Goal: Task Accomplishment & Management: Use online tool/utility

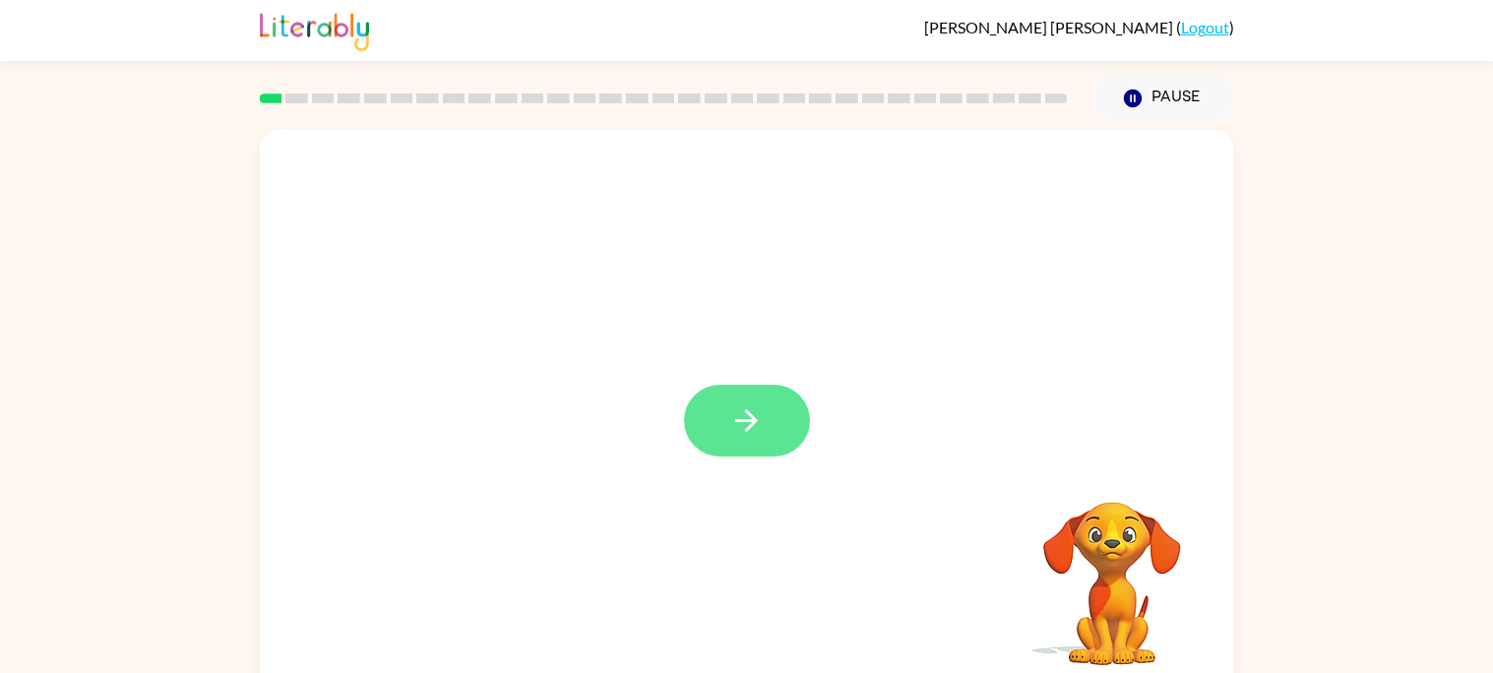
click at [736, 447] on button "button" at bounding box center [747, 421] width 126 height 72
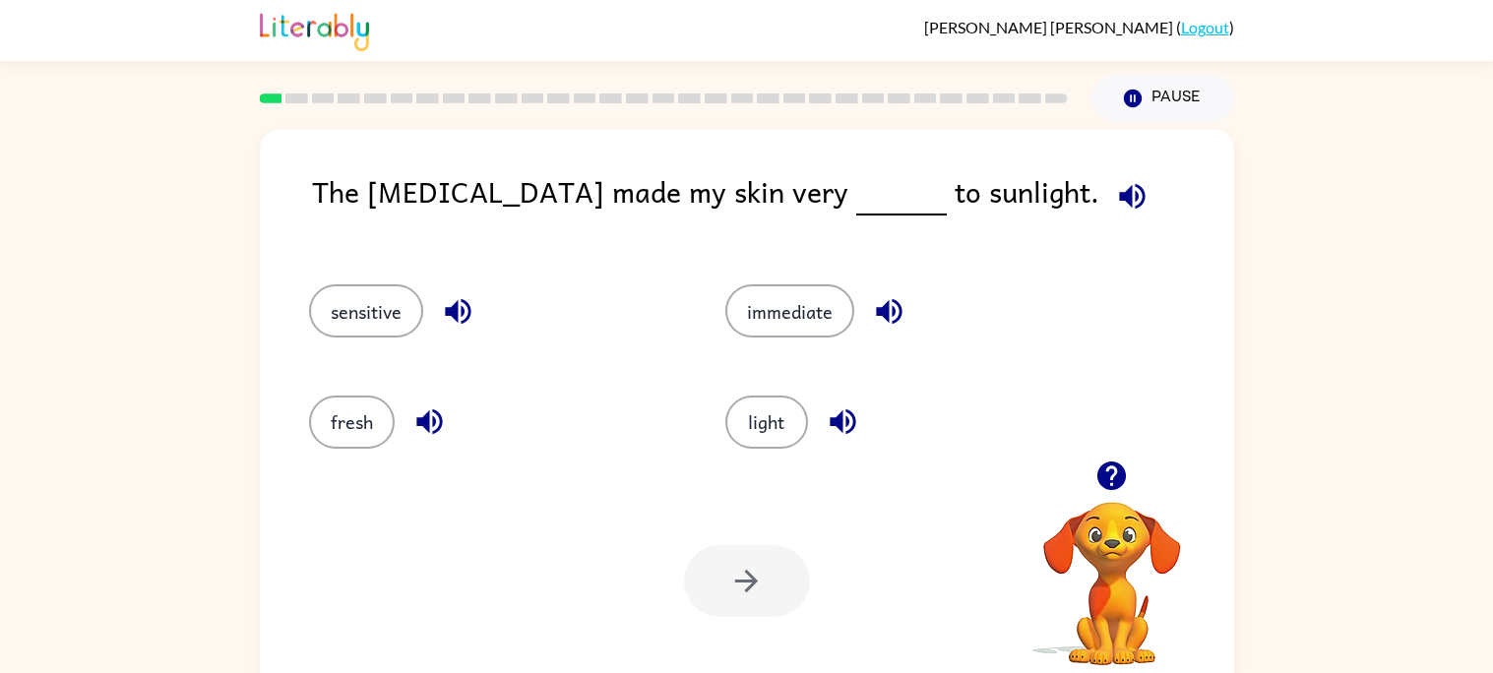
click at [1115, 203] on icon "button" at bounding box center [1132, 196] width 34 height 34
click at [459, 307] on icon "button" at bounding box center [458, 311] width 34 height 34
click at [430, 418] on icon "button" at bounding box center [429, 422] width 26 height 26
click at [783, 410] on button "light" at bounding box center [766, 422] width 83 height 53
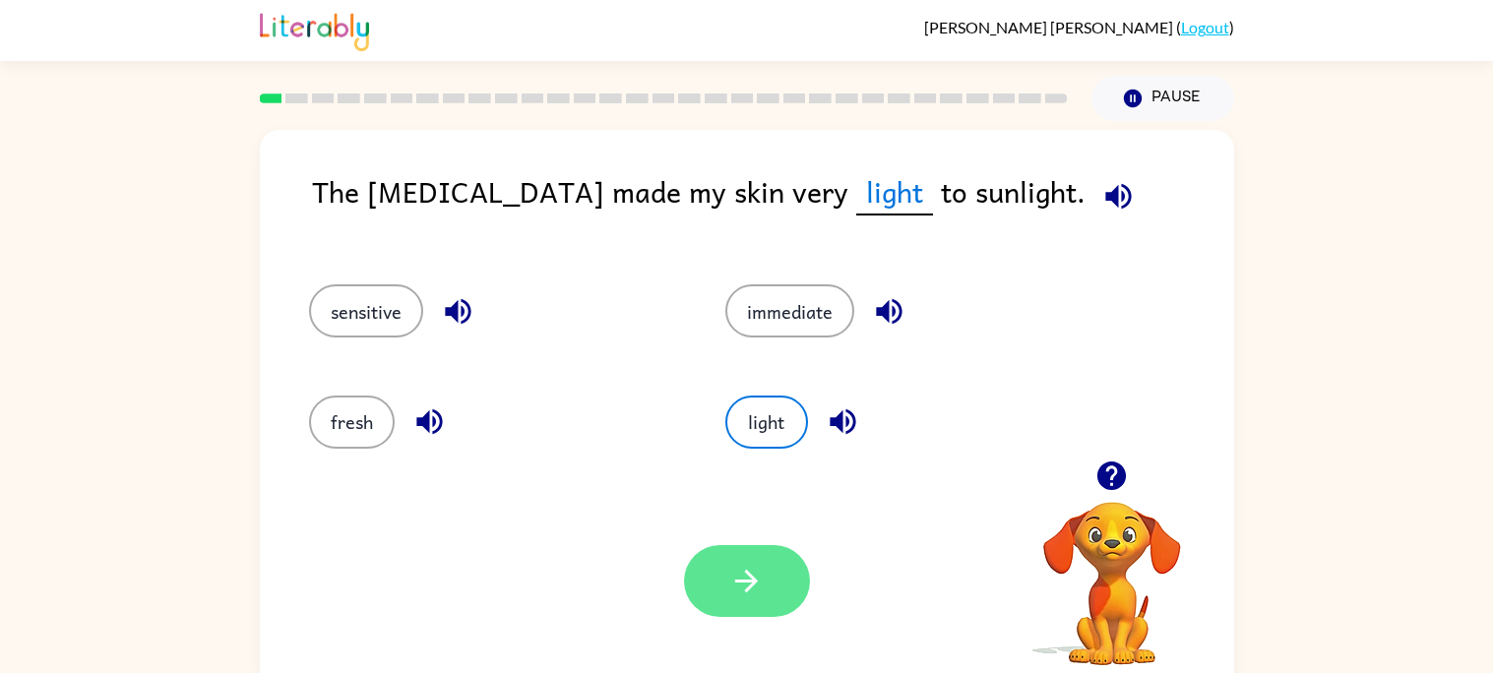
click at [727, 577] on button "button" at bounding box center [747, 581] width 126 height 72
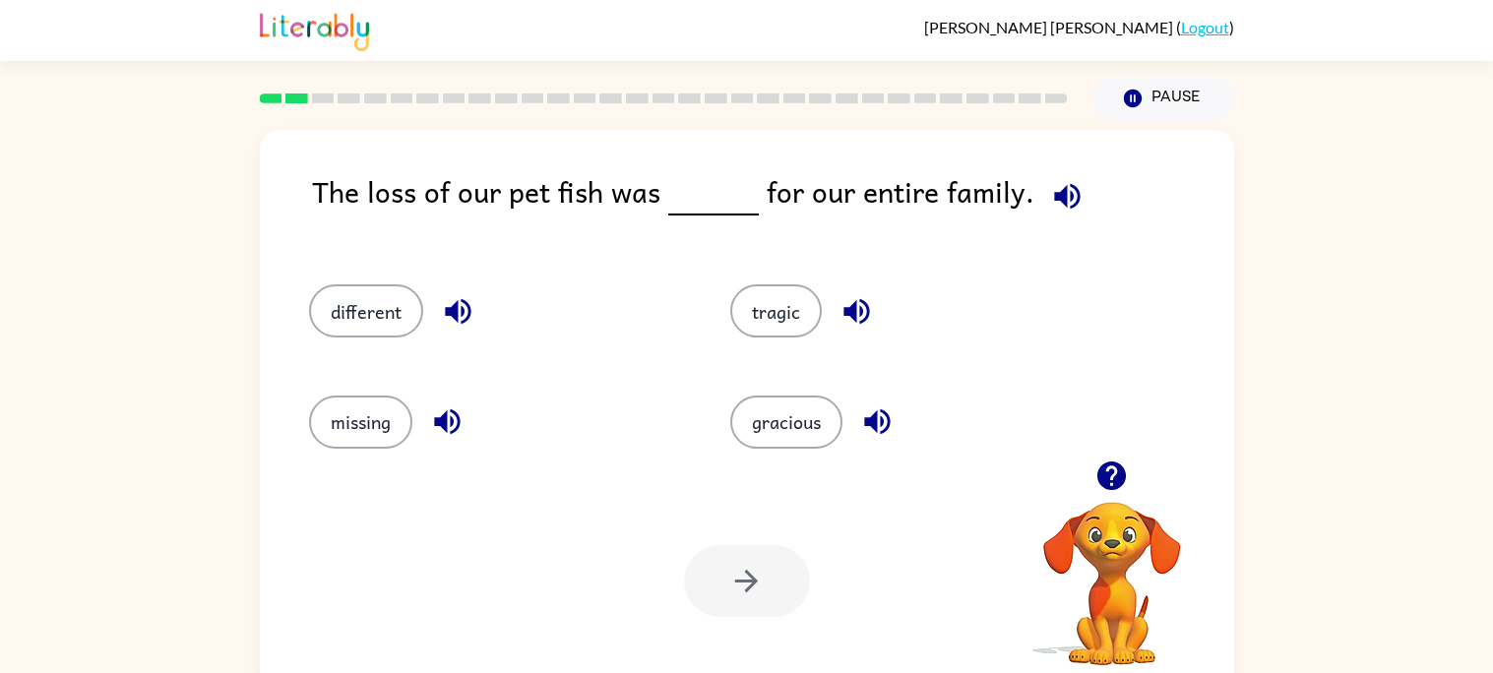
click at [1062, 195] on icon "button" at bounding box center [1067, 196] width 26 height 26
click at [1074, 202] on button "button" at bounding box center [1067, 196] width 50 height 50
click at [360, 423] on button "missing" at bounding box center [360, 422] width 103 height 53
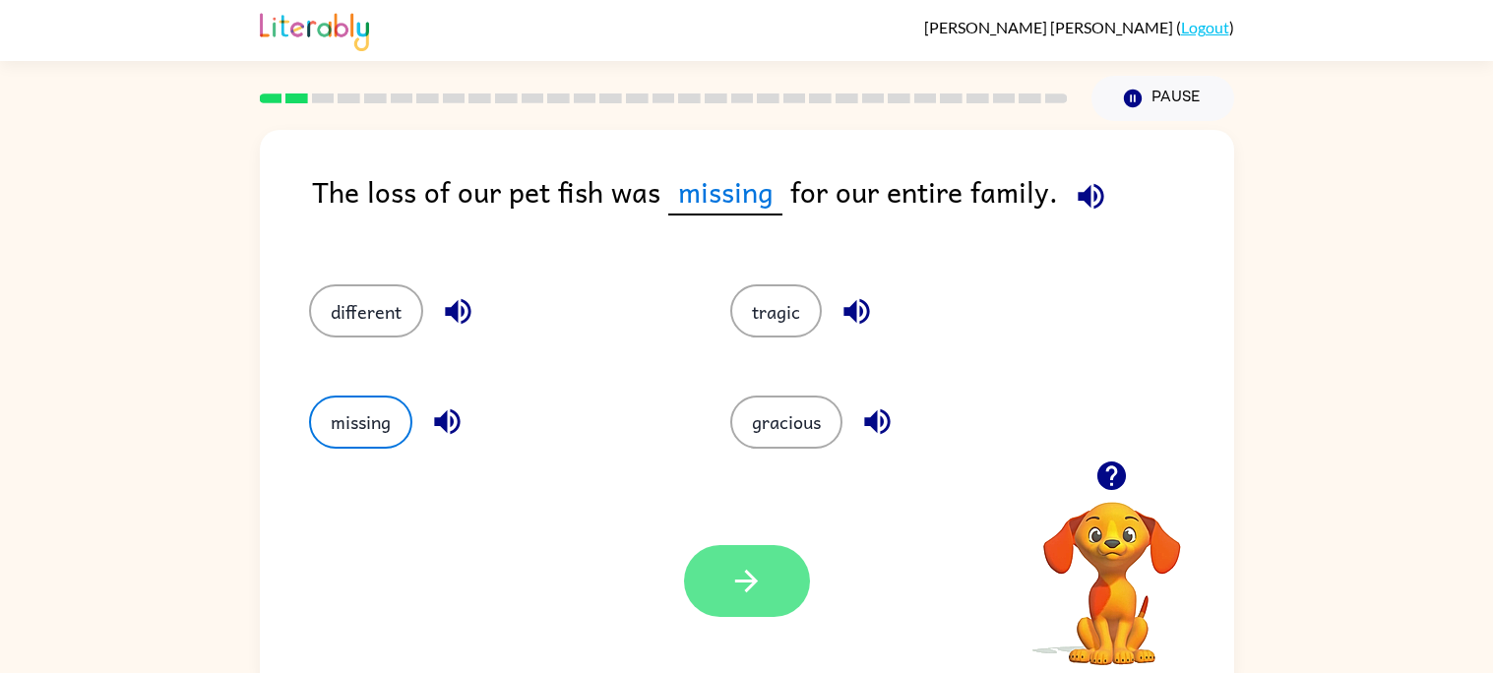
click at [733, 574] on icon "button" at bounding box center [746, 581] width 34 height 34
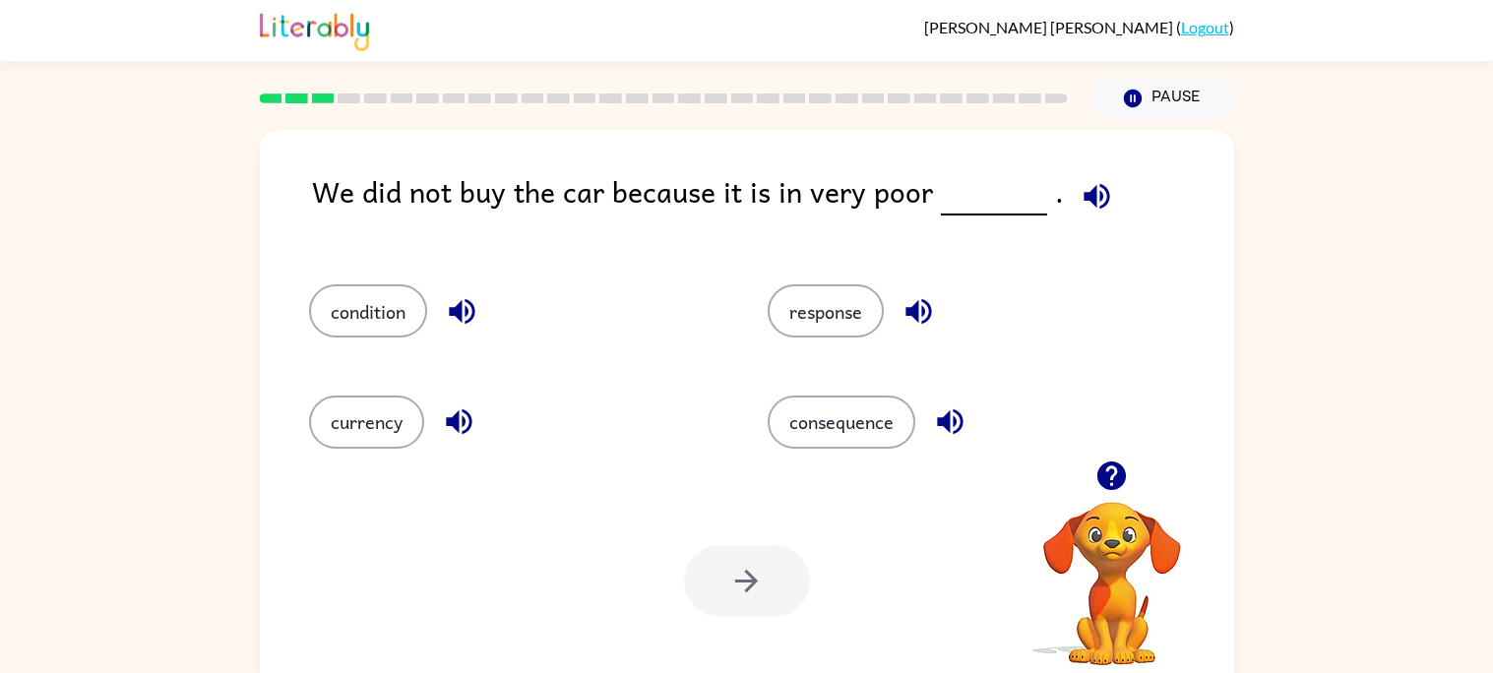
click at [1083, 197] on icon "button" at bounding box center [1096, 196] width 26 height 26
click at [459, 418] on icon "button" at bounding box center [459, 421] width 34 height 34
click at [462, 317] on icon "button" at bounding box center [462, 311] width 34 height 34
click at [410, 319] on button "condition" at bounding box center [368, 310] width 118 height 53
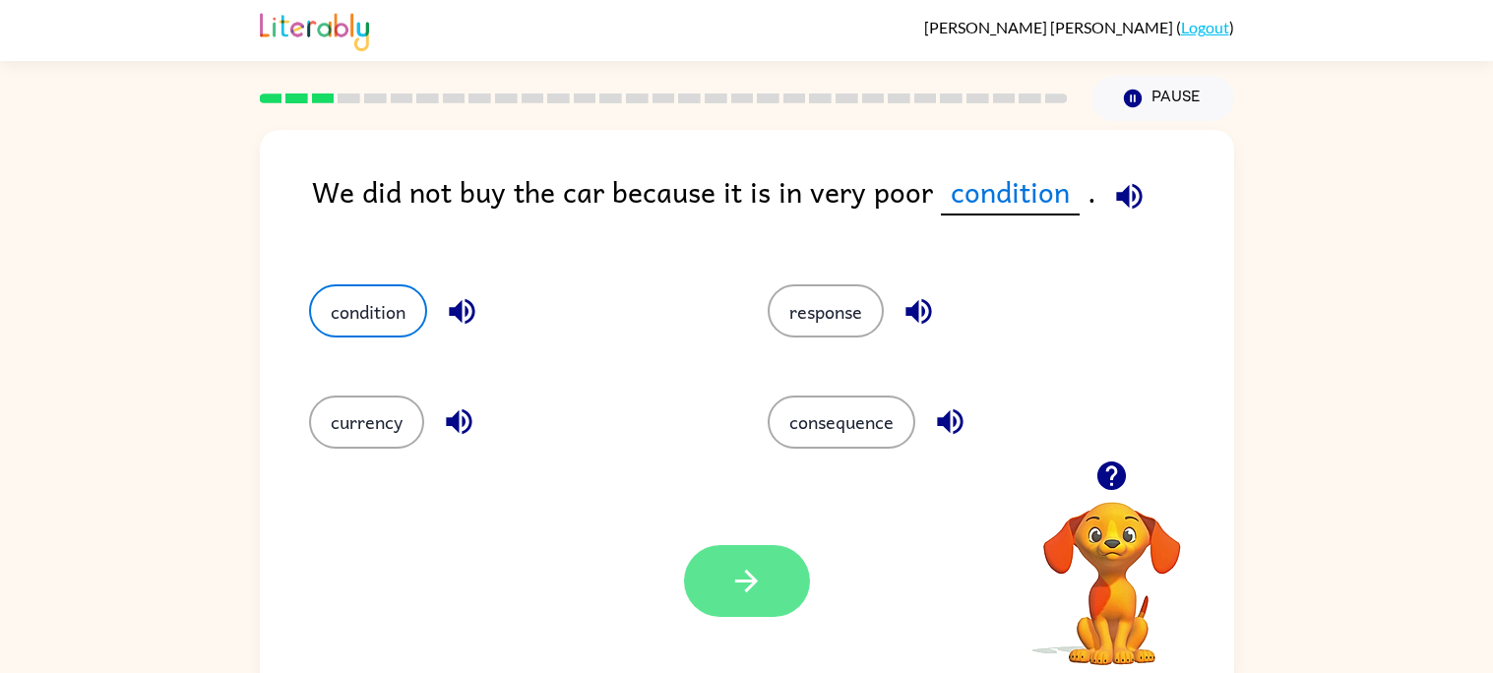
click at [748, 583] on icon "button" at bounding box center [746, 581] width 23 height 23
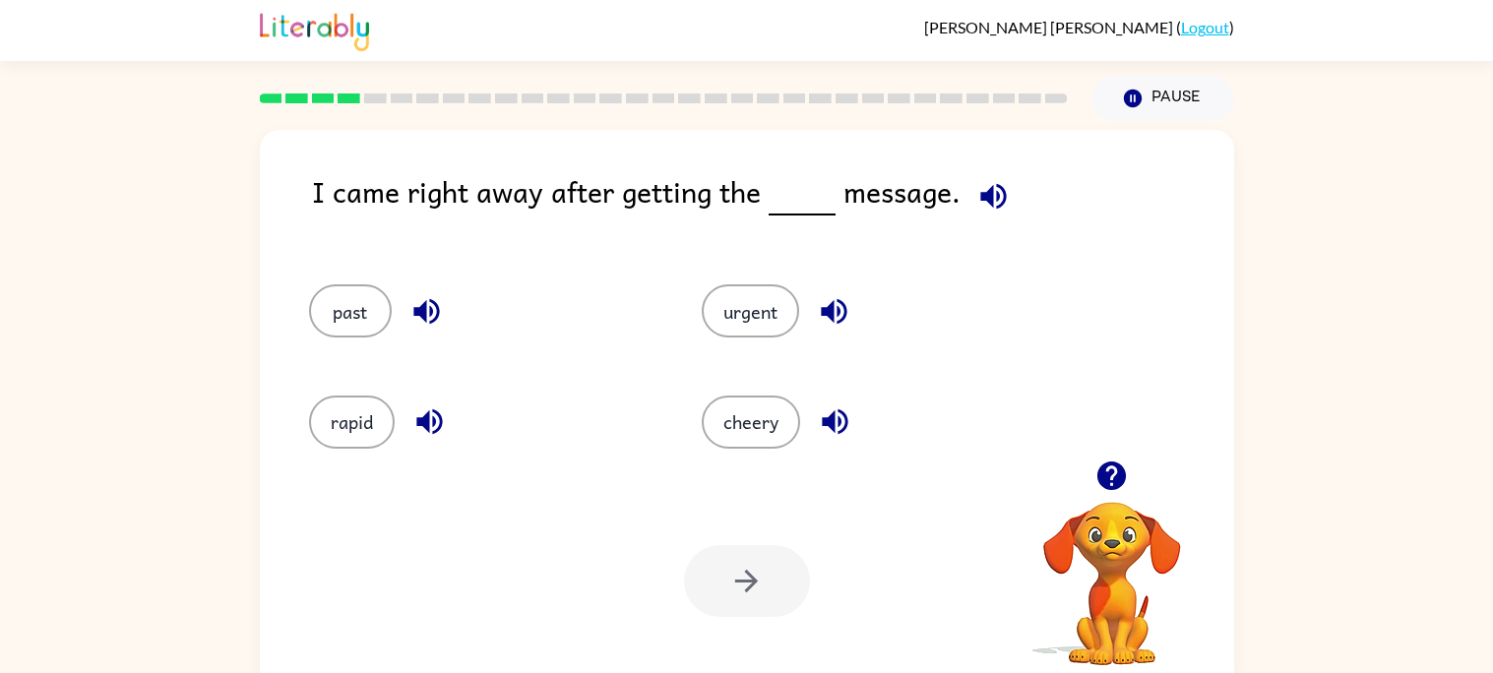
click at [1000, 199] on icon "button" at bounding box center [993, 196] width 26 height 26
click at [427, 429] on icon "button" at bounding box center [429, 422] width 26 height 26
click at [430, 316] on icon "button" at bounding box center [426, 311] width 34 height 34
click at [829, 307] on icon "button" at bounding box center [834, 312] width 26 height 26
click at [707, 312] on button "urgent" at bounding box center [750, 310] width 97 height 53
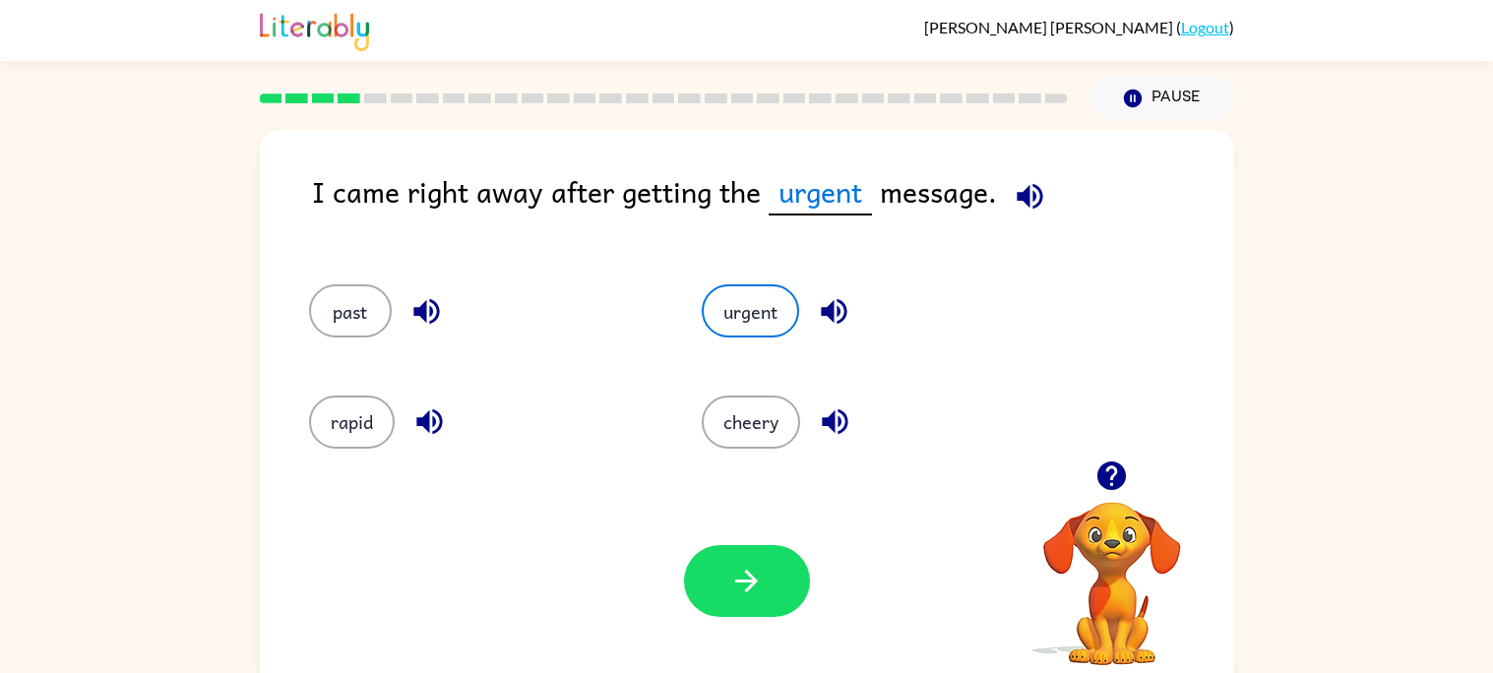
click at [770, 544] on div "Your browser must support playing .mp4 files to use Literably. Please try using…" at bounding box center [747, 580] width 974 height 221
click at [761, 560] on button "button" at bounding box center [747, 581] width 126 height 72
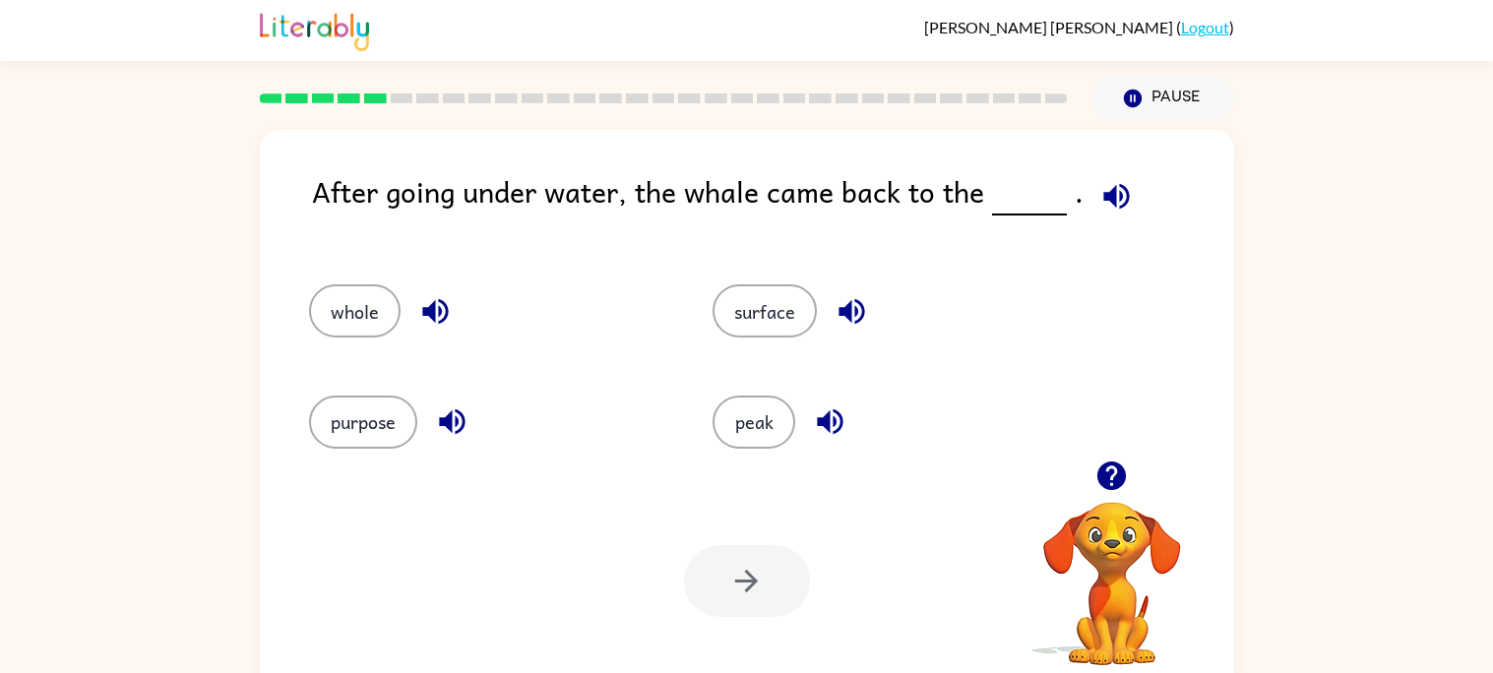
click at [1112, 201] on icon "button" at bounding box center [1116, 196] width 26 height 26
click at [779, 299] on button "surface" at bounding box center [764, 310] width 104 height 53
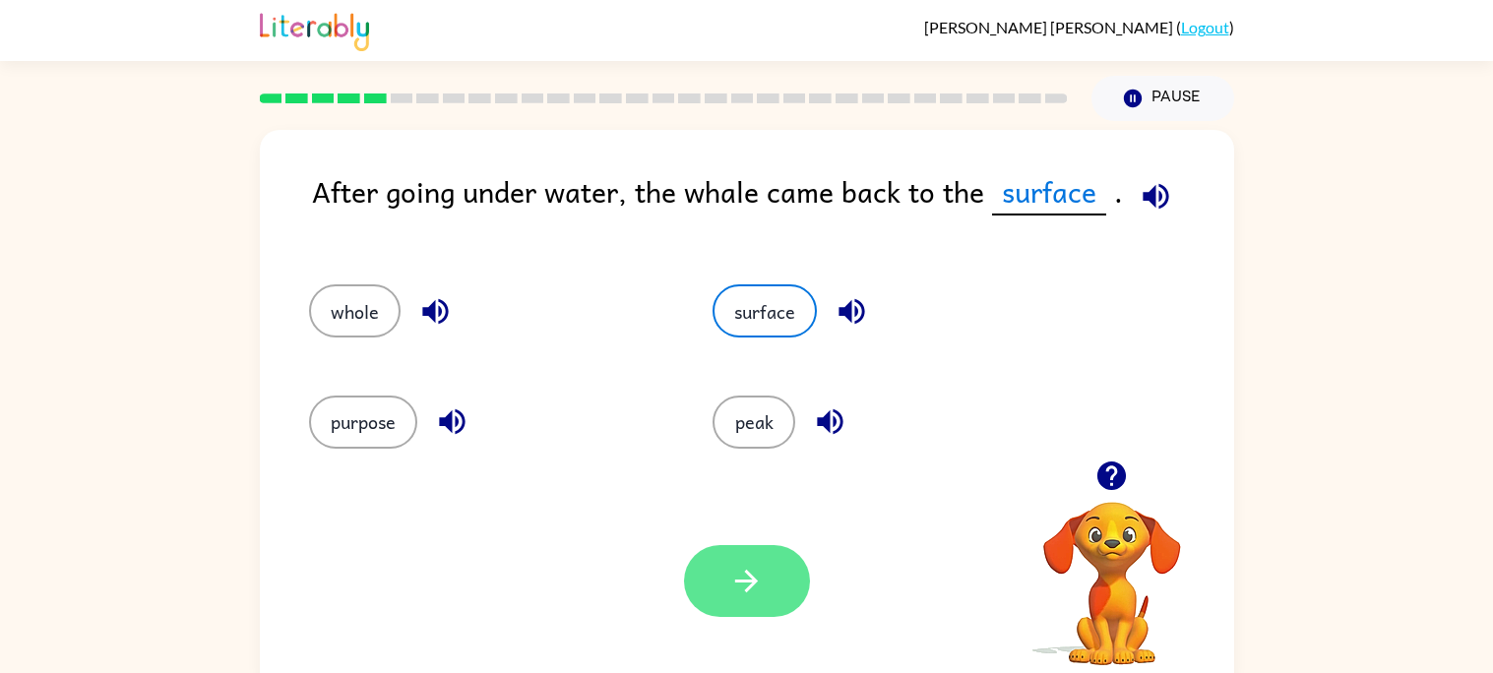
click at [722, 581] on button "button" at bounding box center [747, 581] width 126 height 72
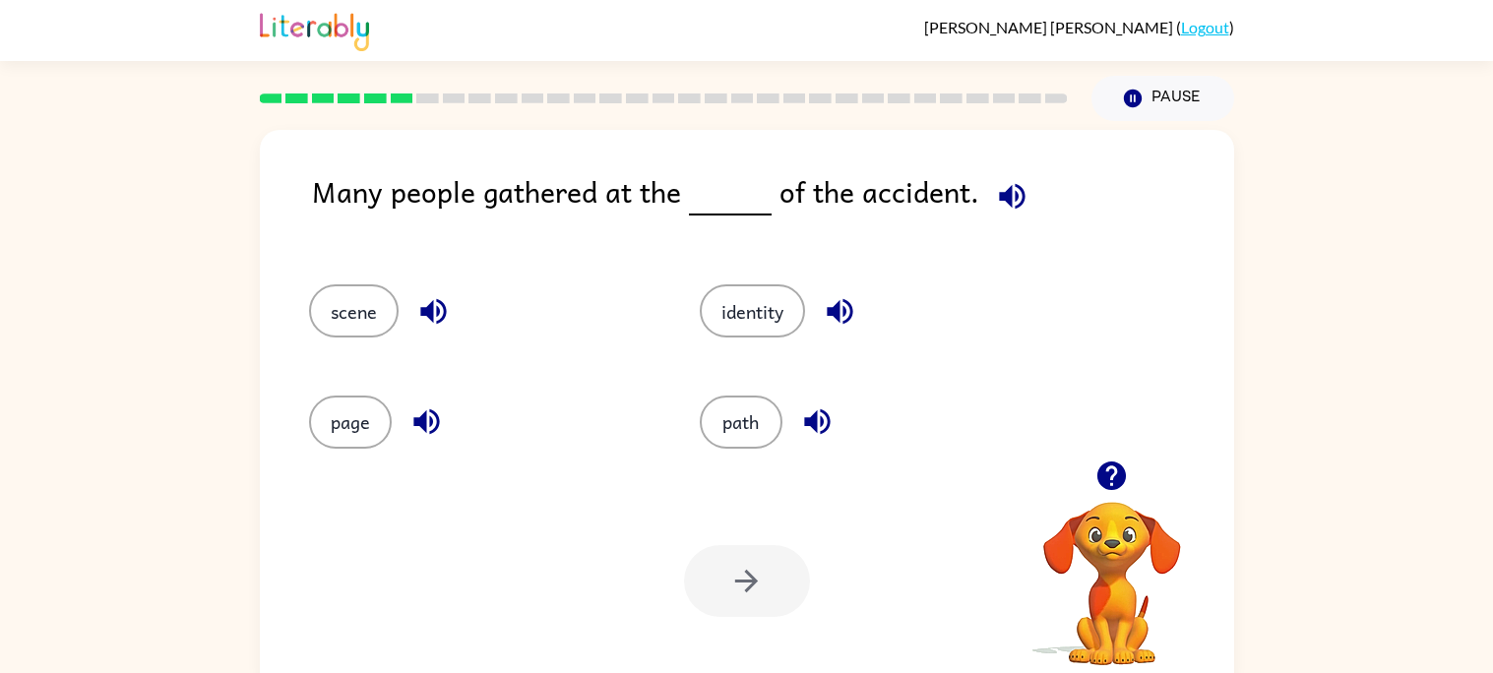
click at [1002, 200] on icon "button" at bounding box center [1012, 196] width 26 height 26
click at [433, 307] on icon "button" at bounding box center [433, 311] width 34 height 34
click at [315, 308] on button "scene" at bounding box center [354, 310] width 90 height 53
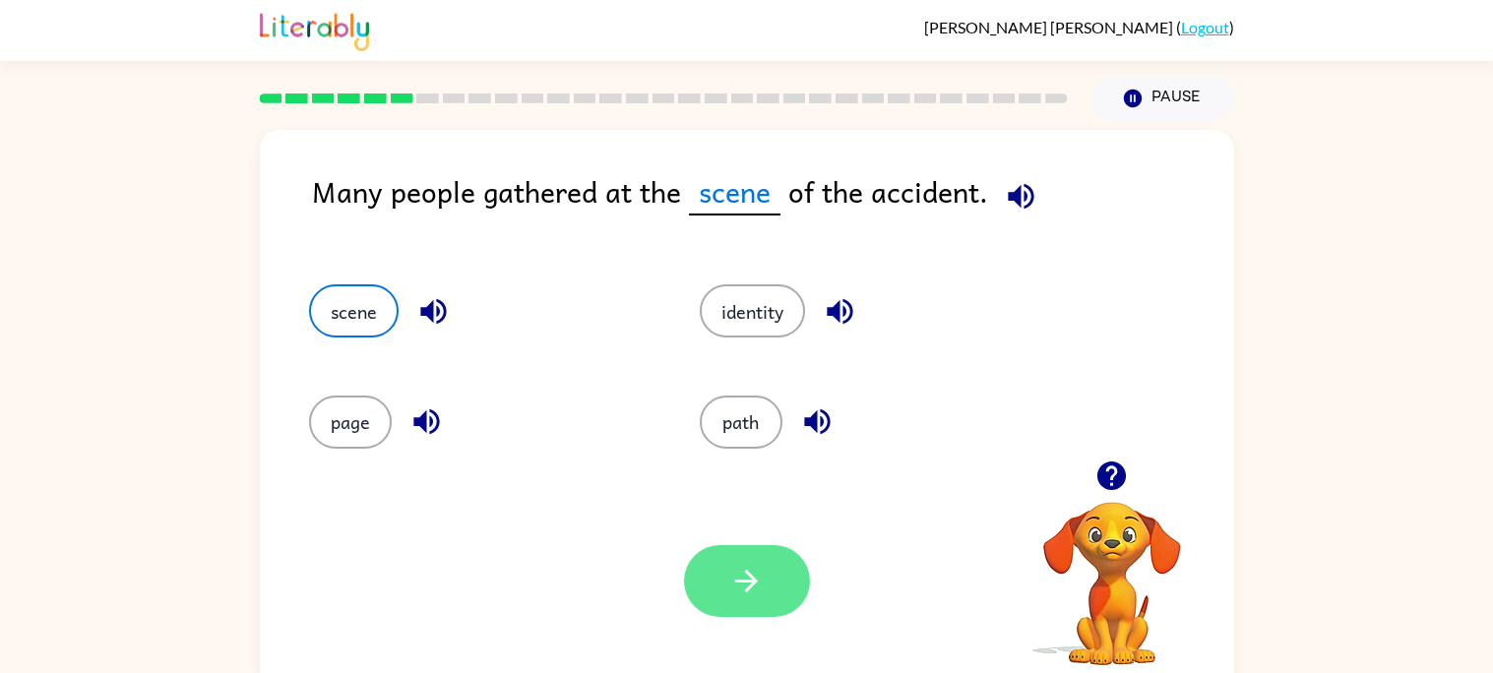
click at [706, 561] on button "button" at bounding box center [747, 581] width 126 height 72
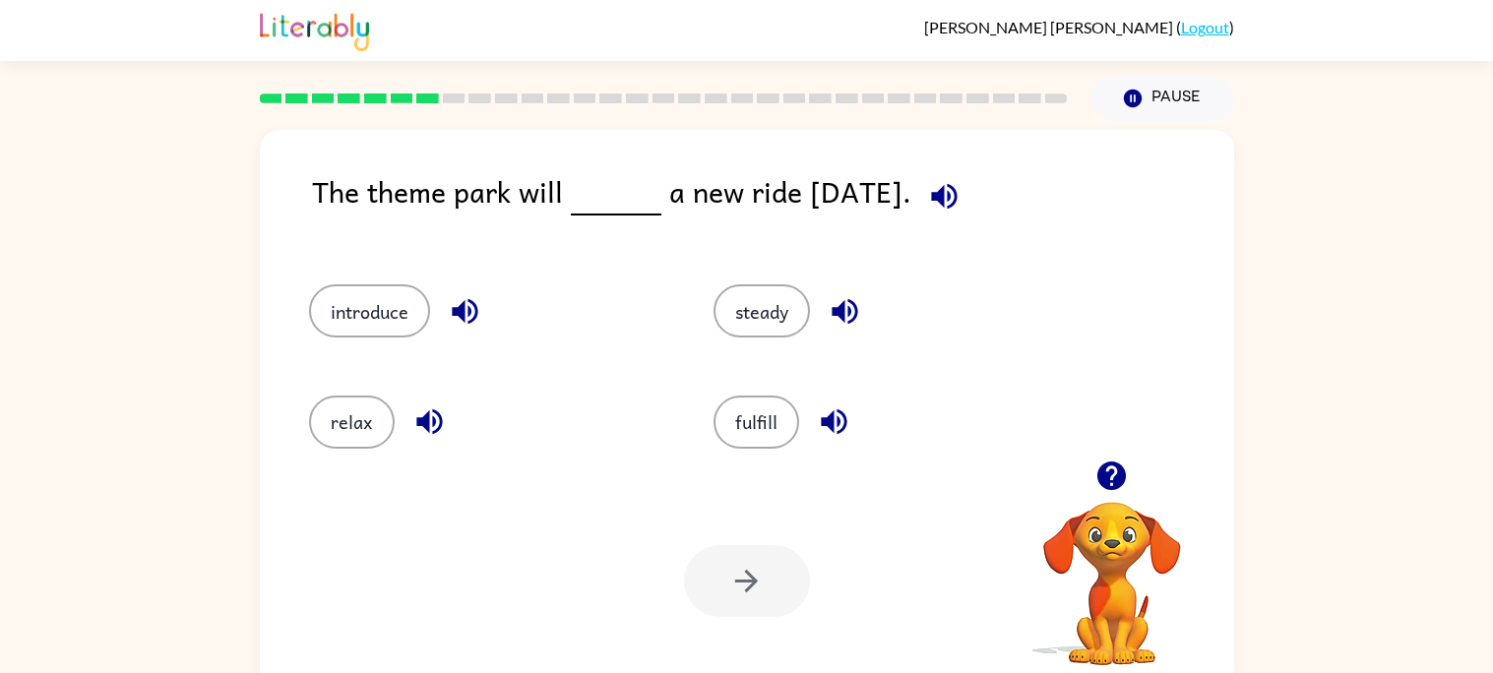
click at [957, 198] on icon "button" at bounding box center [944, 196] width 26 height 26
click at [832, 308] on icon "button" at bounding box center [845, 312] width 26 height 26
click at [836, 415] on icon "button" at bounding box center [834, 422] width 26 height 26
click at [458, 309] on icon "button" at bounding box center [465, 312] width 26 height 26
click at [423, 425] on icon "button" at bounding box center [429, 422] width 26 height 26
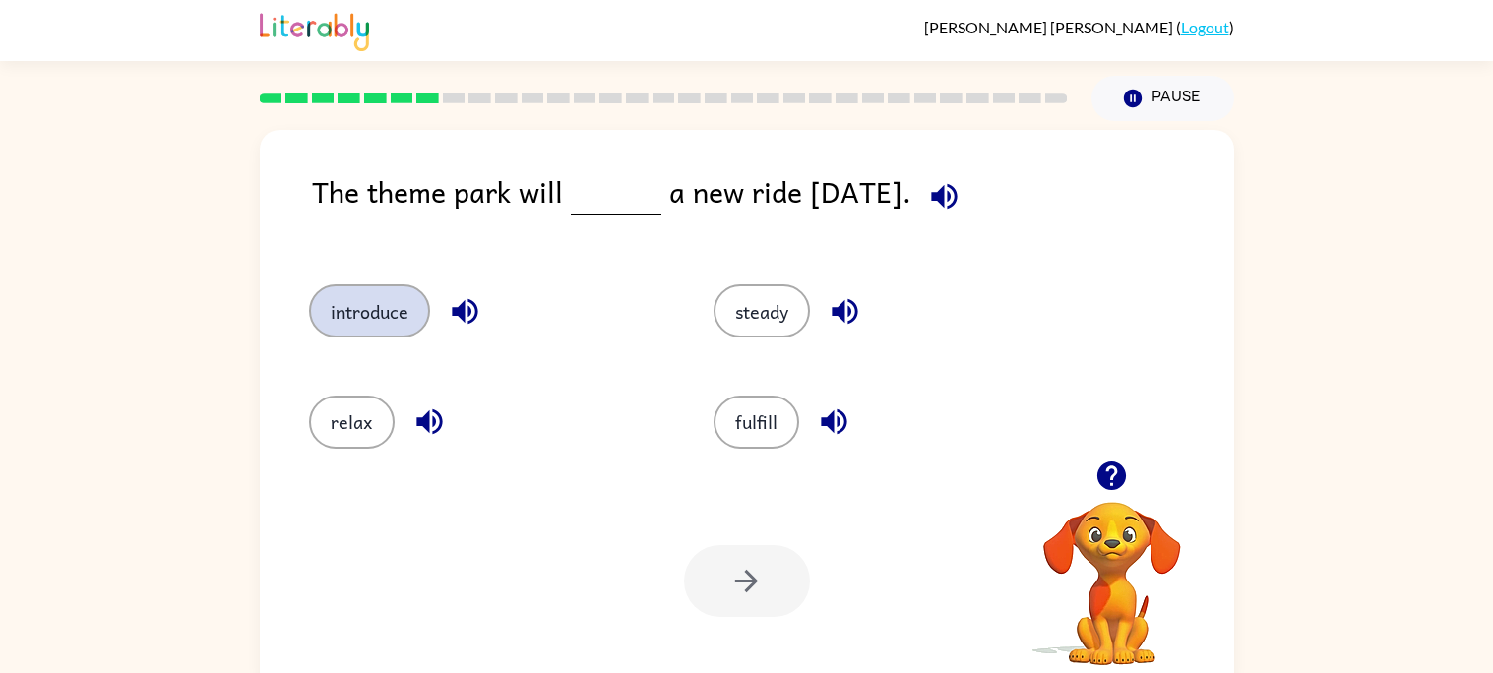
click at [391, 319] on button "introduce" at bounding box center [369, 310] width 121 height 53
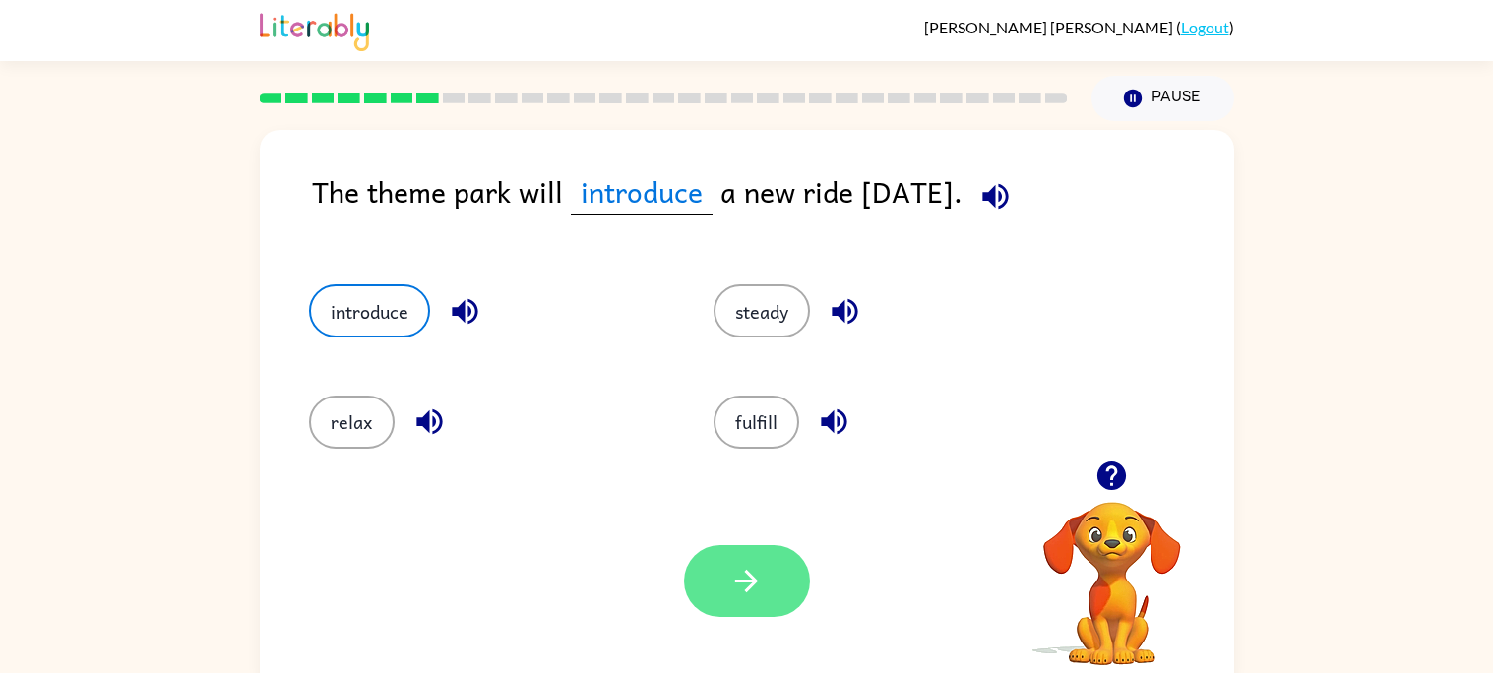
click at [714, 567] on button "button" at bounding box center [747, 581] width 126 height 72
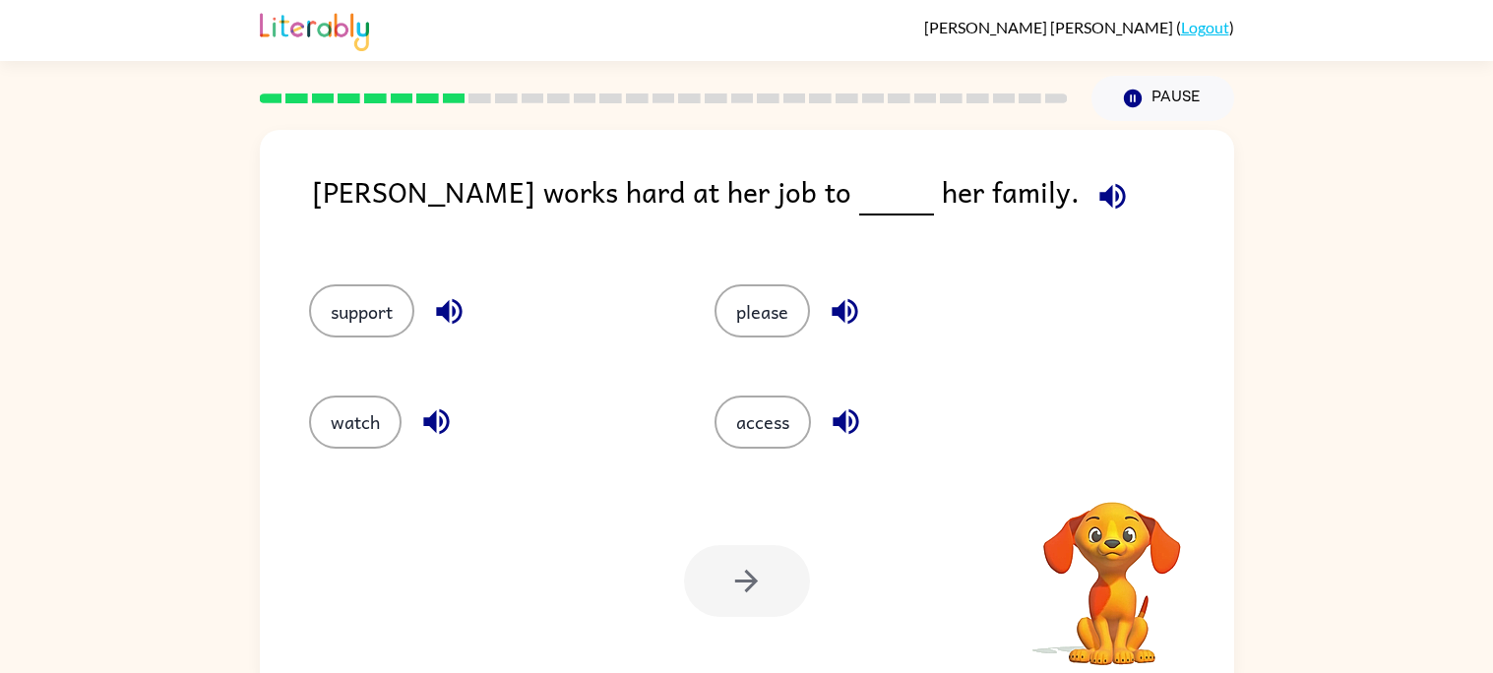
click at [1095, 201] on icon "button" at bounding box center [1112, 196] width 34 height 34
click at [838, 418] on icon "button" at bounding box center [846, 422] width 26 height 26
click at [383, 303] on button "support" at bounding box center [361, 310] width 105 height 53
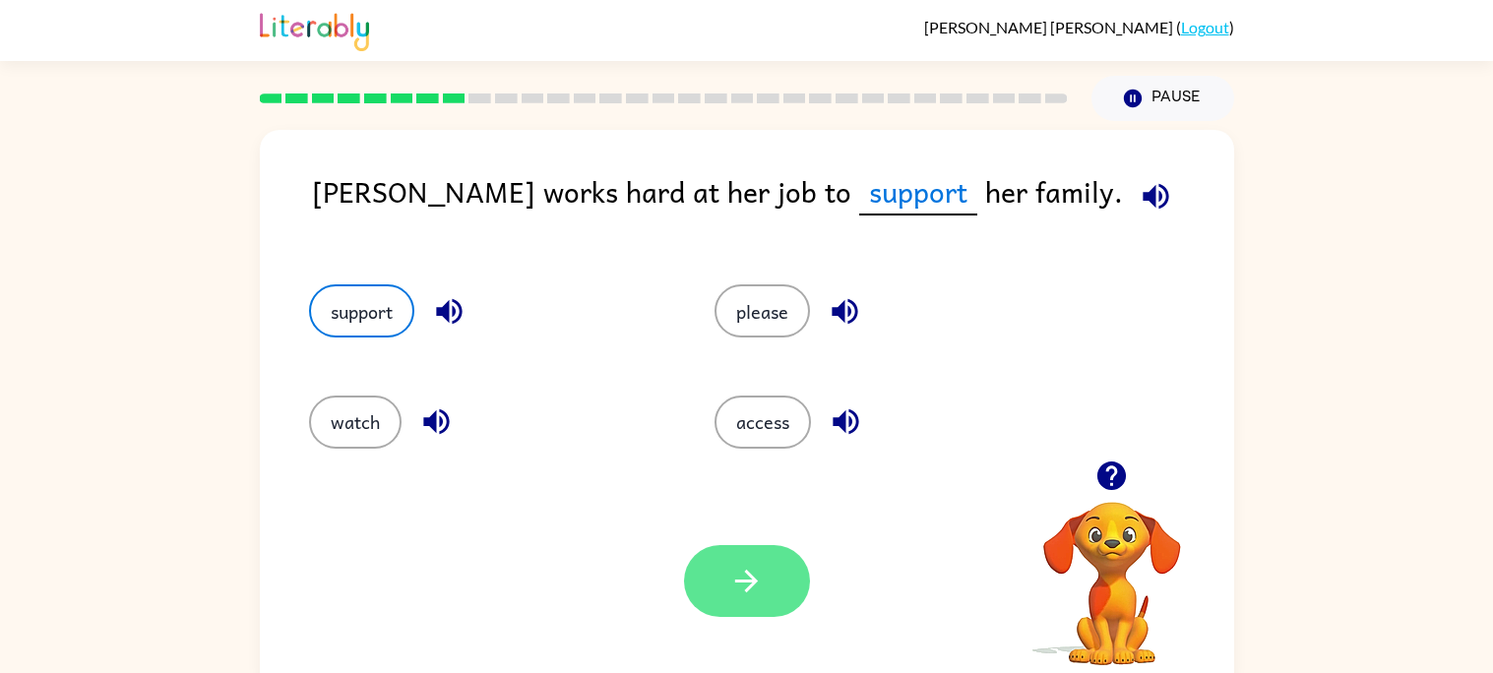
click at [778, 565] on button "button" at bounding box center [747, 581] width 126 height 72
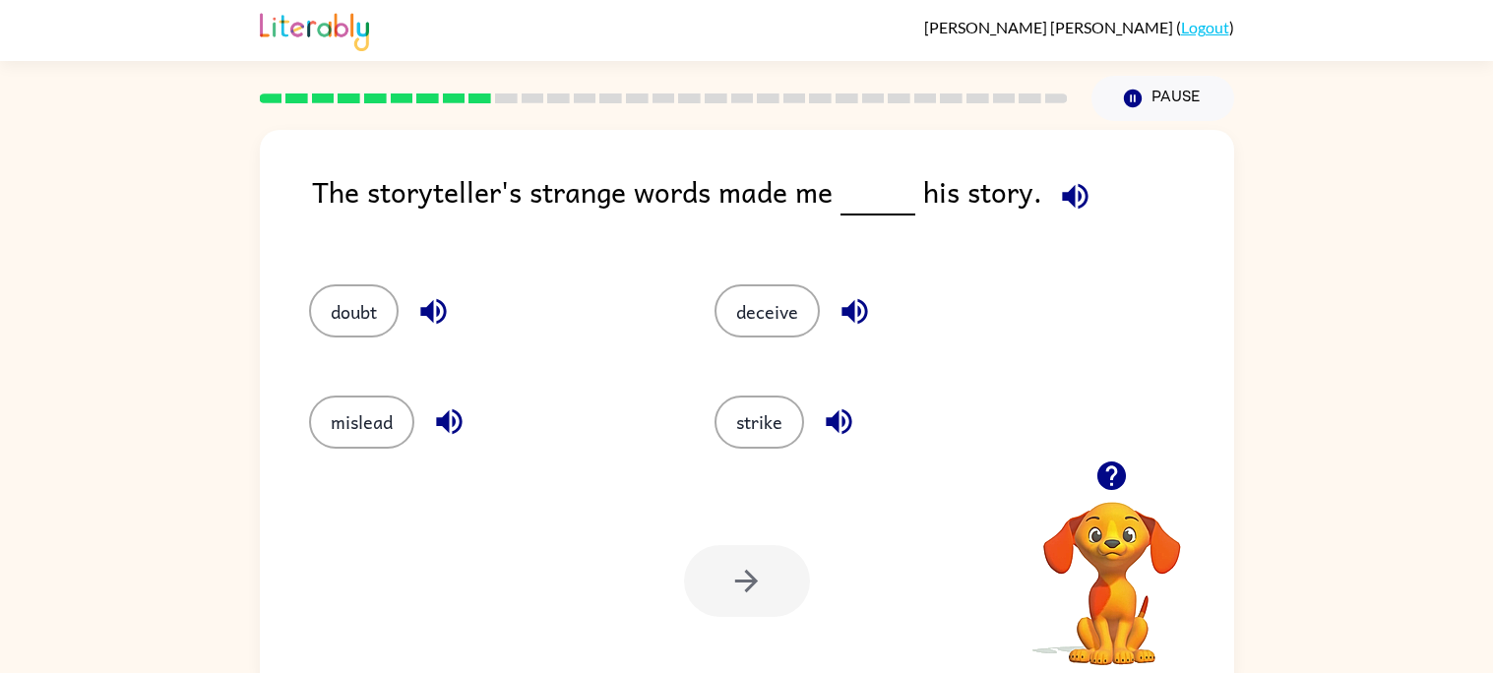
click at [1058, 203] on icon "button" at bounding box center [1075, 196] width 34 height 34
click at [358, 425] on button "mislead" at bounding box center [361, 422] width 105 height 53
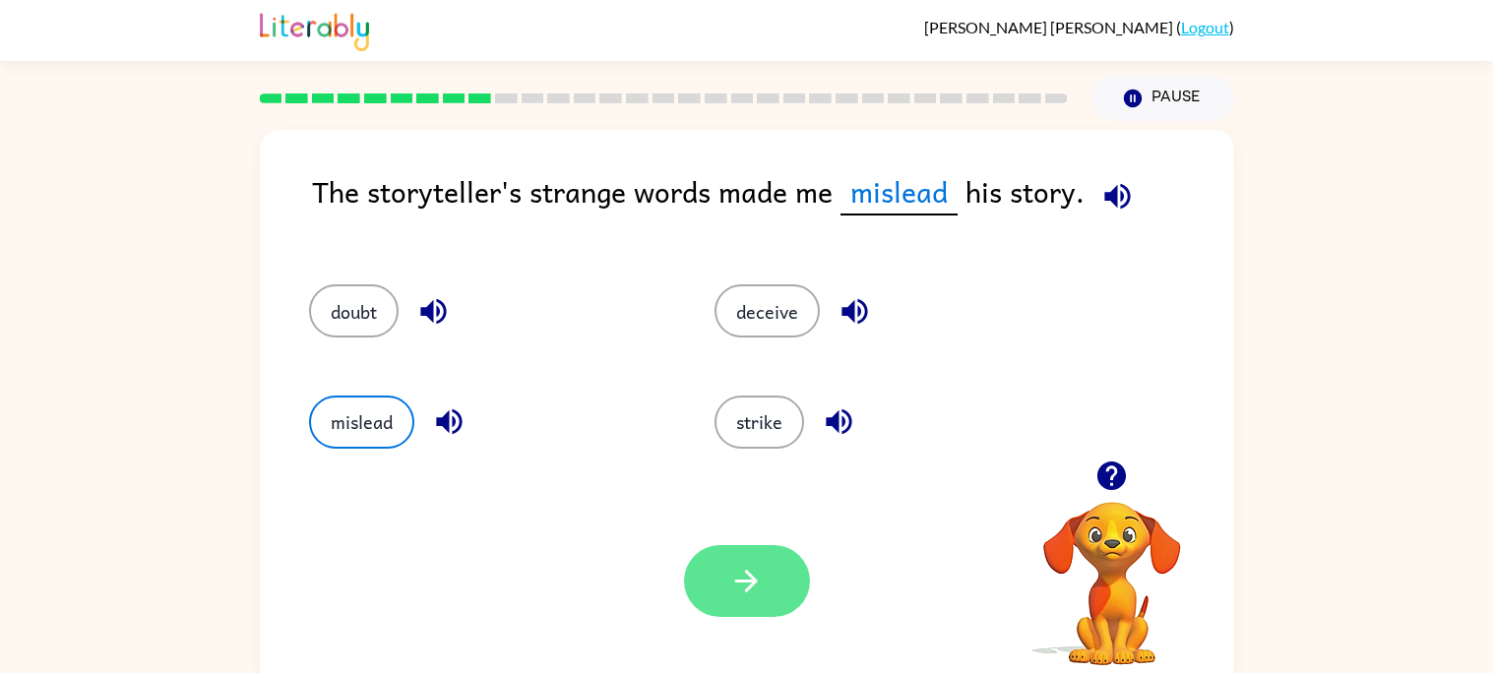
click at [753, 581] on icon "button" at bounding box center [746, 581] width 23 height 23
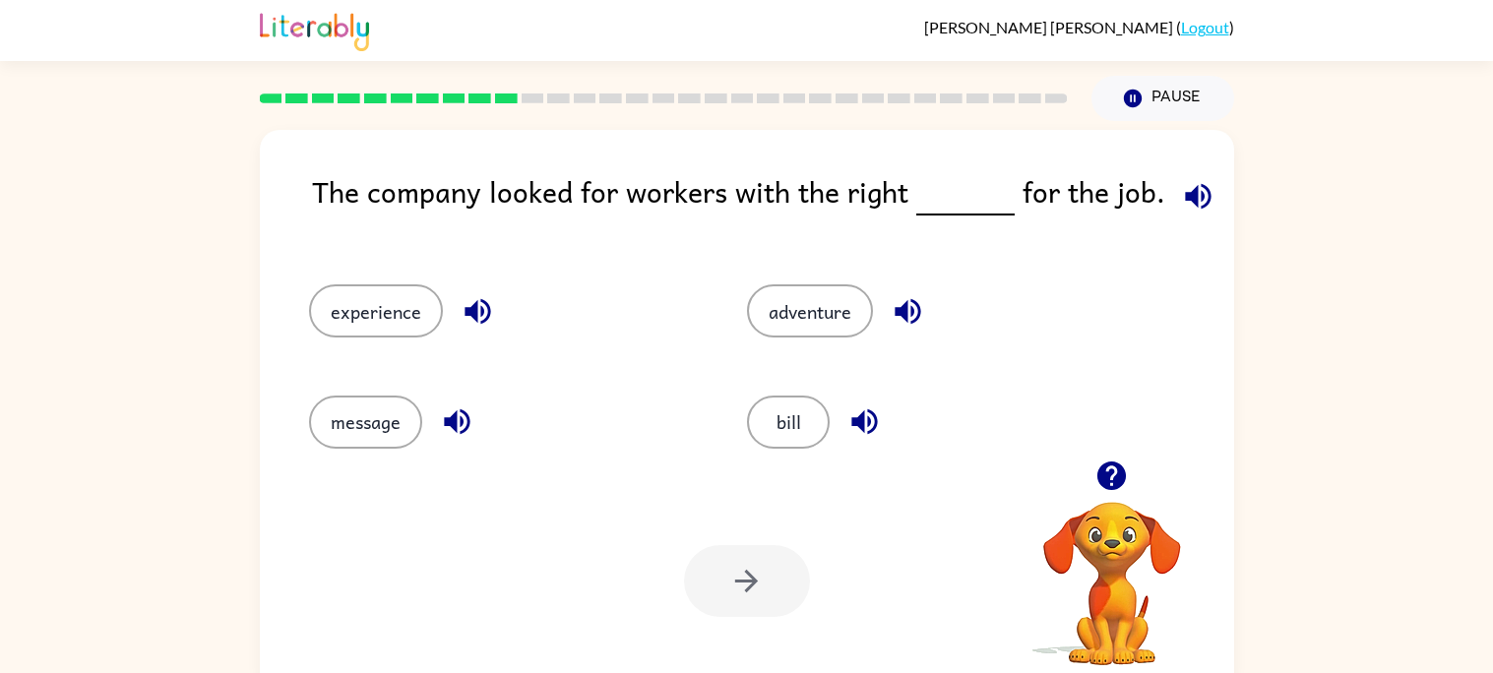
click at [1193, 198] on icon "button" at bounding box center [1198, 196] width 26 height 26
click at [1185, 200] on icon "button" at bounding box center [1198, 196] width 26 height 26
click at [383, 300] on button "experience" at bounding box center [376, 310] width 134 height 53
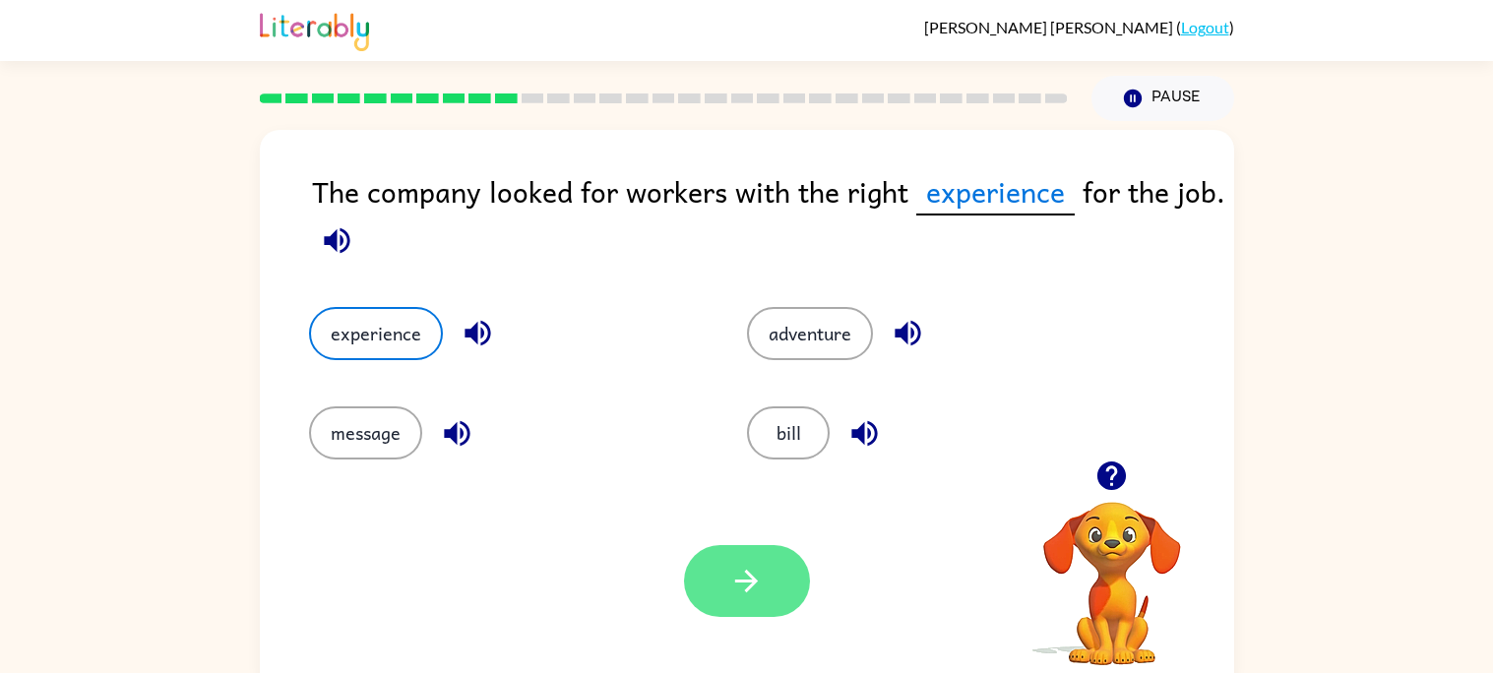
click at [720, 577] on button "button" at bounding box center [747, 581] width 126 height 72
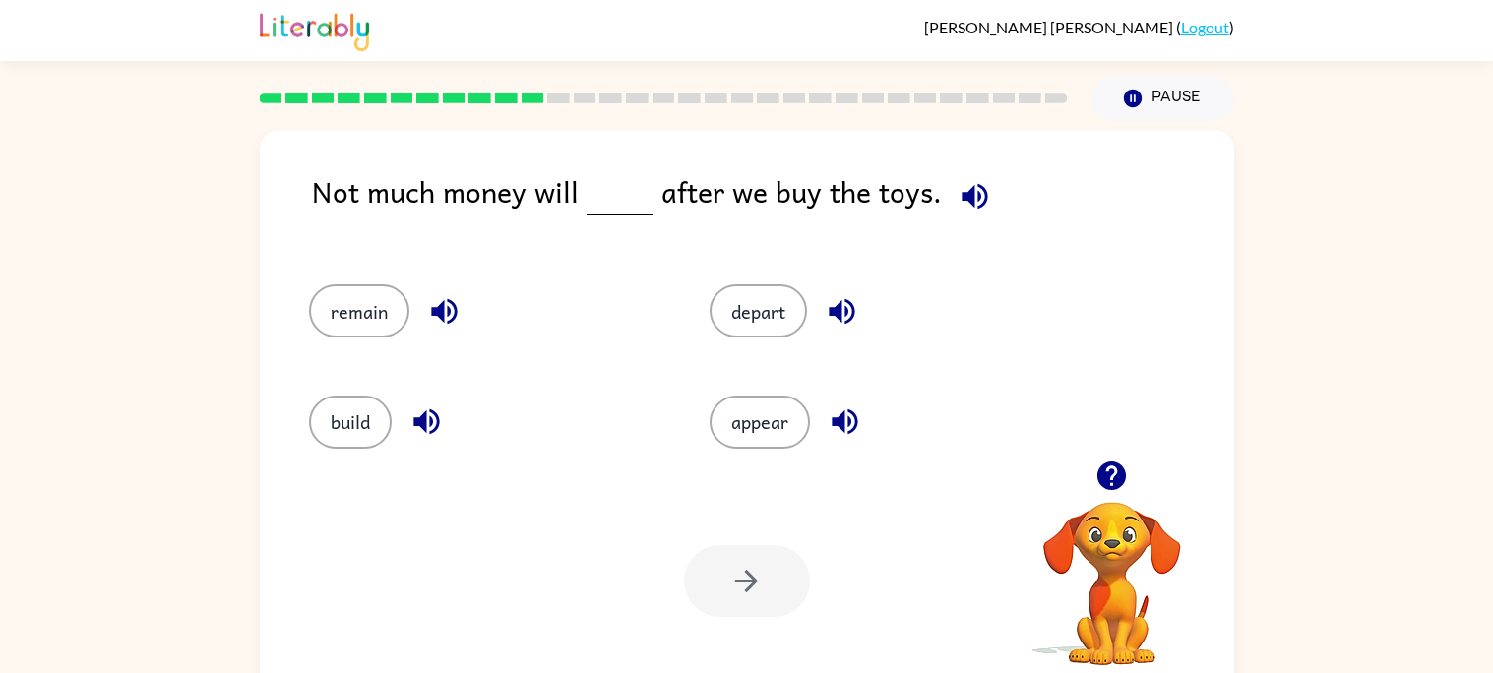
click at [964, 197] on icon "button" at bounding box center [974, 196] width 34 height 34
click at [961, 192] on icon "button" at bounding box center [974, 196] width 26 height 26
click at [435, 313] on icon "button" at bounding box center [444, 312] width 26 height 26
click at [350, 303] on button "remain" at bounding box center [359, 310] width 100 height 53
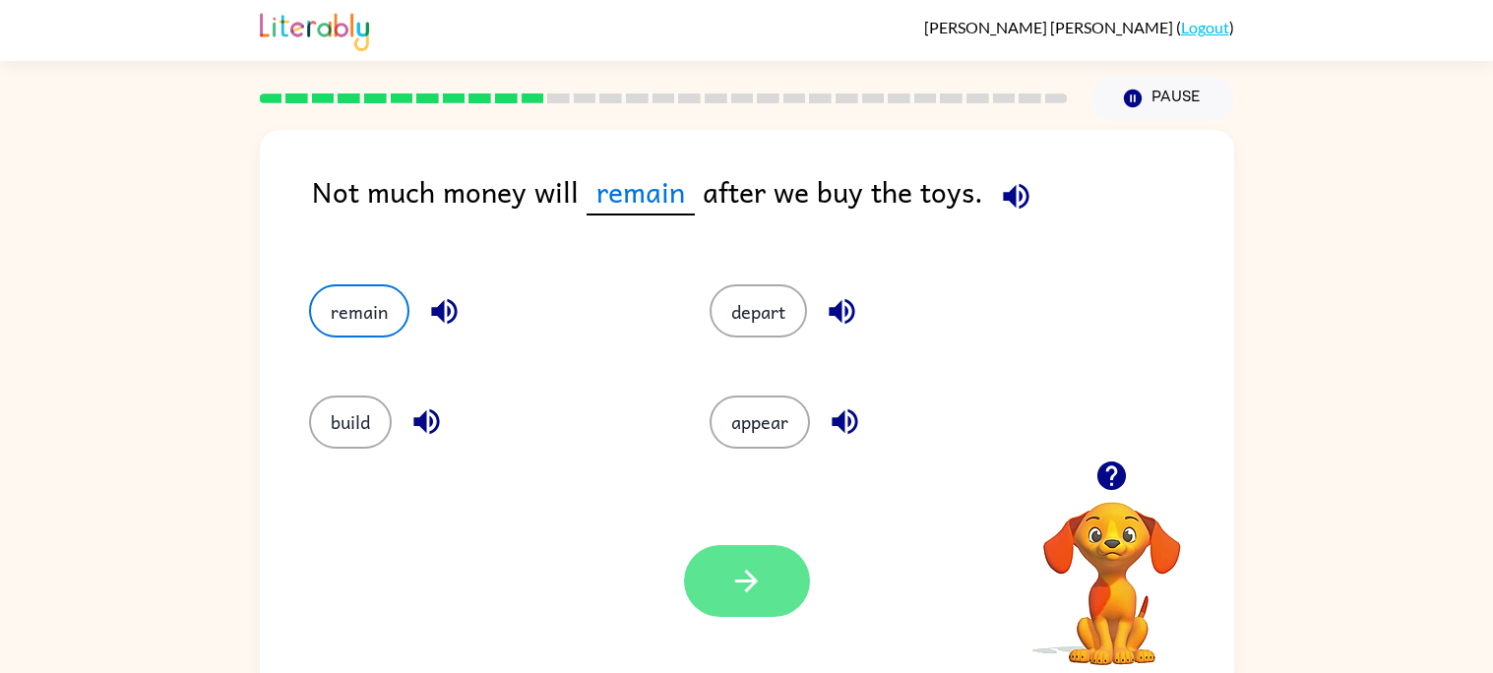
click at [736, 565] on icon "button" at bounding box center [746, 581] width 34 height 34
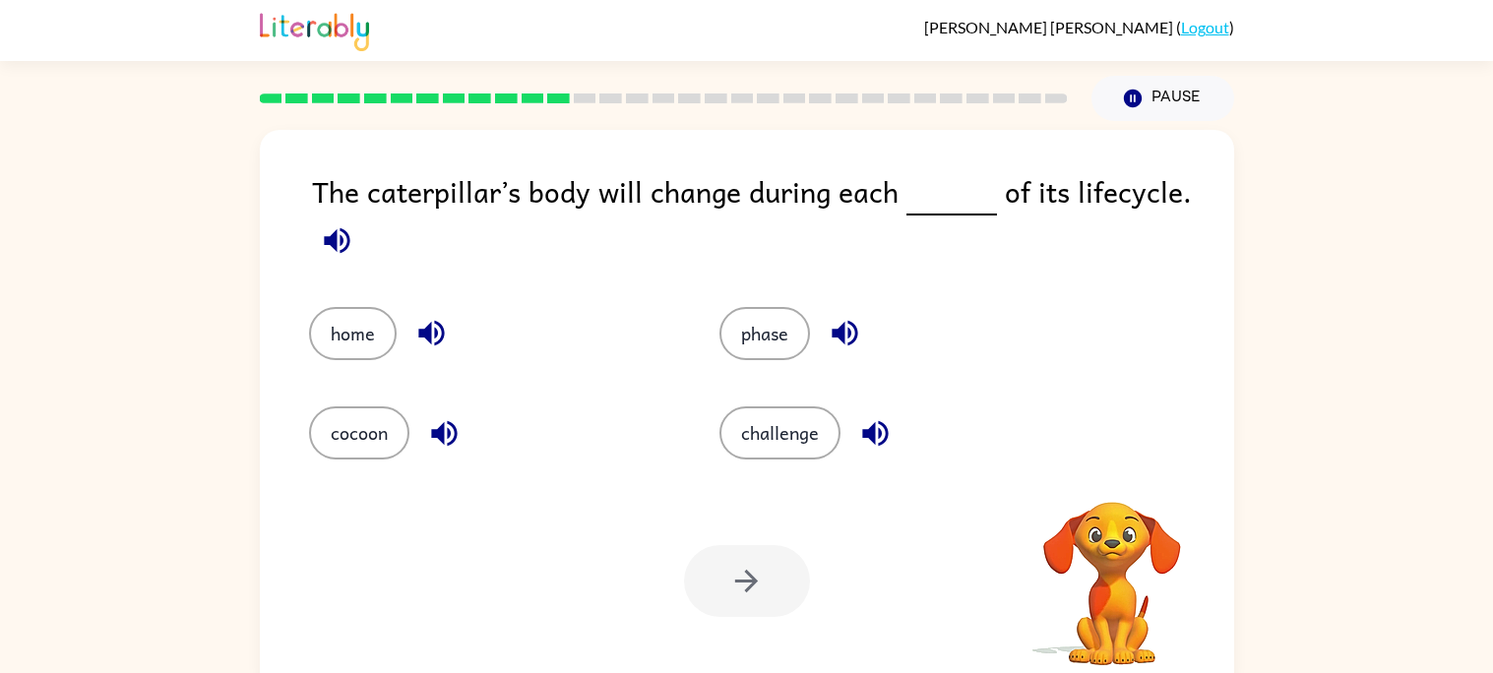
click at [348, 230] on icon "button" at bounding box center [337, 240] width 34 height 34
click at [842, 323] on icon "button" at bounding box center [845, 334] width 26 height 26
click at [858, 428] on icon "button" at bounding box center [875, 433] width 34 height 34
click at [428, 431] on icon "button" at bounding box center [444, 433] width 34 height 34
click at [347, 354] on button "home" at bounding box center [353, 333] width 88 height 53
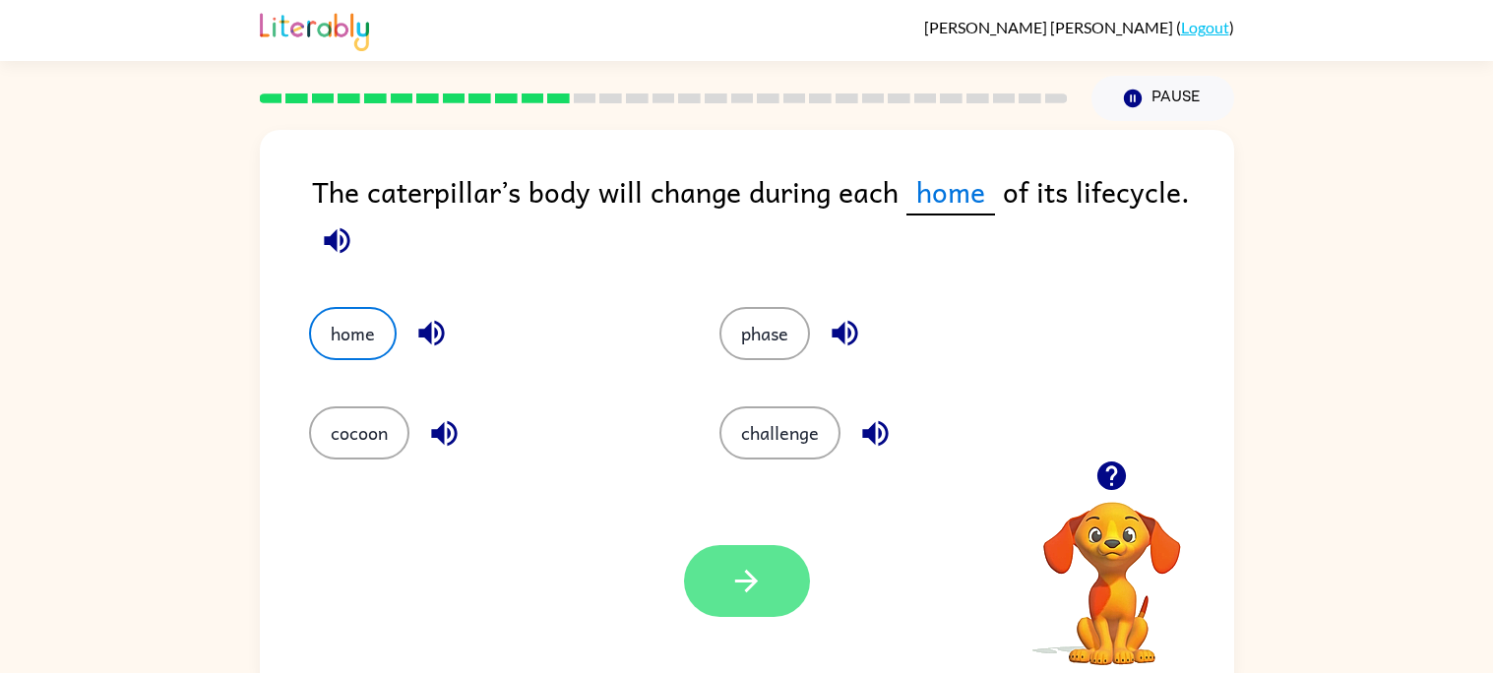
click at [733, 588] on icon "button" at bounding box center [746, 581] width 34 height 34
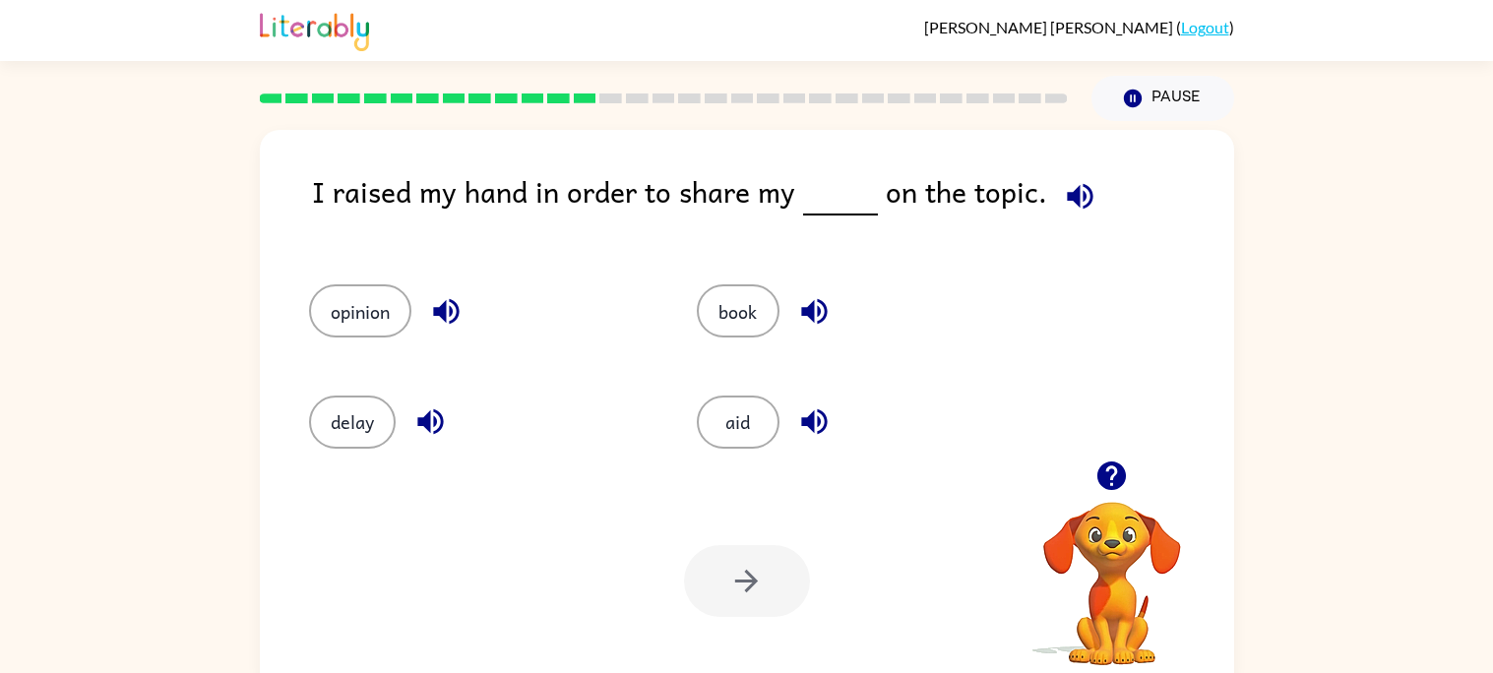
click at [1071, 198] on icon "button" at bounding box center [1080, 196] width 34 height 34
click at [737, 305] on button "book" at bounding box center [738, 310] width 83 height 53
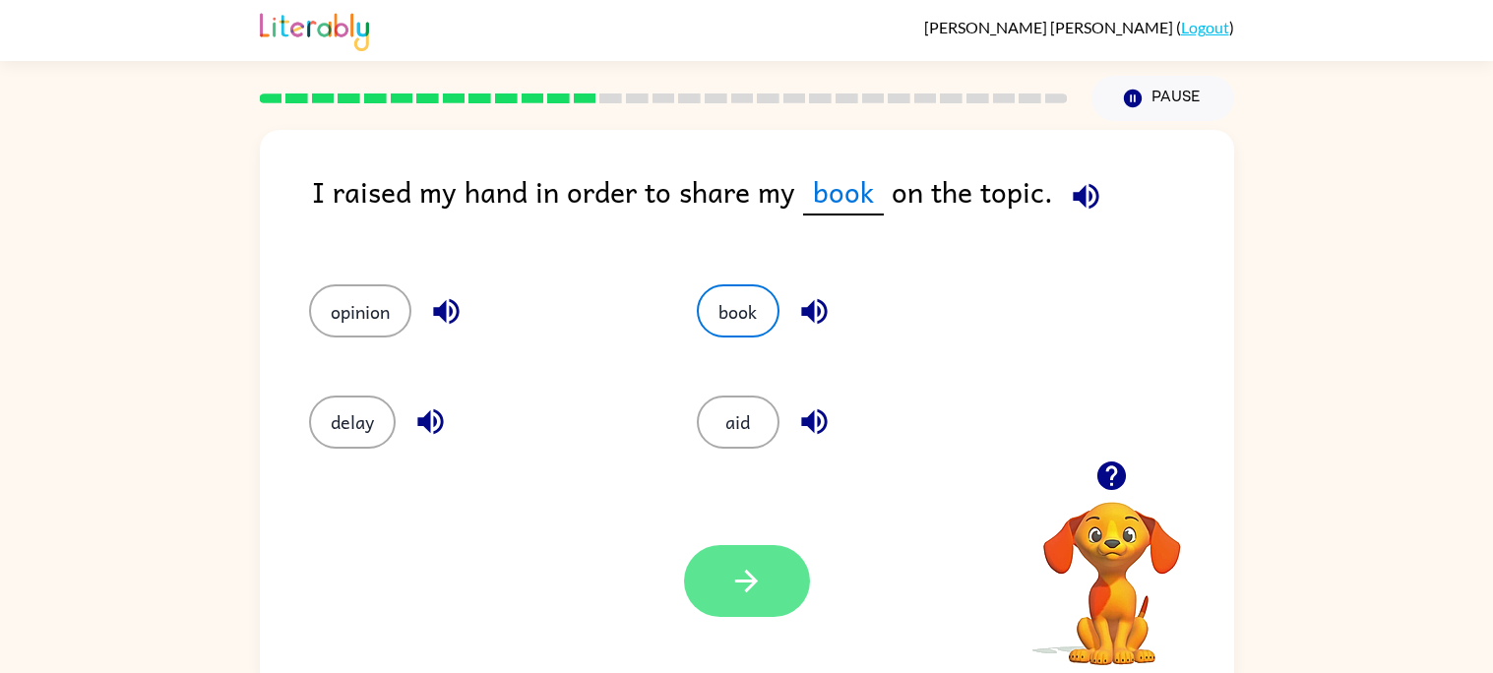
click at [725, 558] on button "button" at bounding box center [747, 581] width 126 height 72
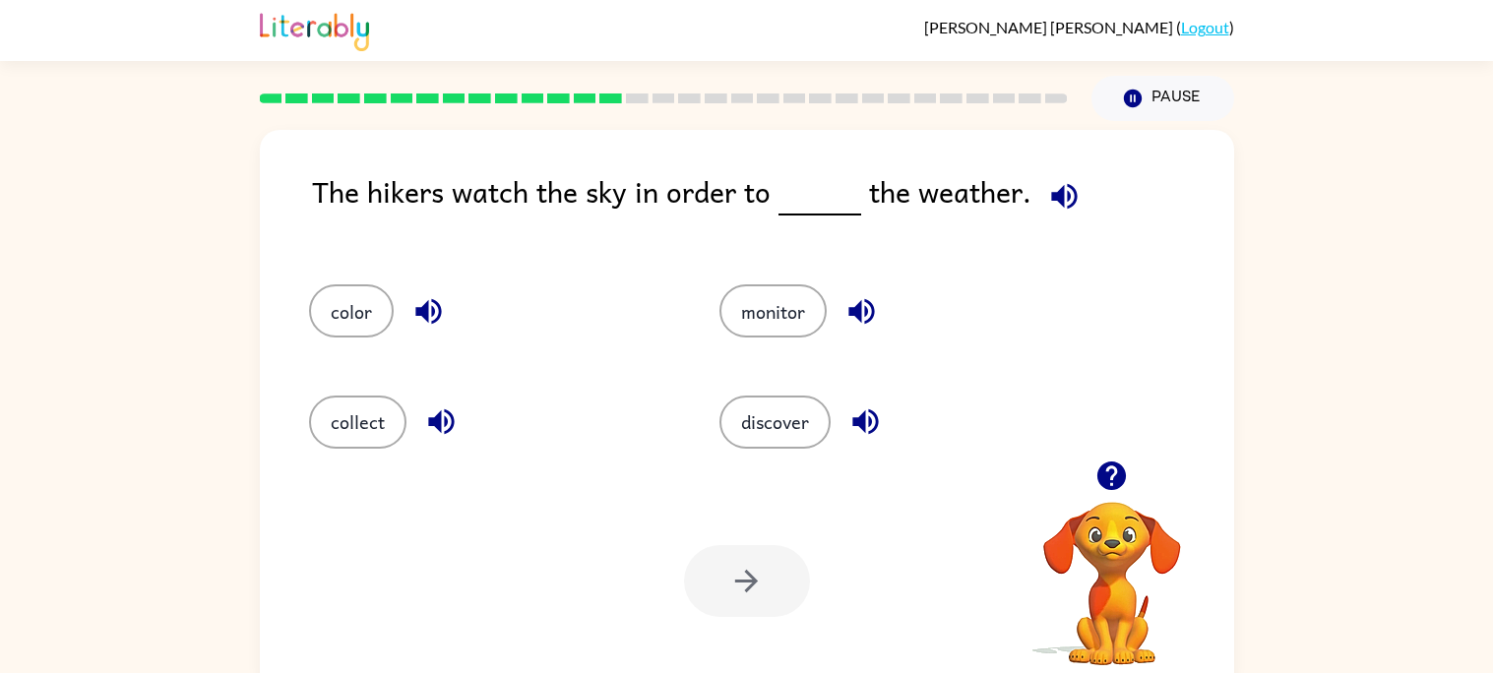
click at [1071, 191] on icon "button" at bounding box center [1064, 196] width 34 height 34
click at [1061, 201] on icon "button" at bounding box center [1064, 196] width 26 height 26
click at [1058, 187] on icon "button" at bounding box center [1064, 196] width 34 height 34
click at [1056, 201] on icon "button" at bounding box center [1064, 196] width 26 height 26
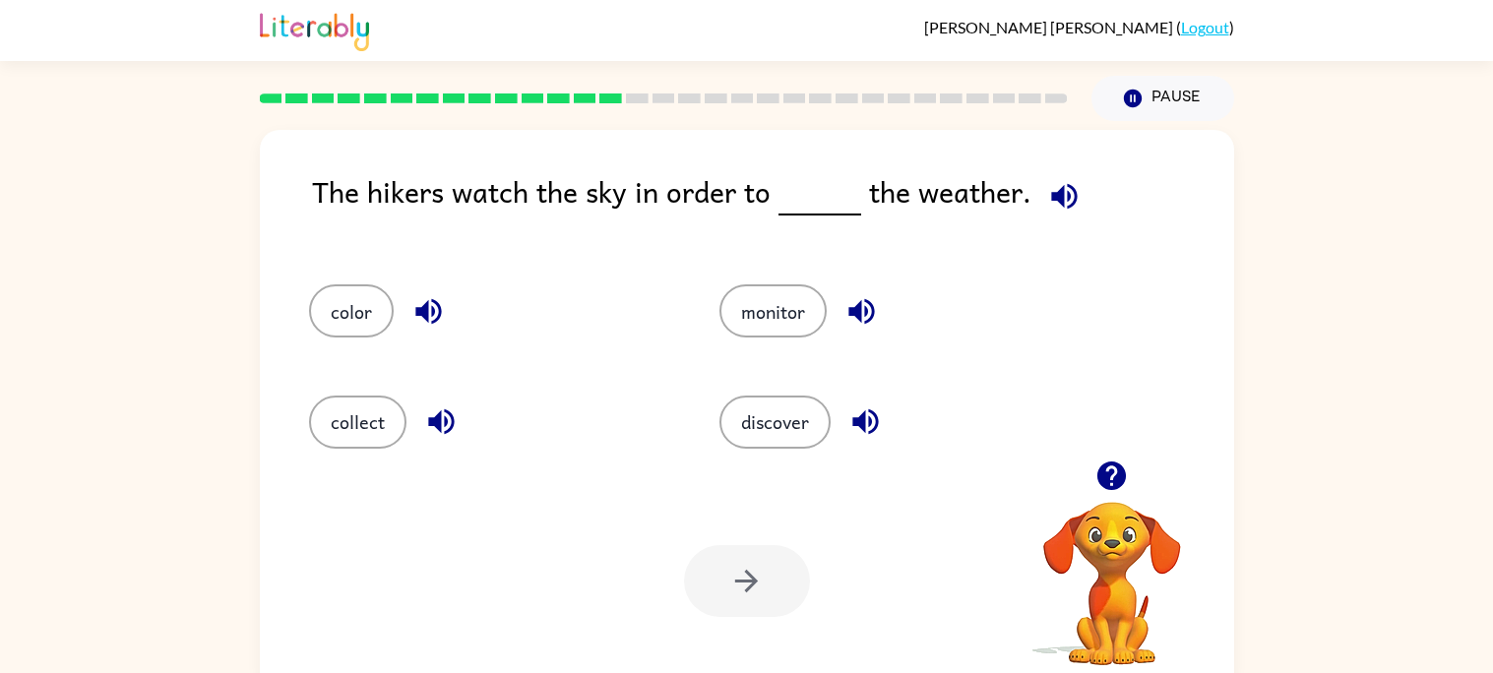
click at [861, 309] on icon "button" at bounding box center [861, 312] width 26 height 26
click at [862, 422] on icon "button" at bounding box center [865, 421] width 34 height 34
click at [784, 424] on button "discover" at bounding box center [774, 422] width 111 height 53
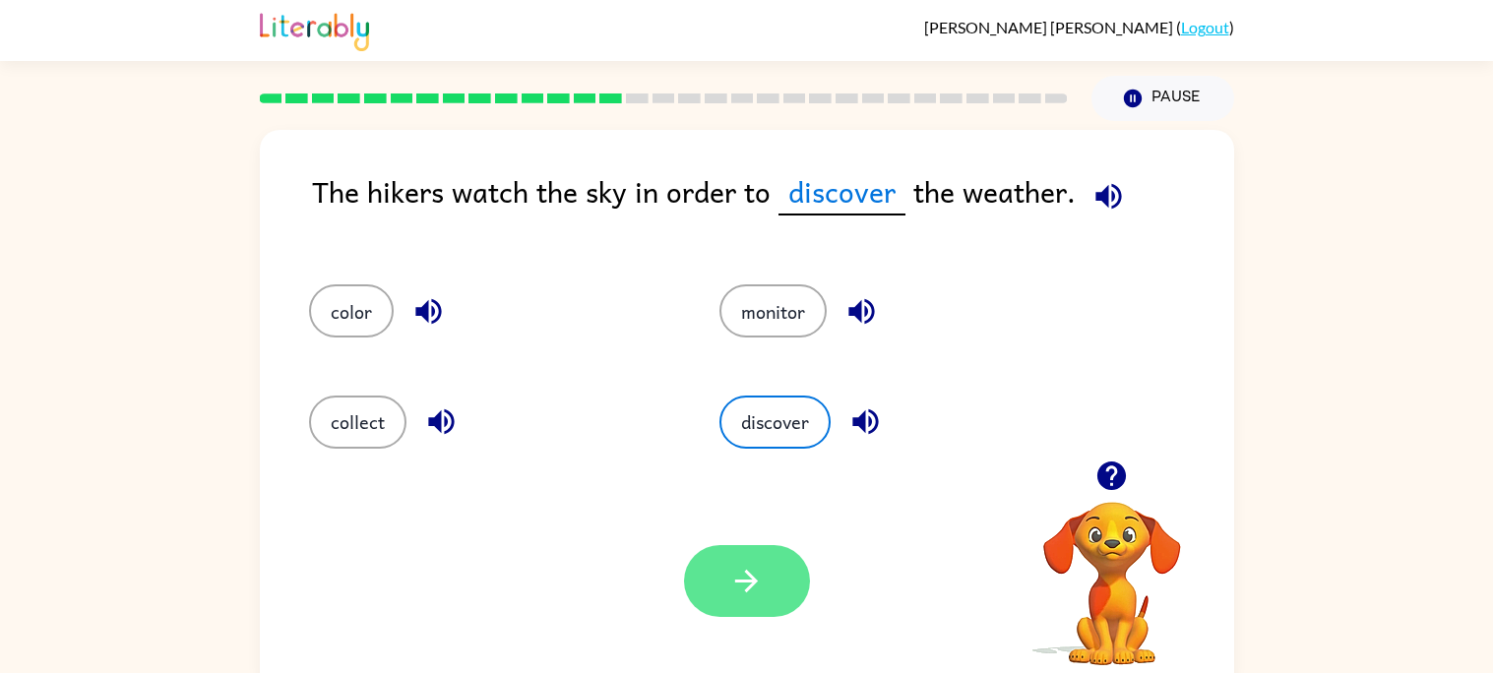
click at [746, 550] on button "button" at bounding box center [747, 581] width 126 height 72
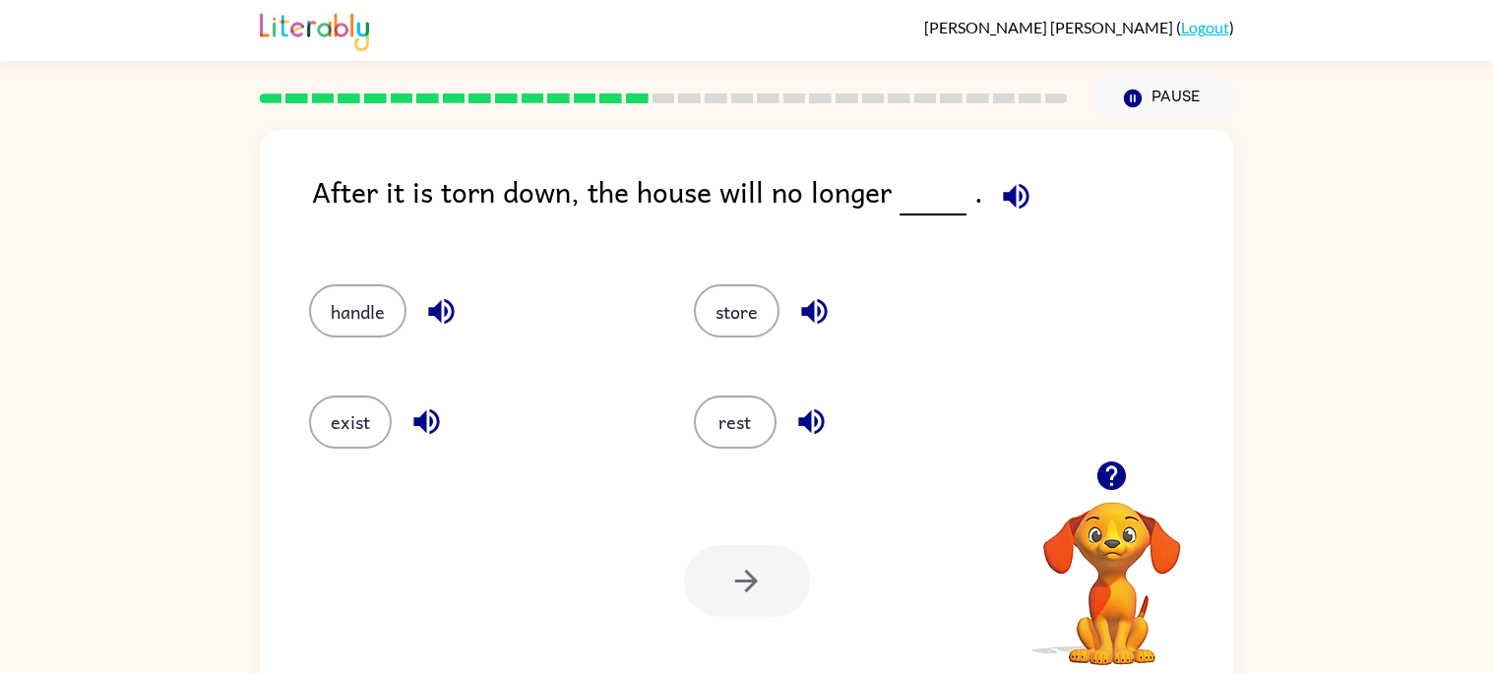
click at [1014, 189] on icon "button" at bounding box center [1016, 196] width 34 height 34
click at [365, 417] on button "exist" at bounding box center [350, 422] width 83 height 53
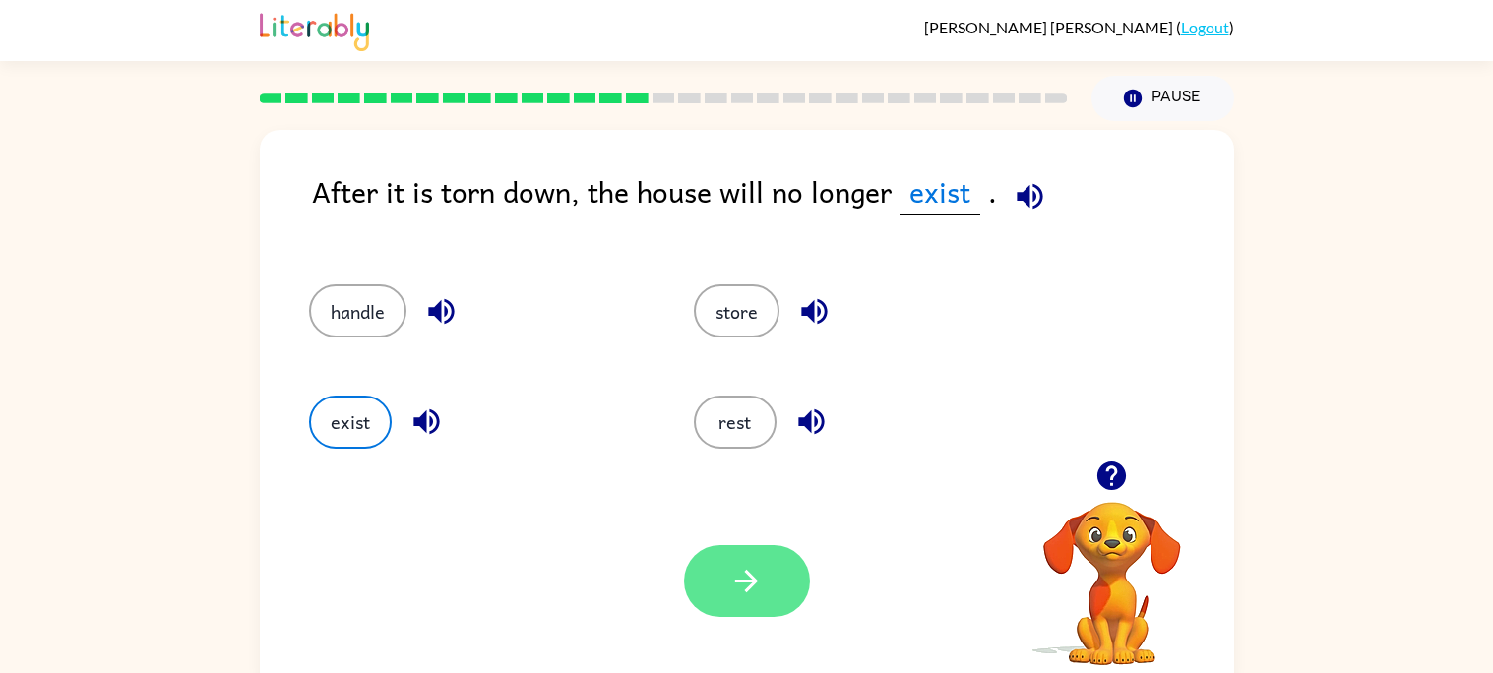
click at [719, 562] on button "button" at bounding box center [747, 581] width 126 height 72
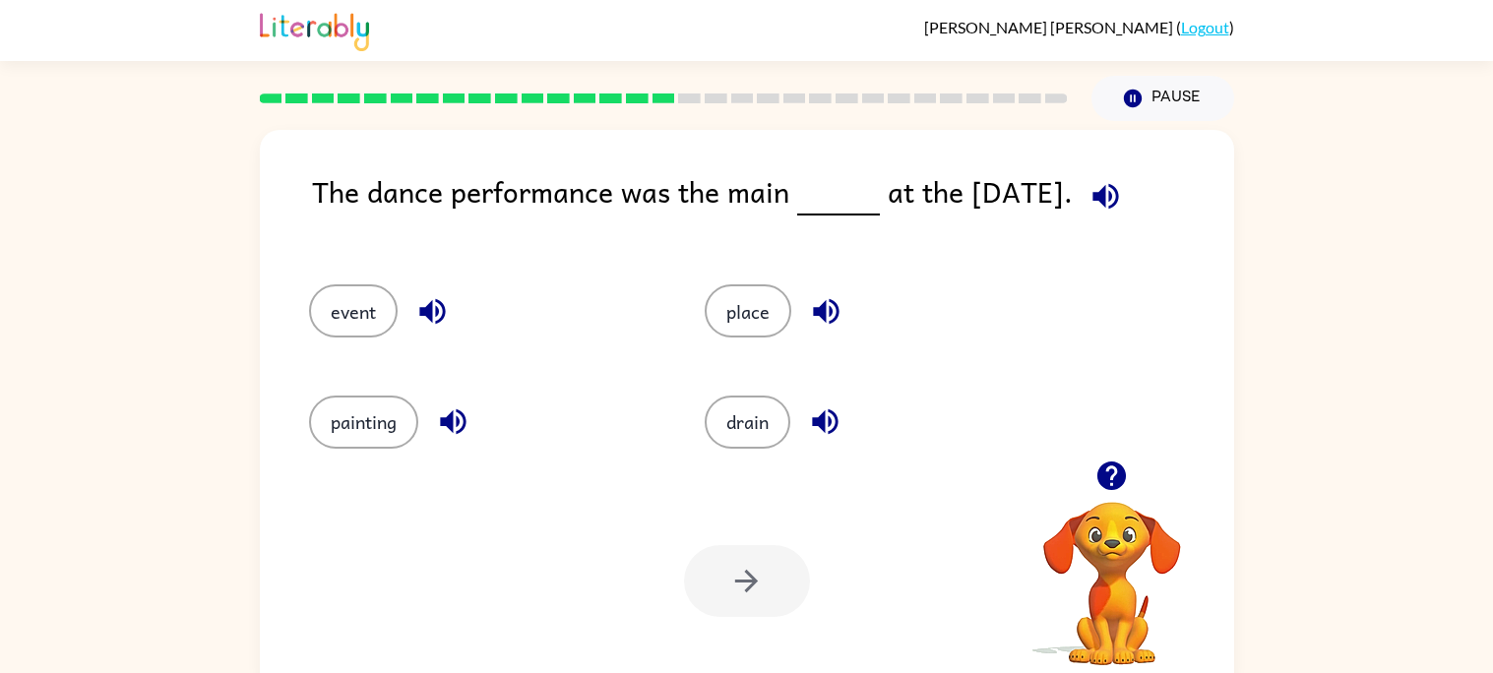
click at [1112, 197] on icon "button" at bounding box center [1105, 196] width 26 height 26
click at [1104, 203] on icon "button" at bounding box center [1105, 196] width 26 height 26
click at [346, 315] on button "event" at bounding box center [353, 310] width 89 height 53
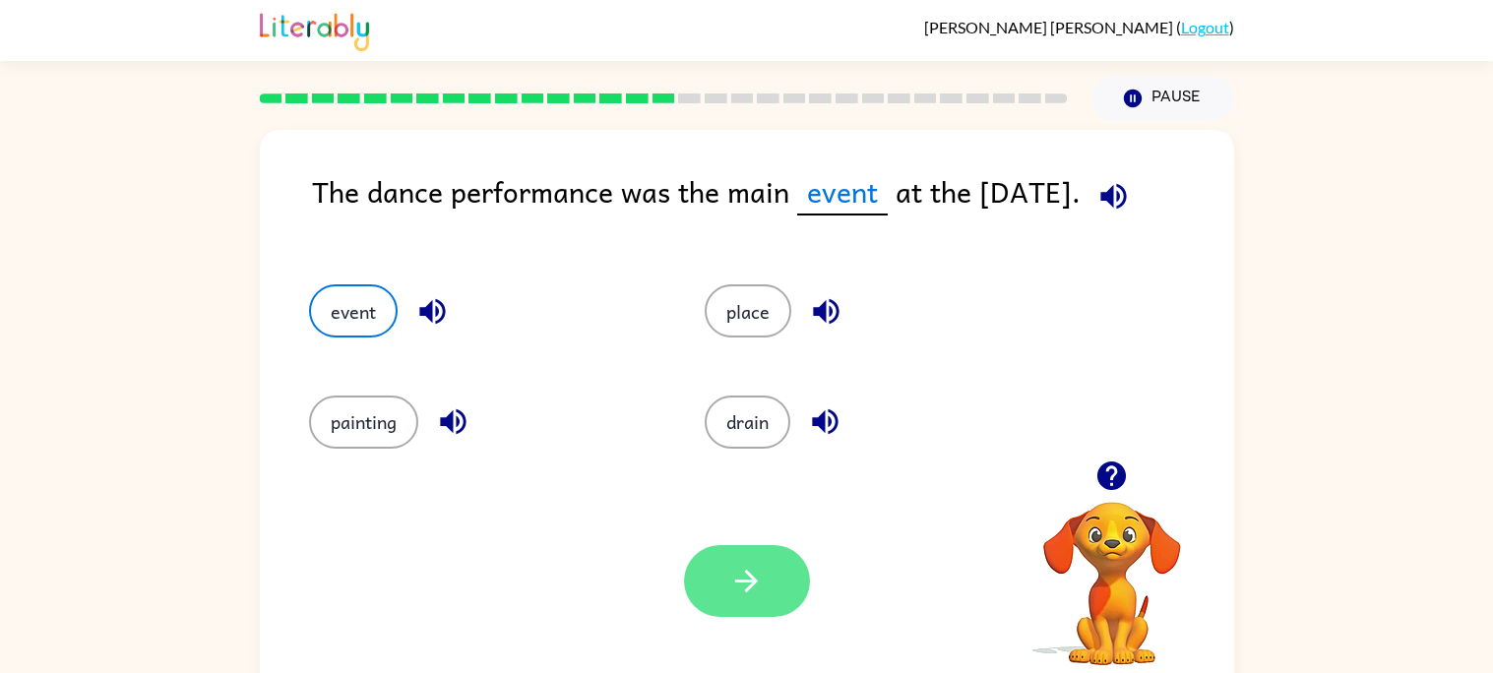
click at [761, 593] on icon "button" at bounding box center [746, 581] width 34 height 34
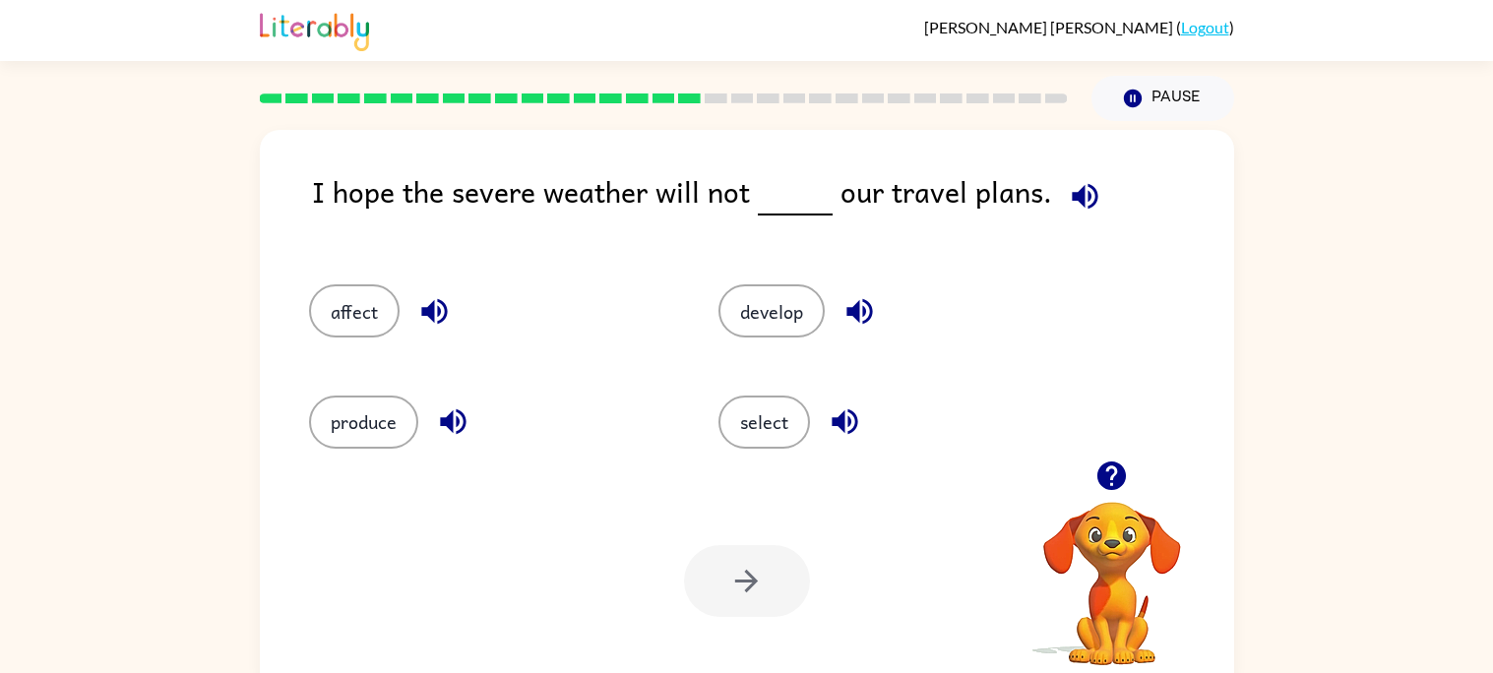
click at [1078, 194] on icon "button" at bounding box center [1085, 196] width 34 height 34
click at [853, 309] on icon "button" at bounding box center [859, 312] width 26 height 26
click at [766, 304] on button "develop" at bounding box center [771, 310] width 106 height 53
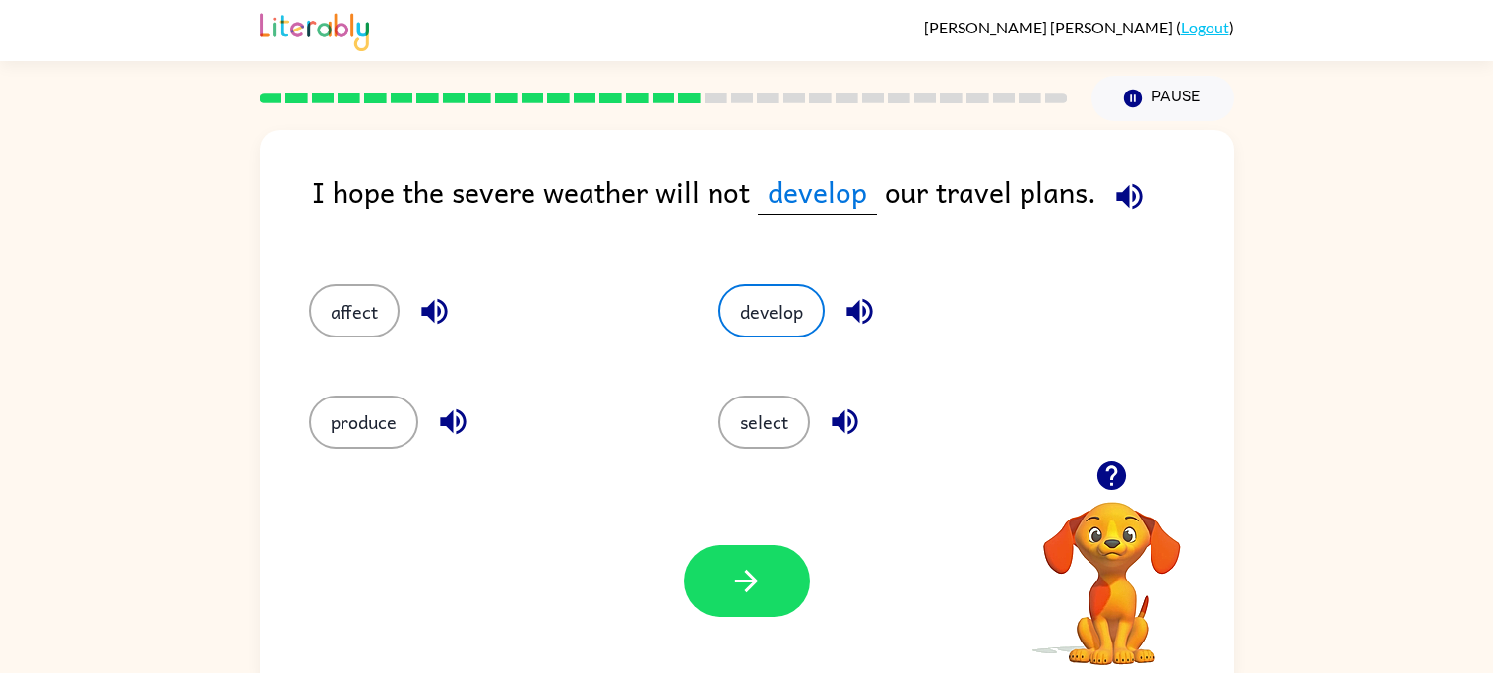
click at [442, 423] on icon "button" at bounding box center [453, 422] width 26 height 26
click at [757, 580] on icon "button" at bounding box center [746, 581] width 34 height 34
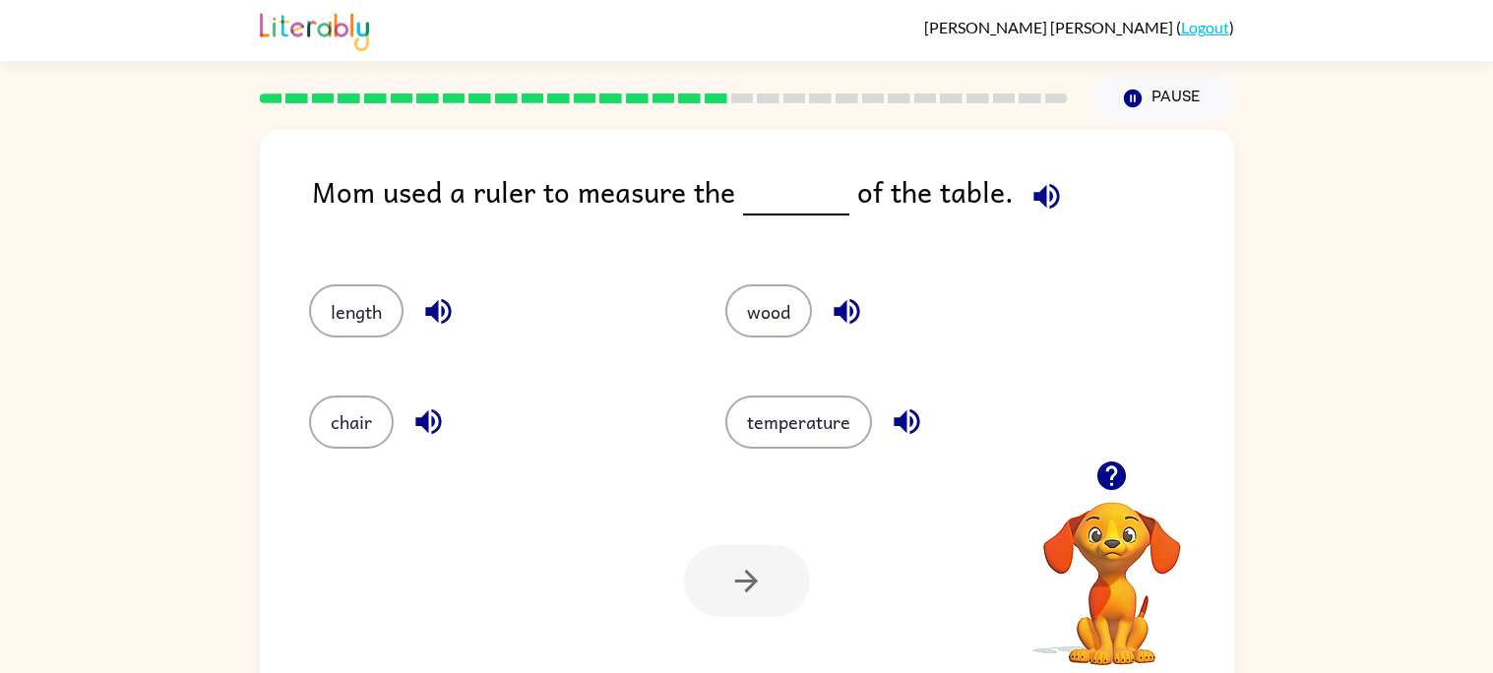
click at [1033, 198] on icon "button" at bounding box center [1046, 196] width 26 height 26
click at [355, 314] on button "length" at bounding box center [356, 310] width 94 height 53
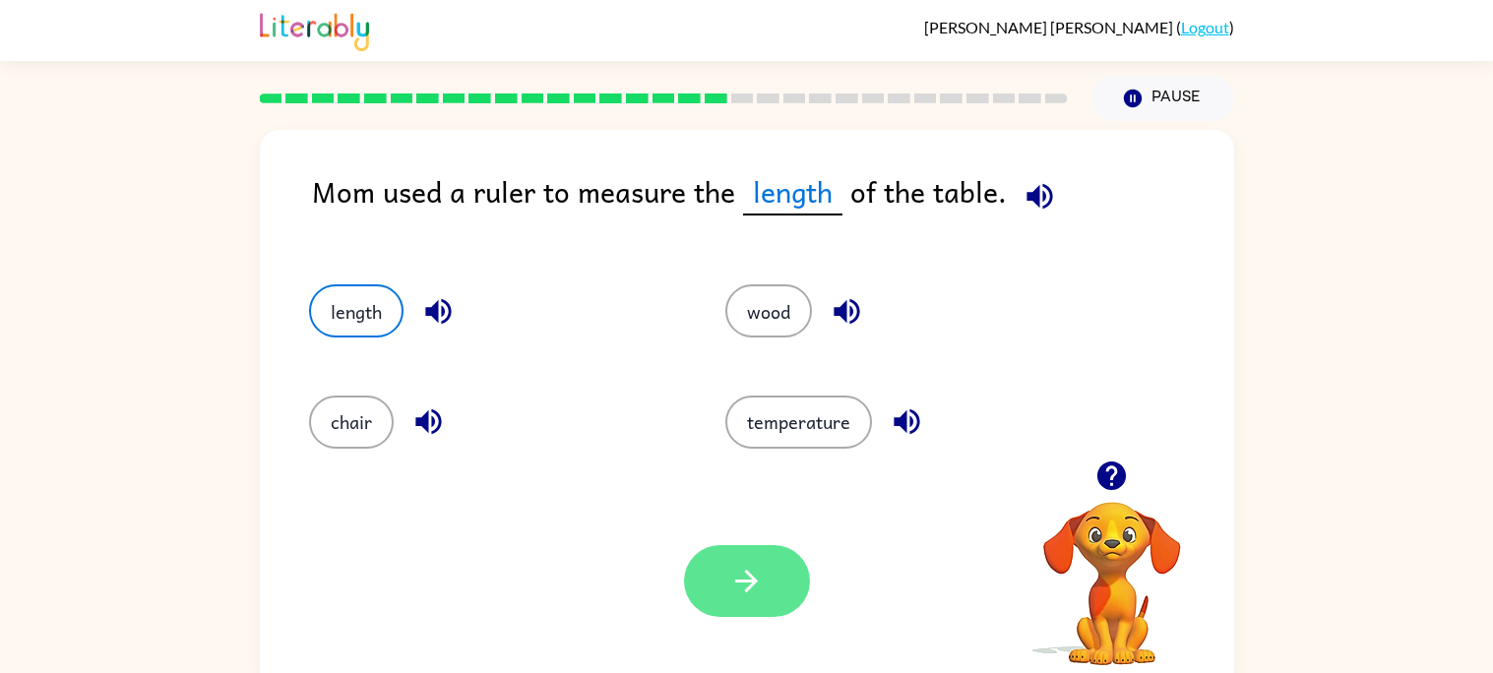
click at [744, 564] on icon "button" at bounding box center [746, 581] width 34 height 34
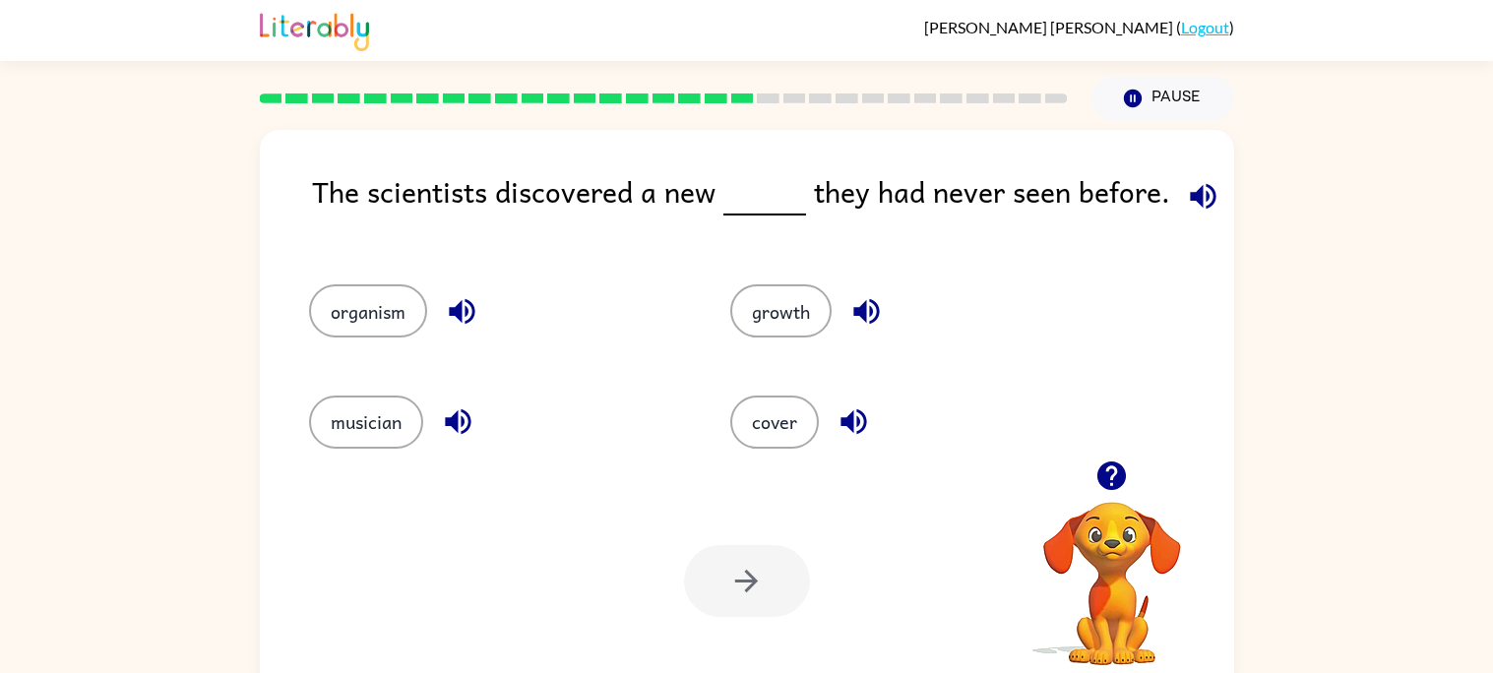
click at [1203, 195] on icon "button" at bounding box center [1203, 196] width 34 height 34
click at [449, 308] on icon "button" at bounding box center [462, 312] width 26 height 26
click at [456, 420] on icon "button" at bounding box center [458, 422] width 26 height 26
click at [851, 410] on icon "button" at bounding box center [853, 422] width 26 height 26
click at [384, 314] on button "organism" at bounding box center [368, 310] width 118 height 53
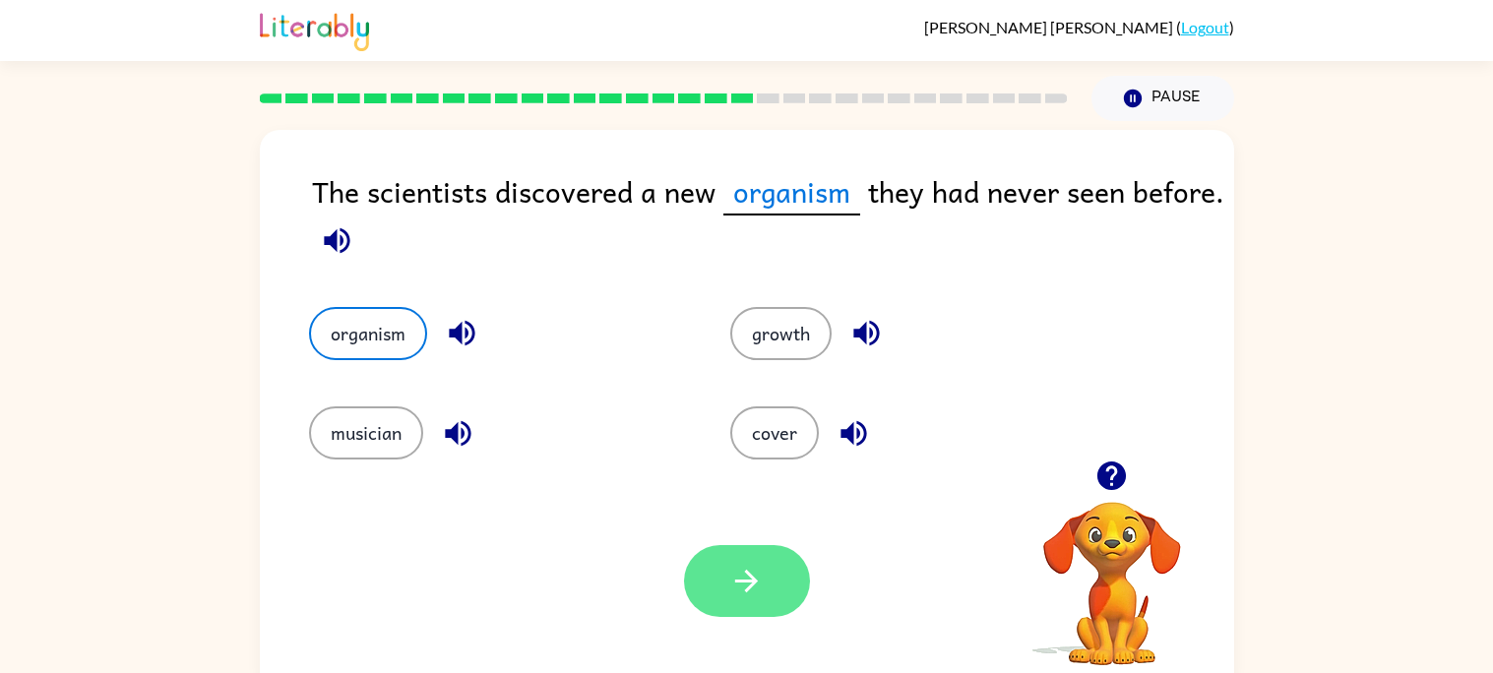
click at [738, 555] on button "button" at bounding box center [747, 581] width 126 height 72
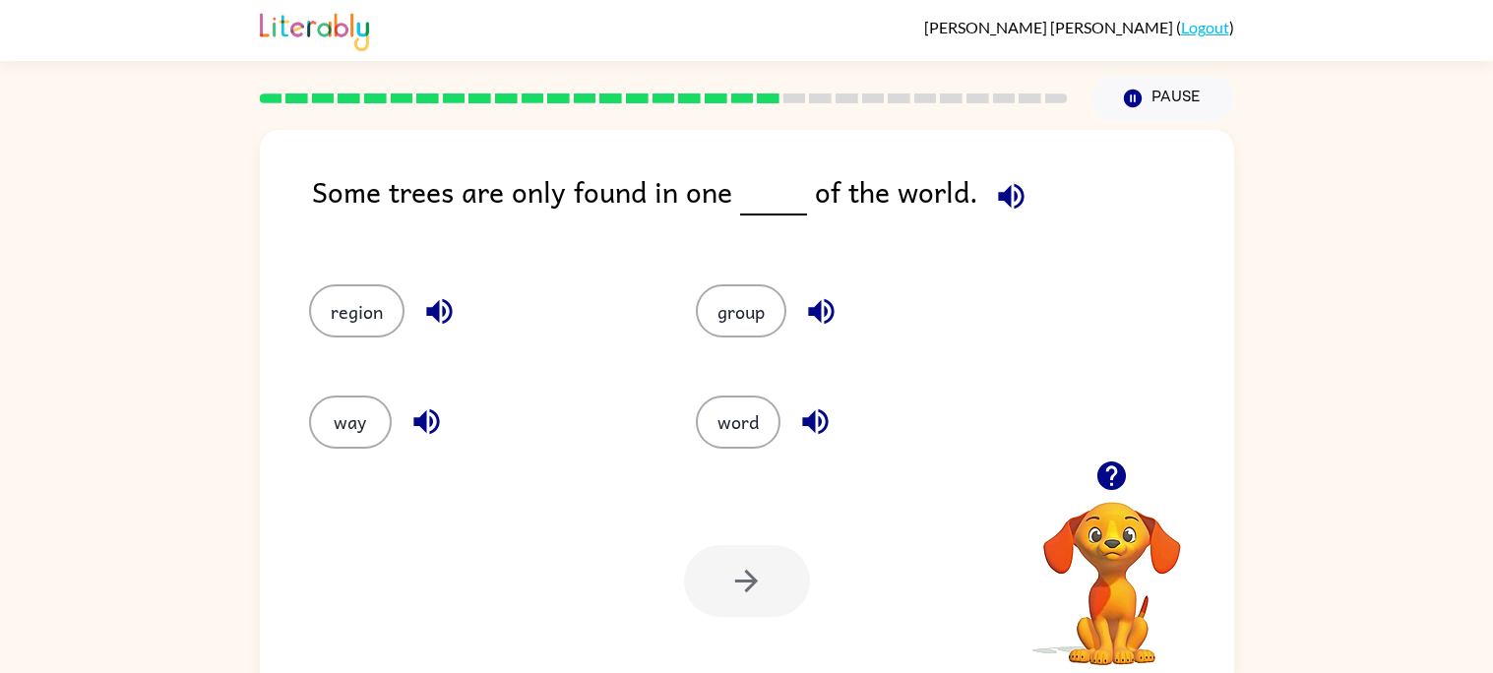
click at [994, 205] on icon "button" at bounding box center [1011, 196] width 34 height 34
click at [350, 307] on button "region" at bounding box center [356, 310] width 95 height 53
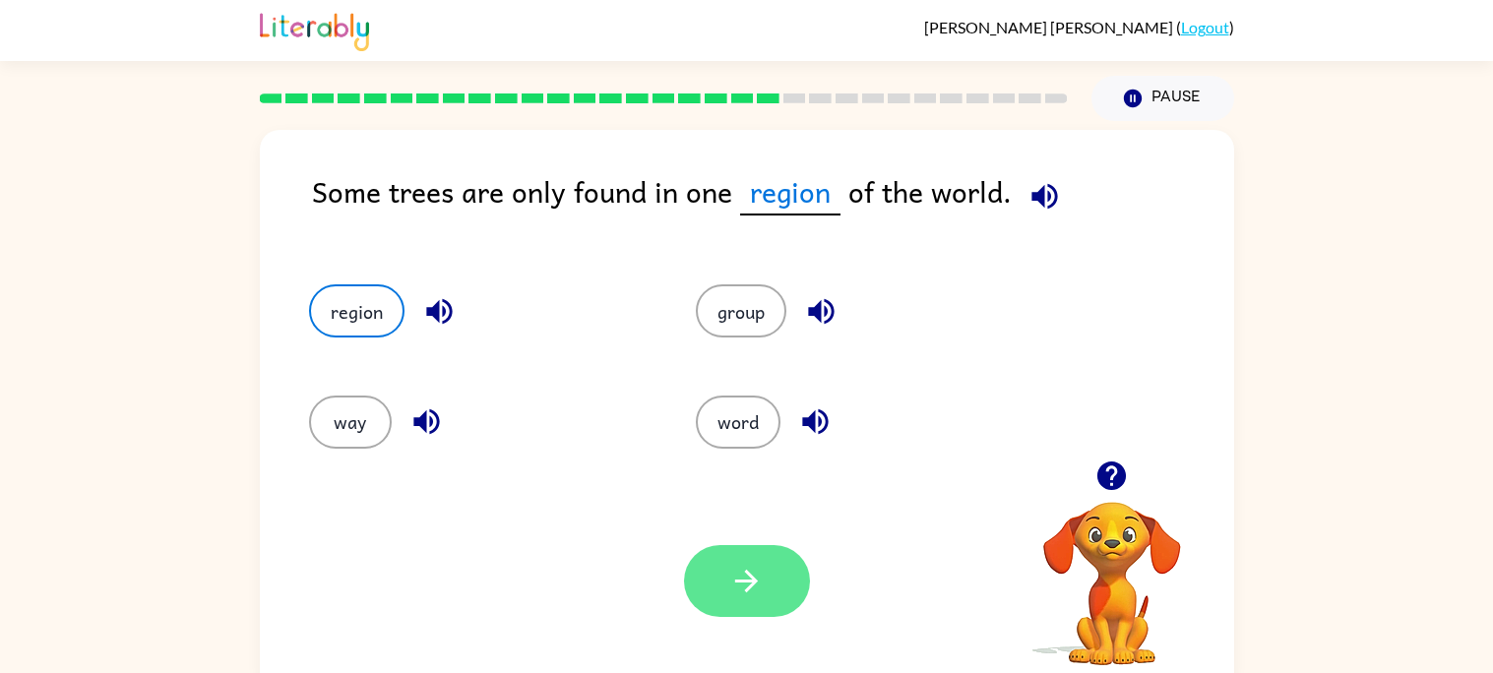
click at [702, 570] on button "button" at bounding box center [747, 581] width 126 height 72
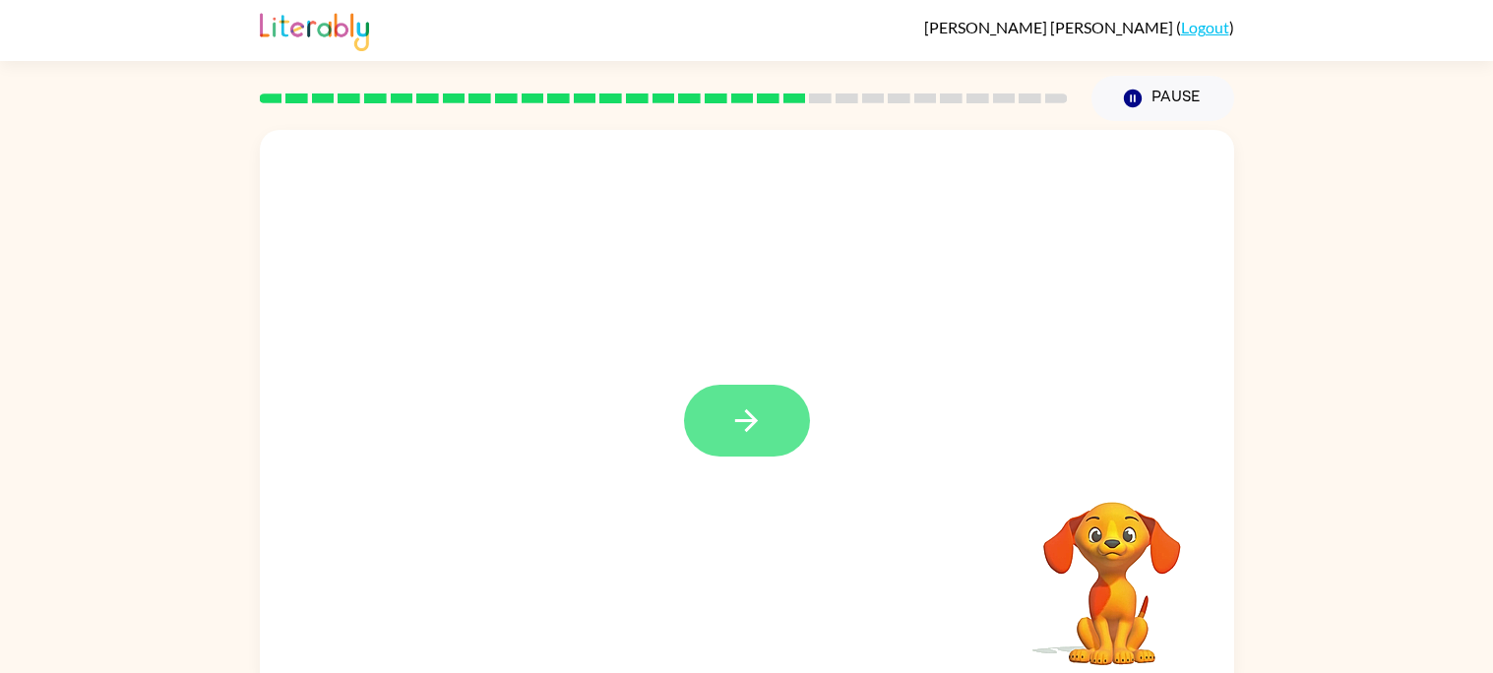
click at [756, 407] on icon "button" at bounding box center [746, 420] width 34 height 34
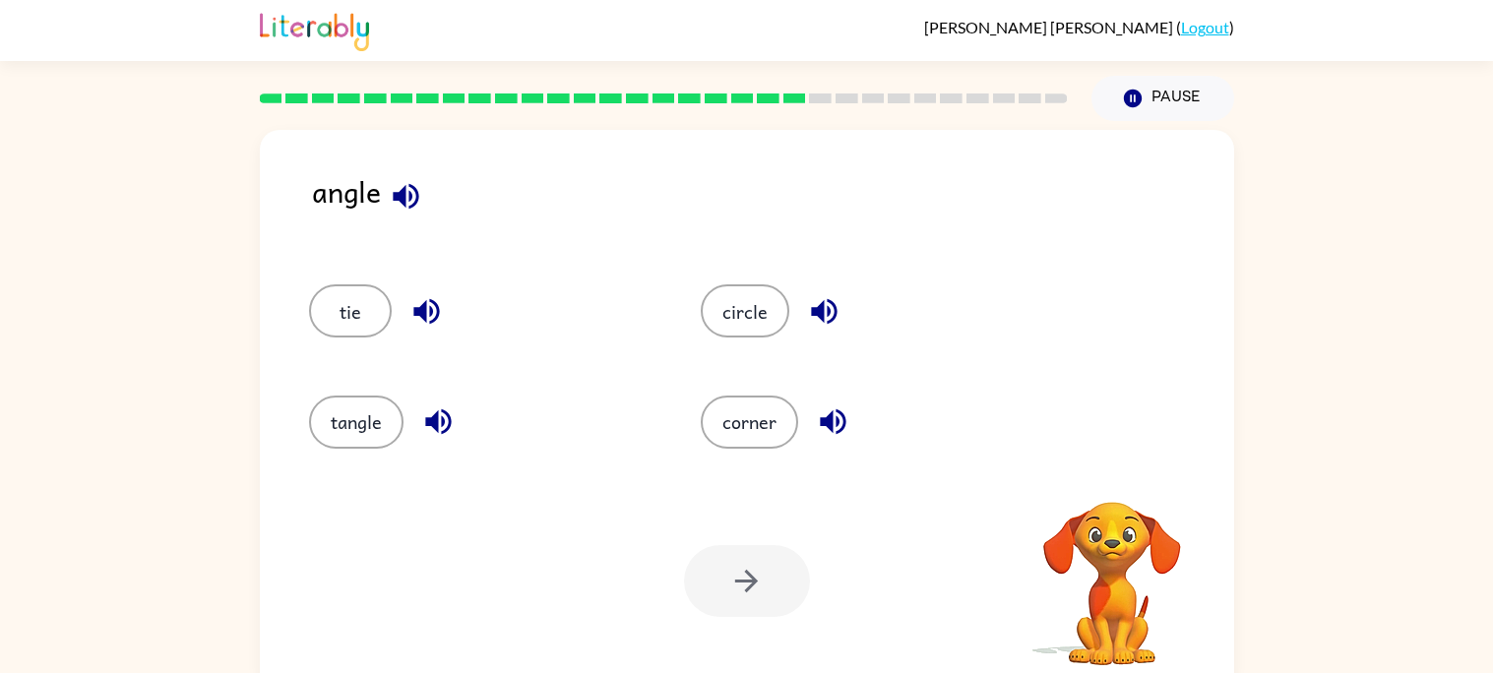
click at [416, 190] on icon "button" at bounding box center [406, 196] width 26 height 26
click at [415, 196] on icon "button" at bounding box center [406, 196] width 26 height 26
click at [402, 201] on icon "button" at bounding box center [406, 196] width 26 height 26
click at [820, 314] on icon "button" at bounding box center [824, 311] width 34 height 34
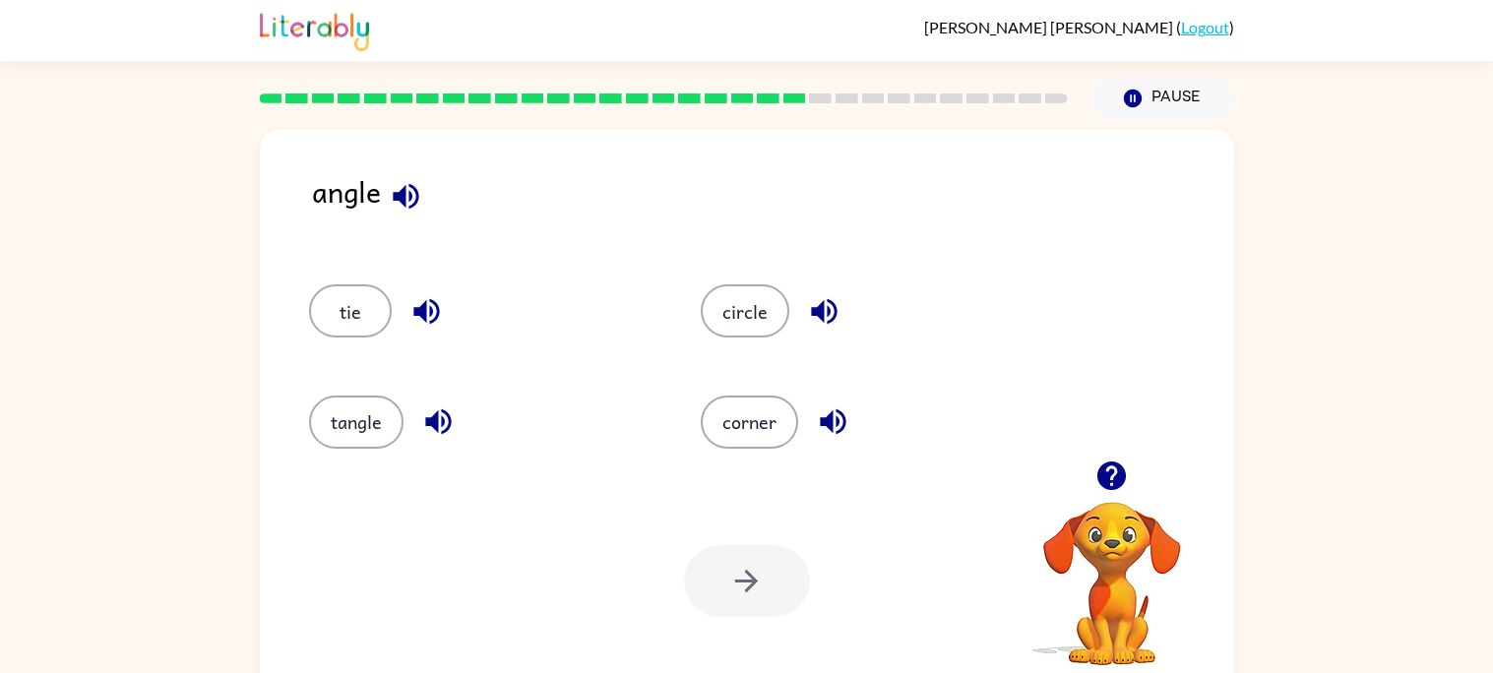
click at [820, 314] on icon "button" at bounding box center [824, 311] width 34 height 34
click at [406, 192] on icon "button" at bounding box center [406, 196] width 34 height 34
click at [393, 196] on icon "button" at bounding box center [406, 196] width 26 height 26
click at [425, 305] on icon "button" at bounding box center [426, 312] width 26 height 26
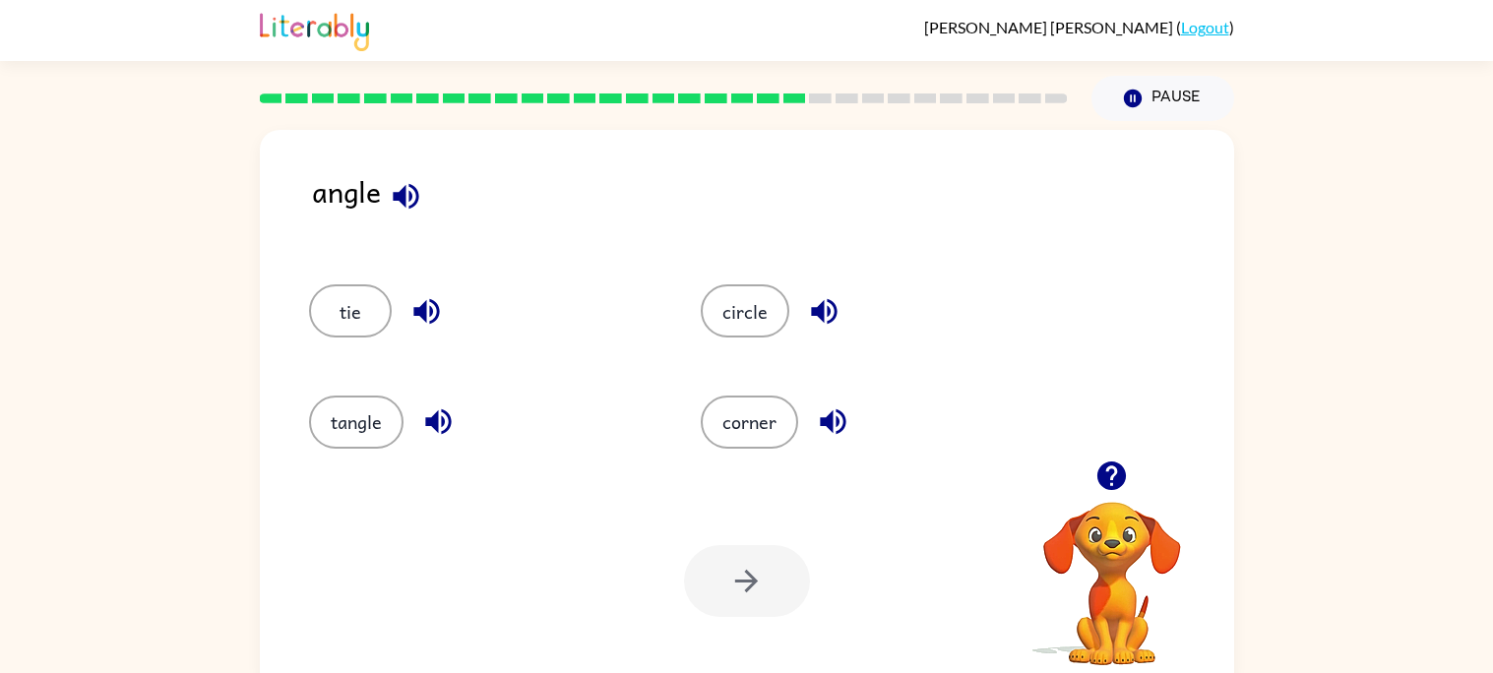
click at [395, 190] on icon "button" at bounding box center [406, 196] width 34 height 34
click at [337, 418] on button "tangle" at bounding box center [356, 422] width 94 height 53
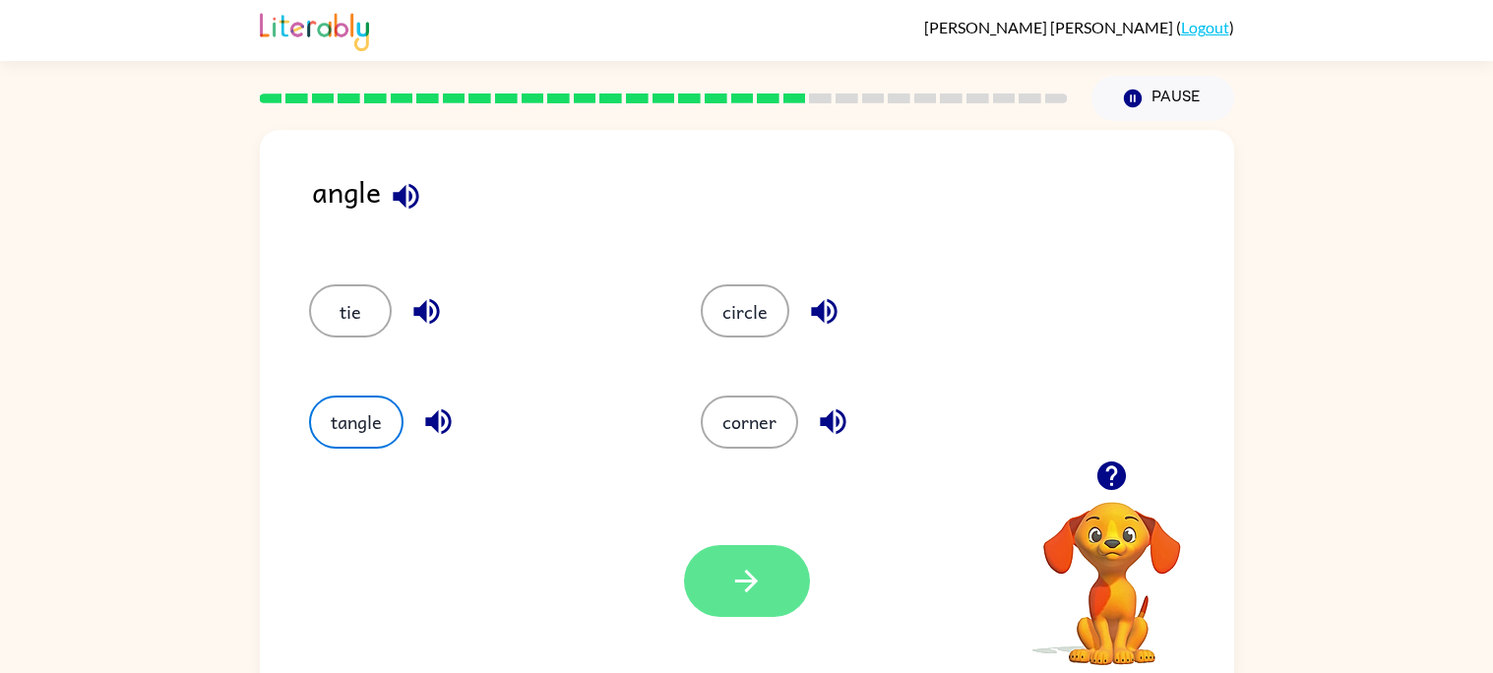
click at [716, 575] on button "button" at bounding box center [747, 581] width 126 height 72
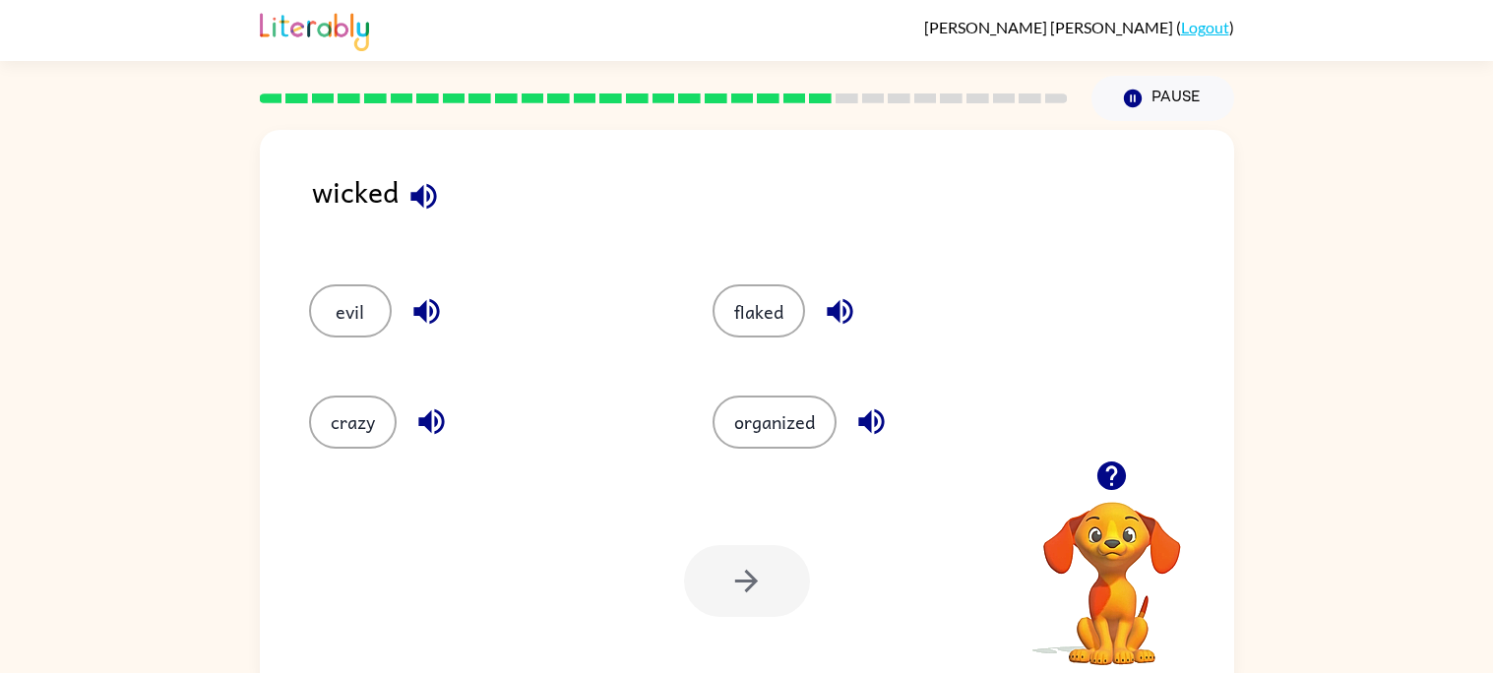
click at [418, 195] on icon "button" at bounding box center [423, 196] width 26 height 26
click at [788, 311] on button "flaked" at bounding box center [758, 310] width 93 height 53
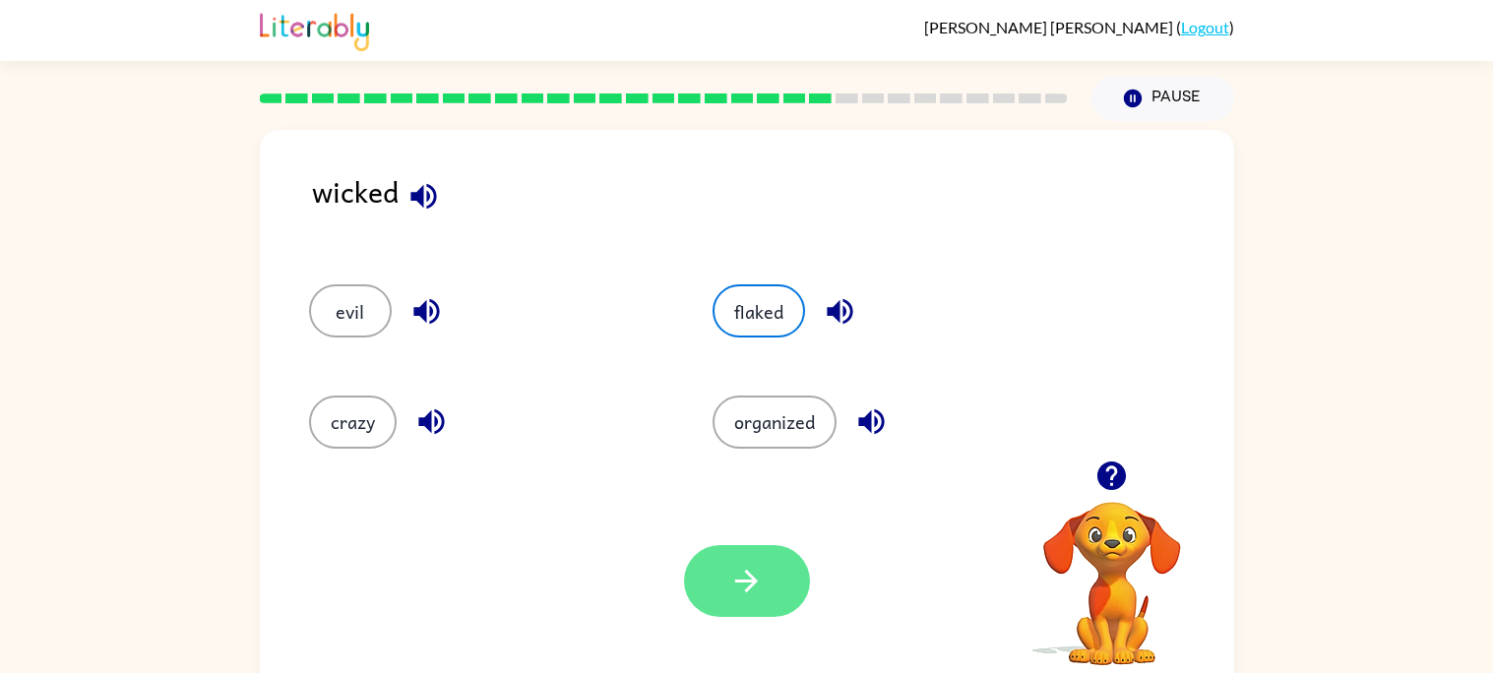
click at [772, 593] on button "button" at bounding box center [747, 581] width 126 height 72
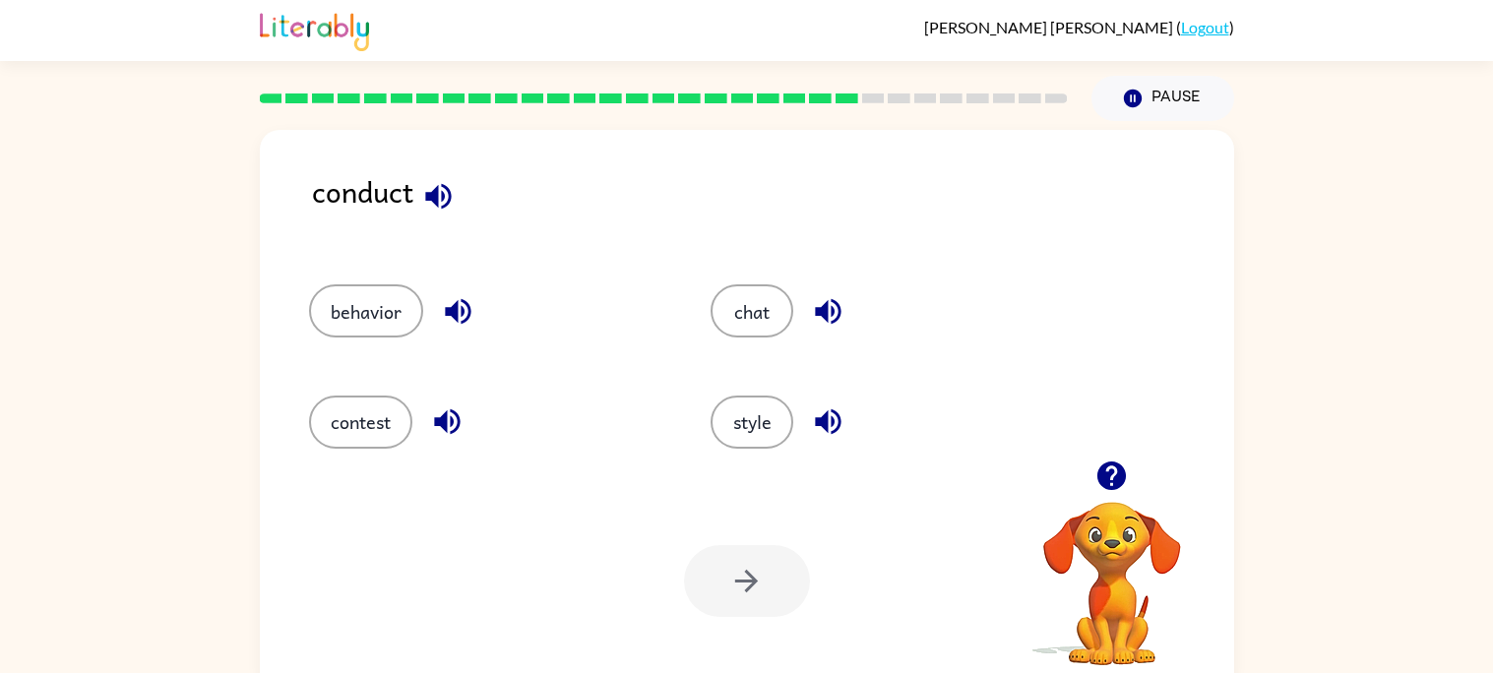
click at [434, 193] on icon "button" at bounding box center [438, 196] width 26 height 26
click at [447, 189] on icon "button" at bounding box center [438, 196] width 26 height 26
click at [436, 416] on icon "button" at bounding box center [447, 421] width 34 height 34
click at [446, 321] on icon "button" at bounding box center [458, 311] width 34 height 34
click at [823, 413] on icon "button" at bounding box center [828, 421] width 34 height 34
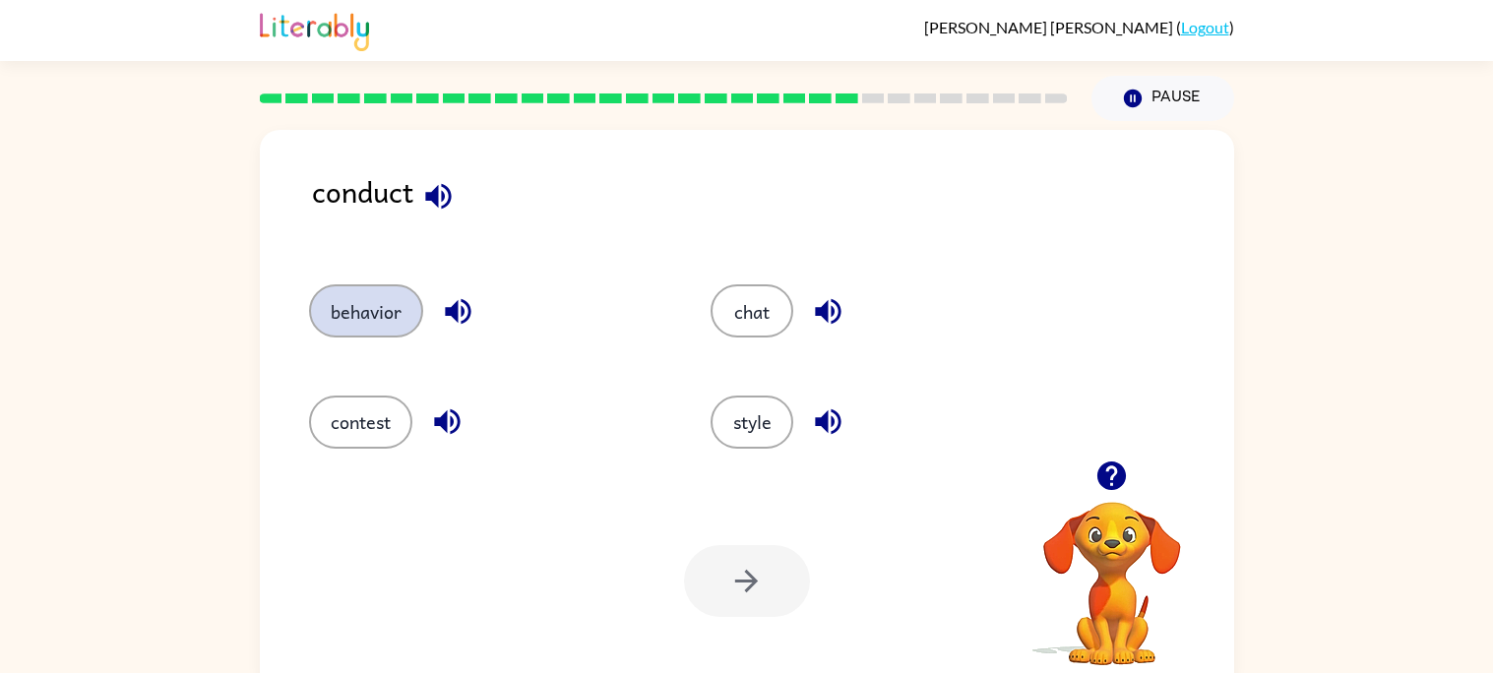
click at [363, 318] on button "behavior" at bounding box center [366, 310] width 114 height 53
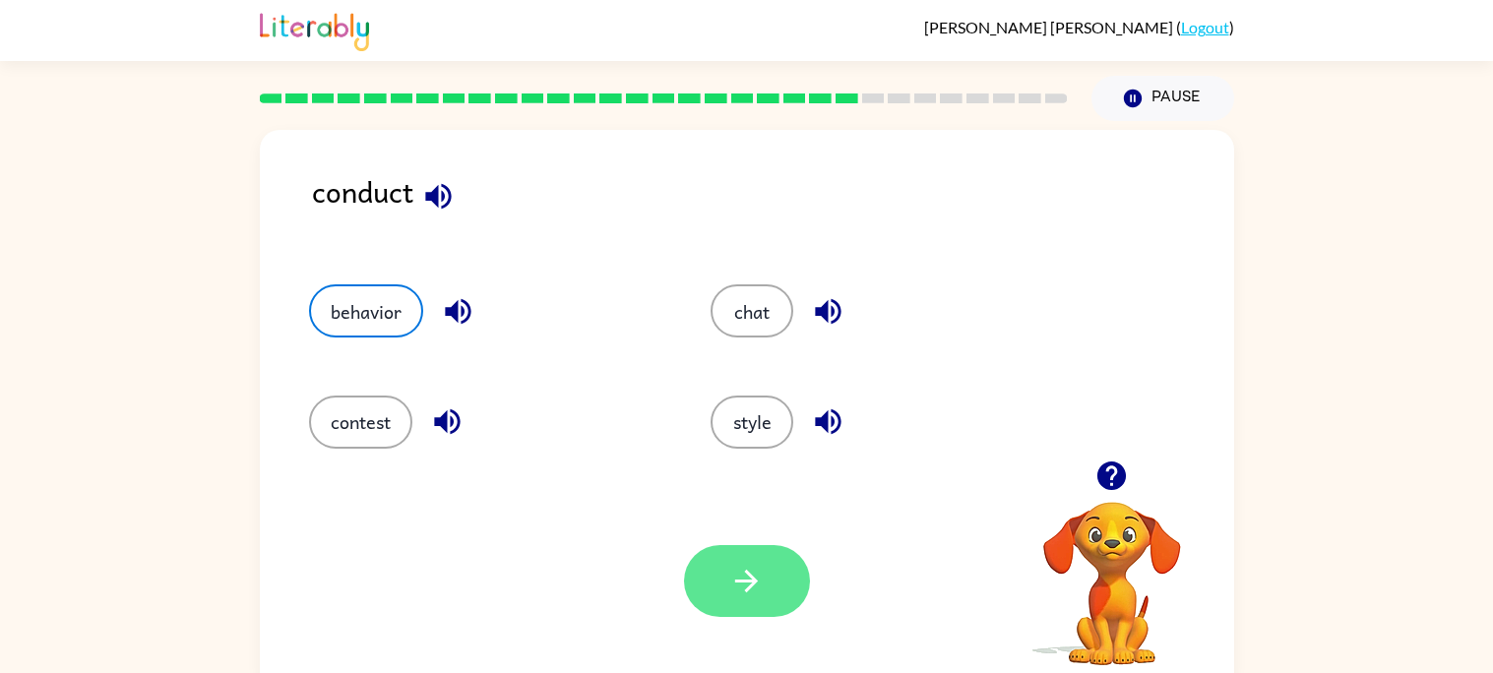
click at [762, 577] on icon "button" at bounding box center [746, 581] width 34 height 34
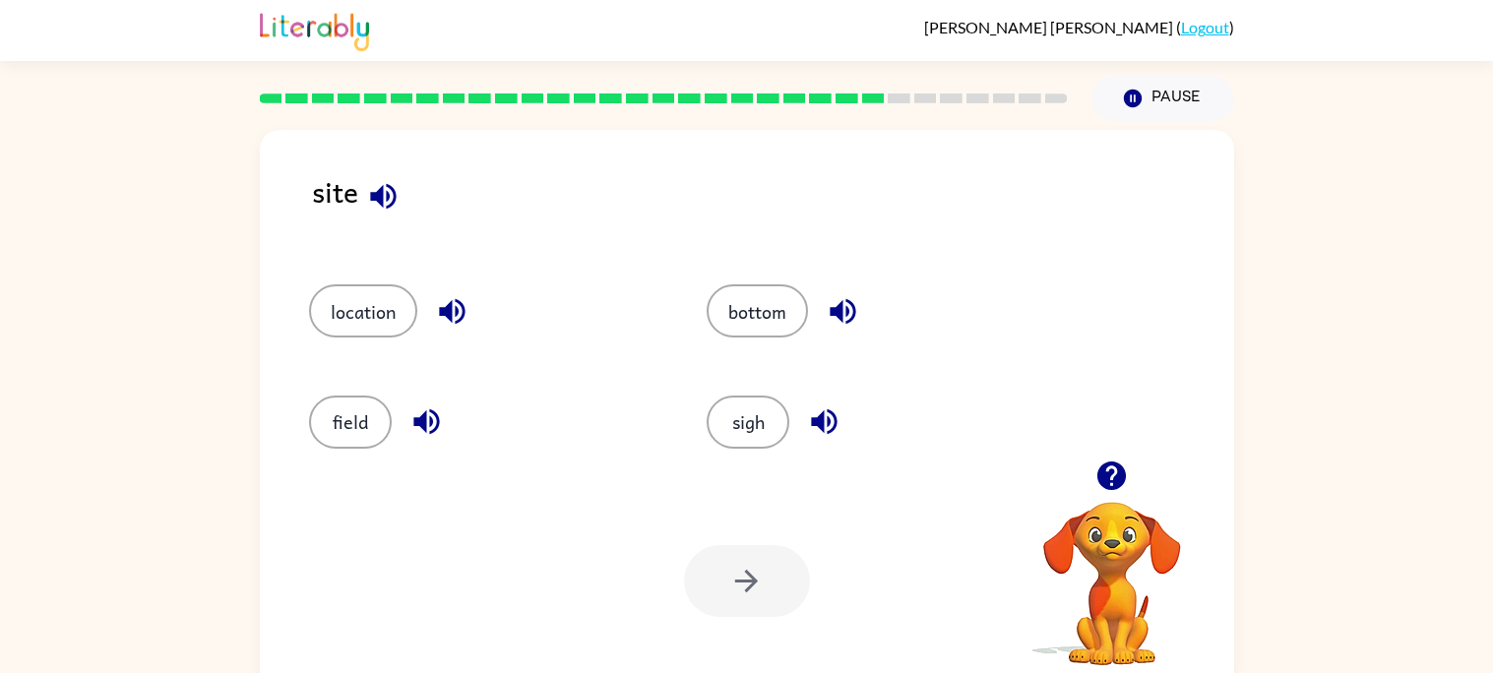
click at [390, 195] on icon "button" at bounding box center [383, 196] width 34 height 34
click at [363, 310] on button "location" at bounding box center [363, 310] width 108 height 53
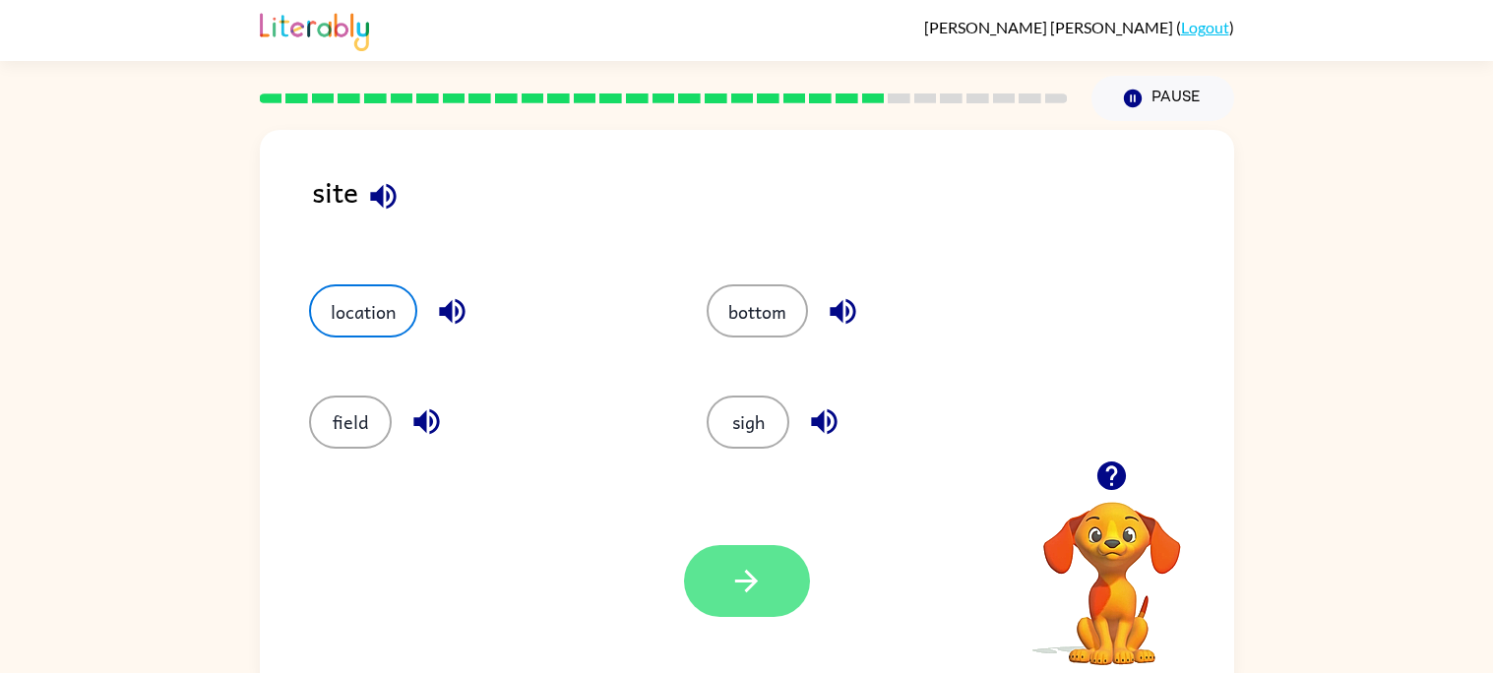
click at [722, 557] on button "button" at bounding box center [747, 581] width 126 height 72
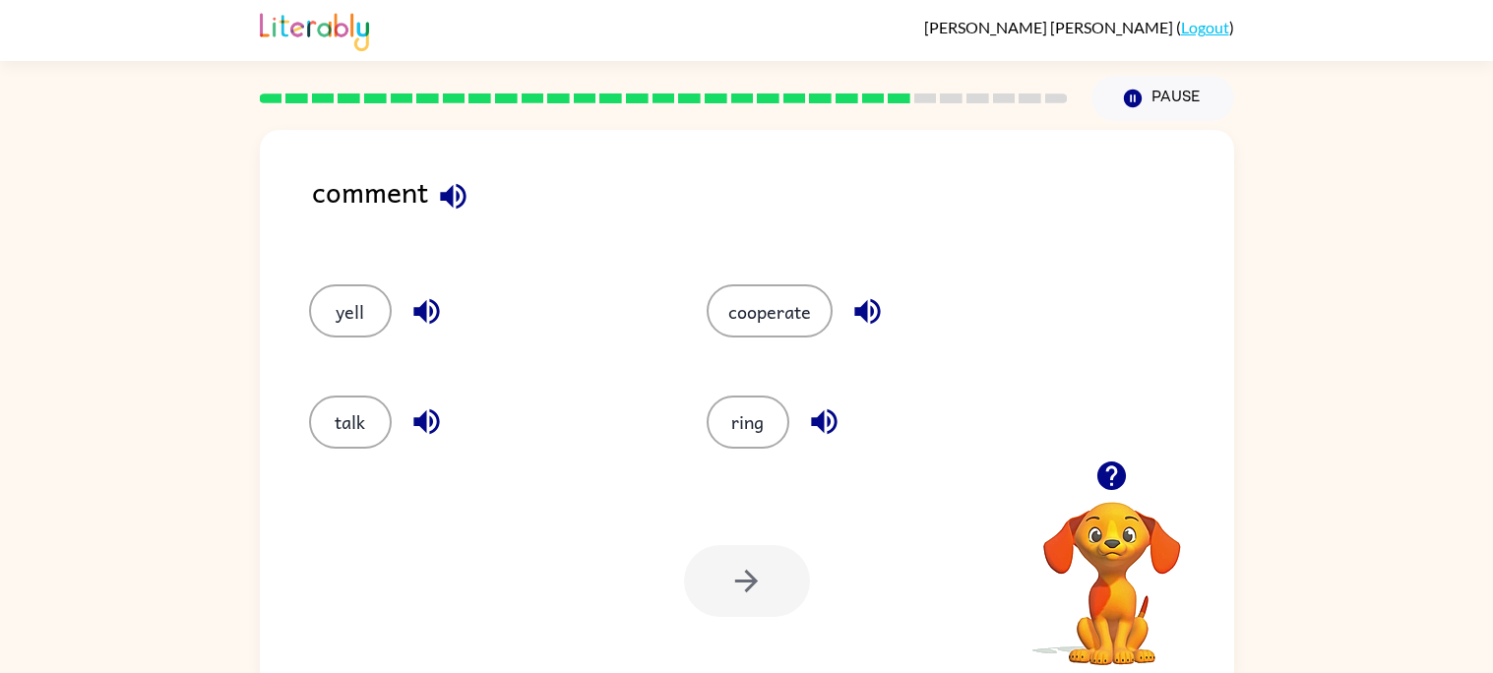
click at [453, 196] on icon "button" at bounding box center [453, 196] width 34 height 34
click at [351, 416] on button "talk" at bounding box center [350, 422] width 83 height 53
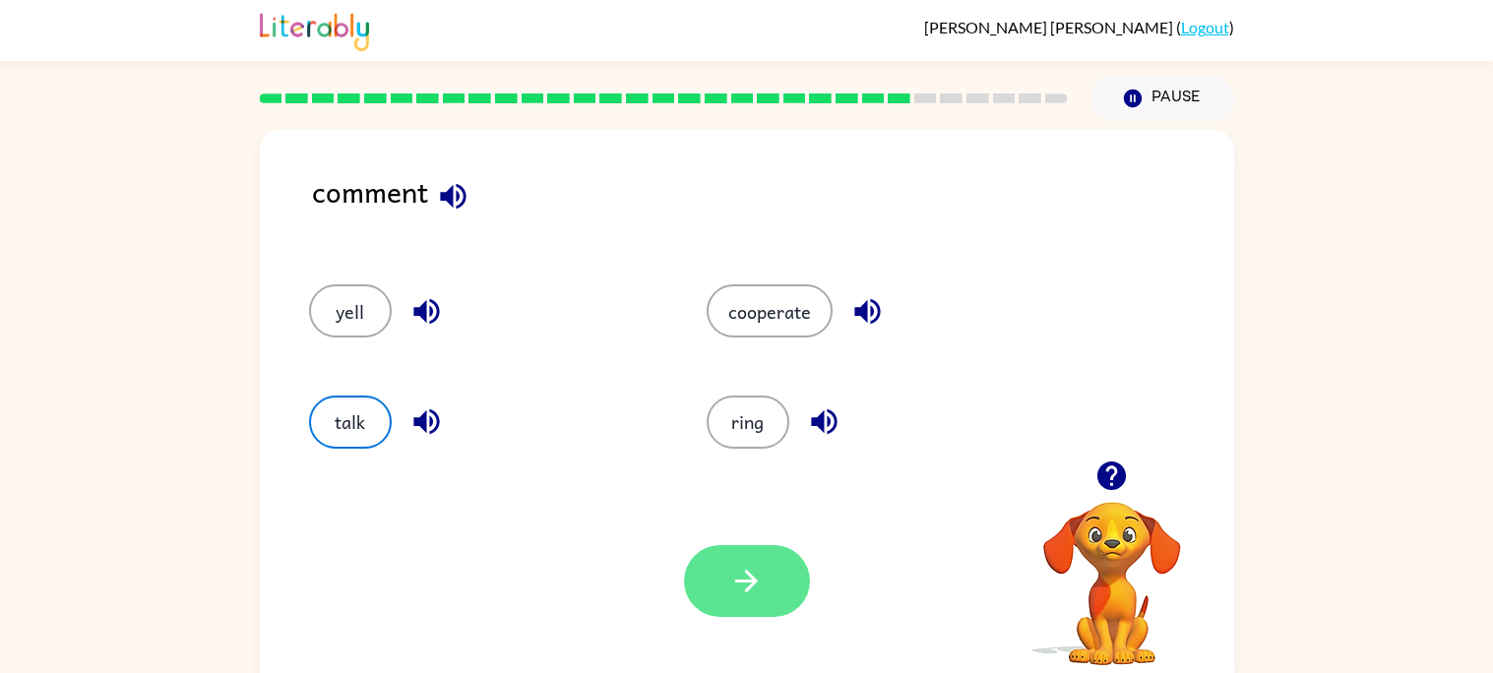
click at [750, 572] on icon "button" at bounding box center [746, 581] width 34 height 34
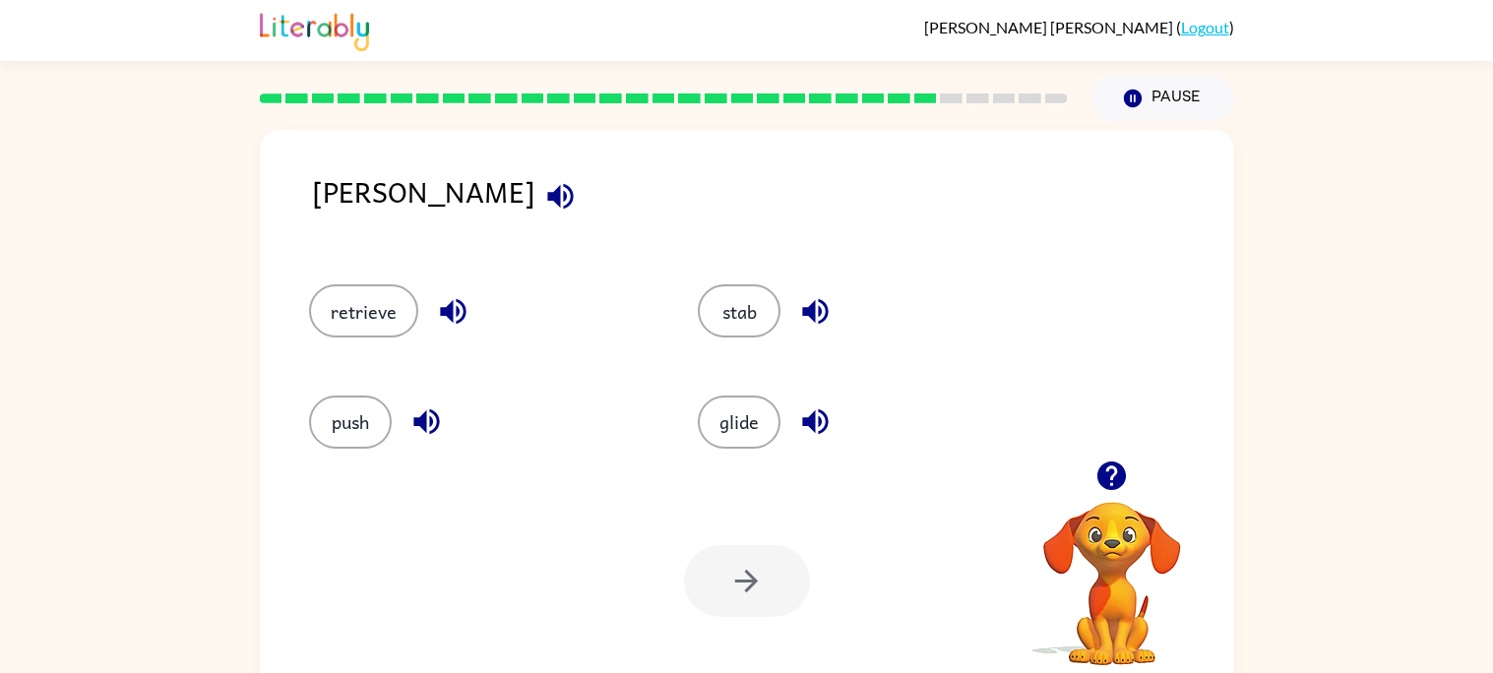
click at [543, 194] on icon "button" at bounding box center [560, 196] width 34 height 34
click at [543, 203] on icon "button" at bounding box center [560, 196] width 34 height 34
click at [445, 304] on icon "button" at bounding box center [453, 311] width 34 height 34
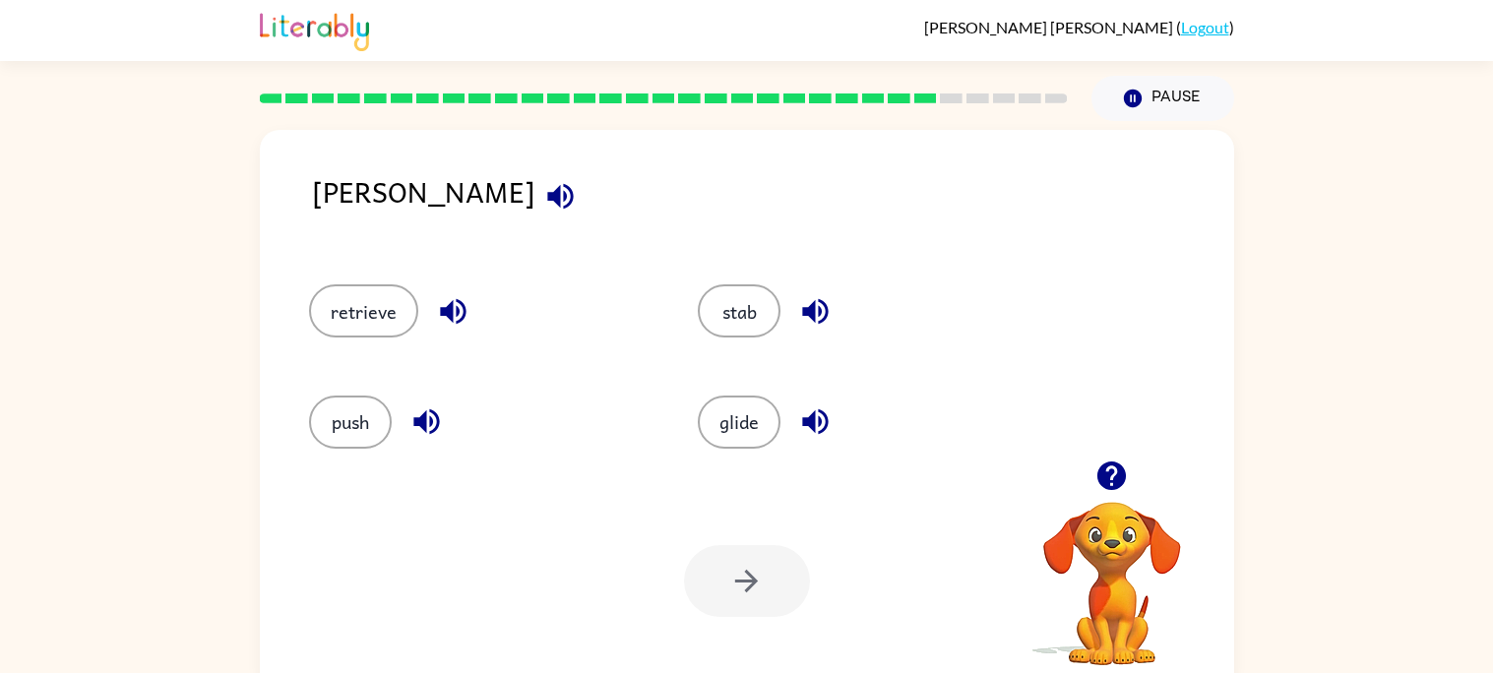
click at [547, 194] on icon "button" at bounding box center [560, 196] width 26 height 26
click at [547, 192] on icon "button" at bounding box center [560, 196] width 26 height 26
click at [742, 308] on button "stab" at bounding box center [739, 310] width 83 height 53
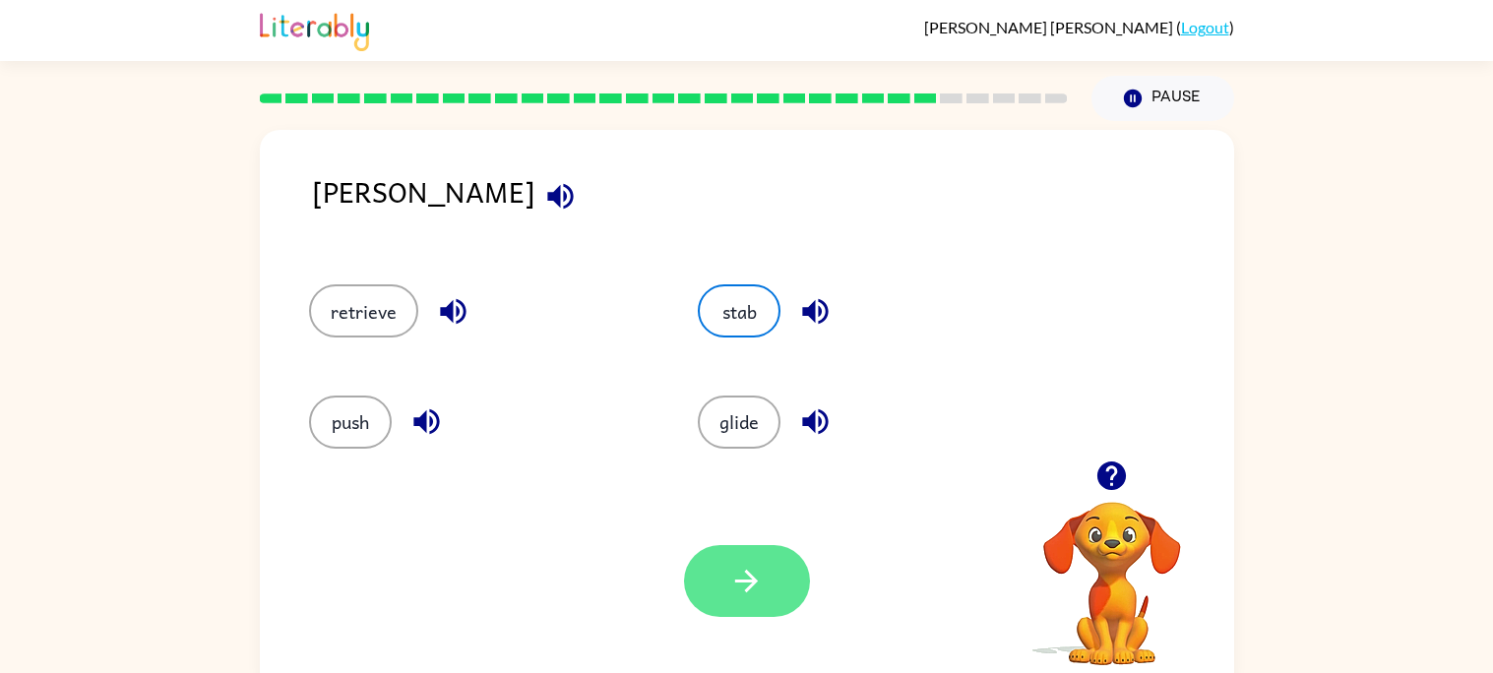
click at [752, 560] on button "button" at bounding box center [747, 581] width 126 height 72
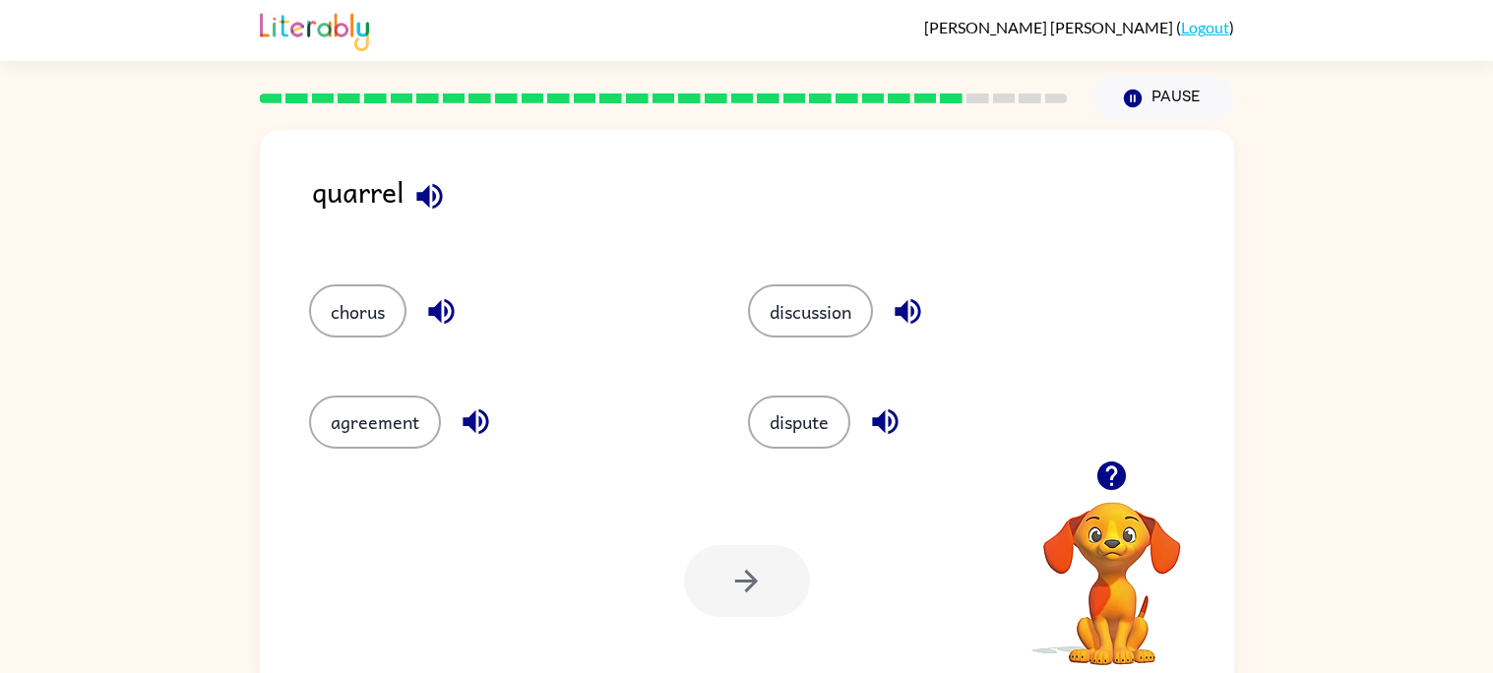
click at [430, 200] on icon "button" at bounding box center [429, 196] width 34 height 34
click at [431, 301] on icon "button" at bounding box center [441, 311] width 34 height 34
click at [342, 309] on button "chorus" at bounding box center [357, 310] width 97 height 53
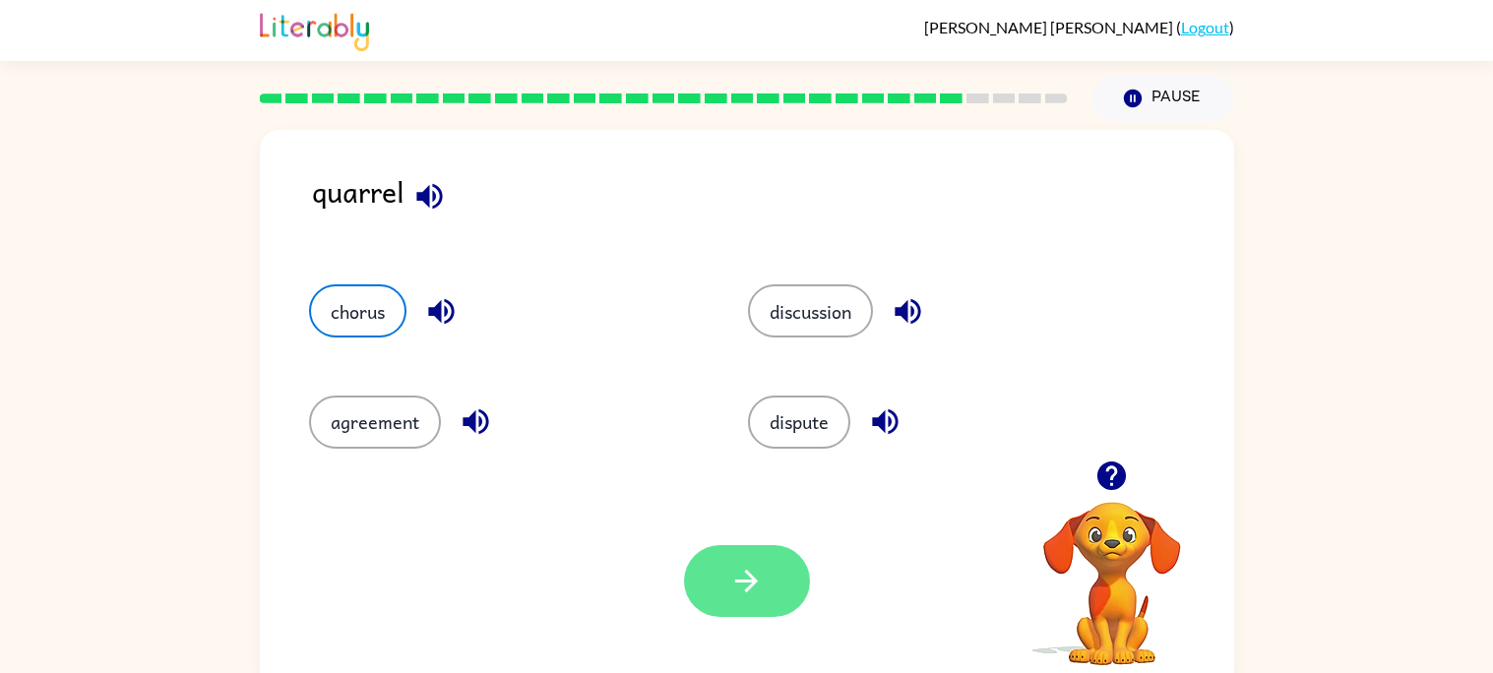
click at [723, 586] on button "button" at bounding box center [747, 581] width 126 height 72
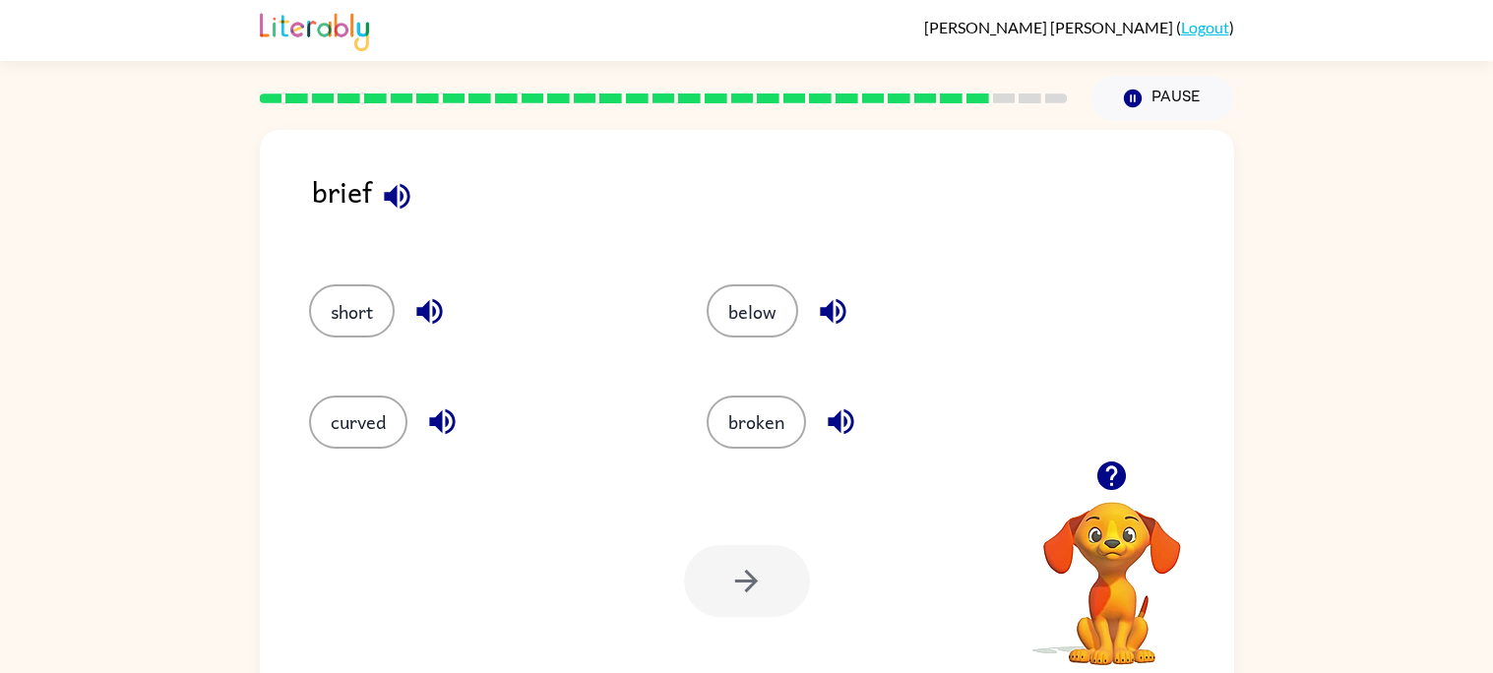
click at [393, 193] on icon "button" at bounding box center [397, 196] width 26 height 26
click at [384, 318] on button "short" at bounding box center [352, 310] width 86 height 53
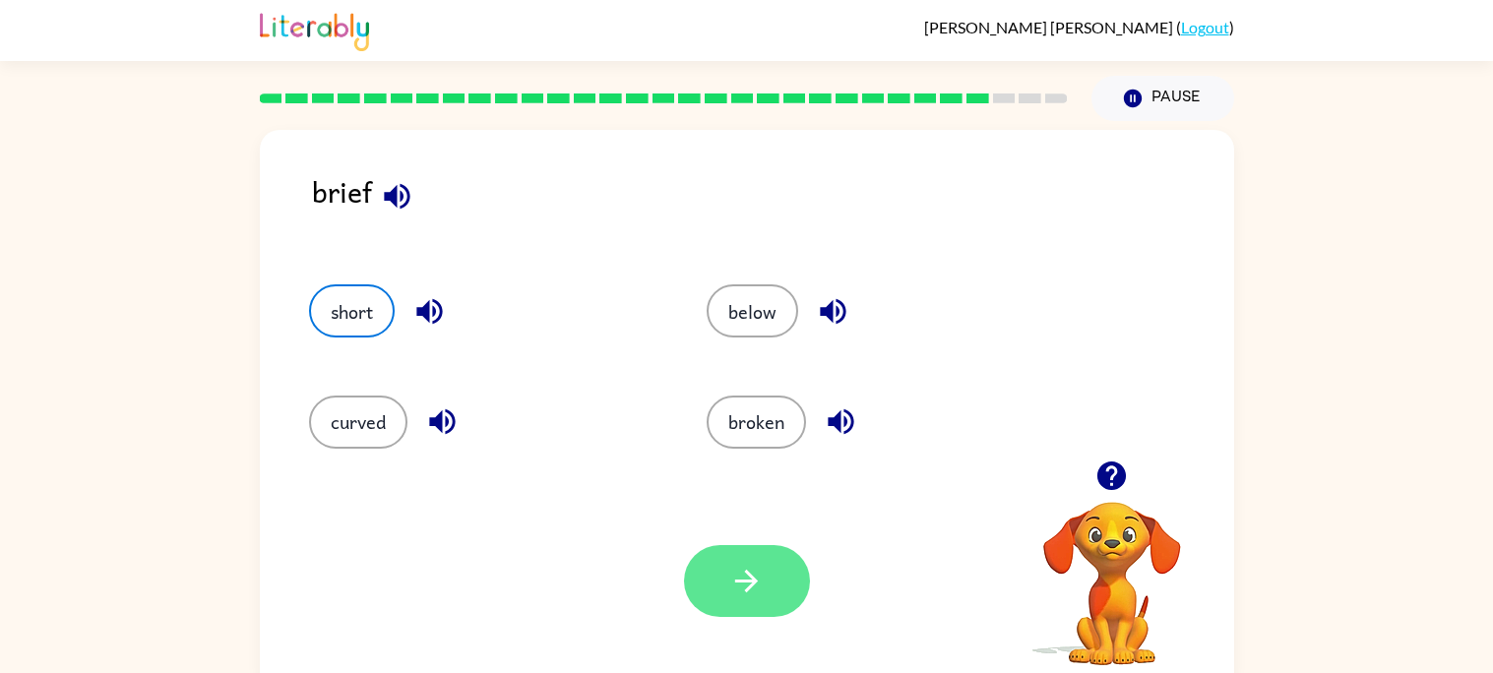
click at [750, 577] on icon "button" at bounding box center [746, 581] width 23 height 23
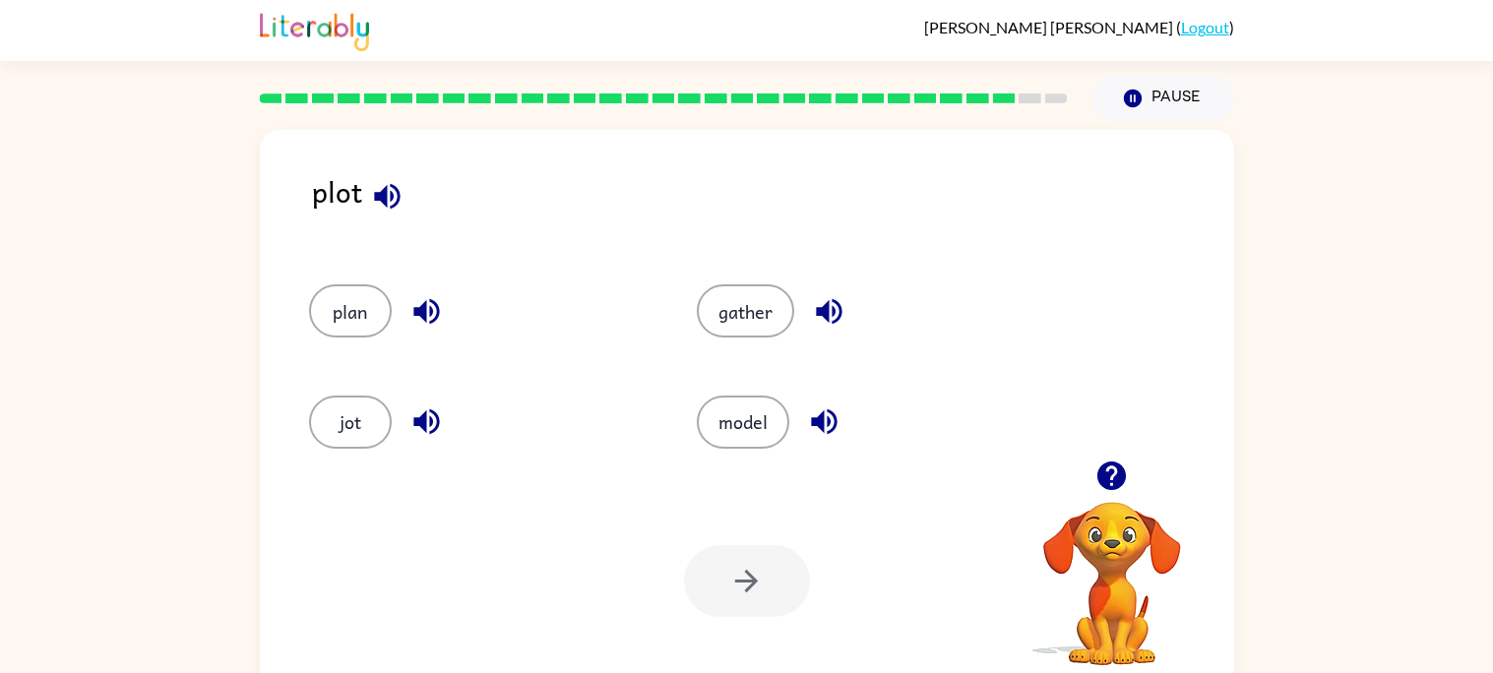
click at [425, 418] on icon "button" at bounding box center [426, 422] width 26 height 26
click at [417, 322] on icon "button" at bounding box center [426, 311] width 34 height 34
click at [820, 310] on icon "button" at bounding box center [829, 312] width 26 height 26
click at [828, 402] on button "button" at bounding box center [824, 422] width 50 height 50
click at [359, 304] on button "plan" at bounding box center [350, 310] width 83 height 53
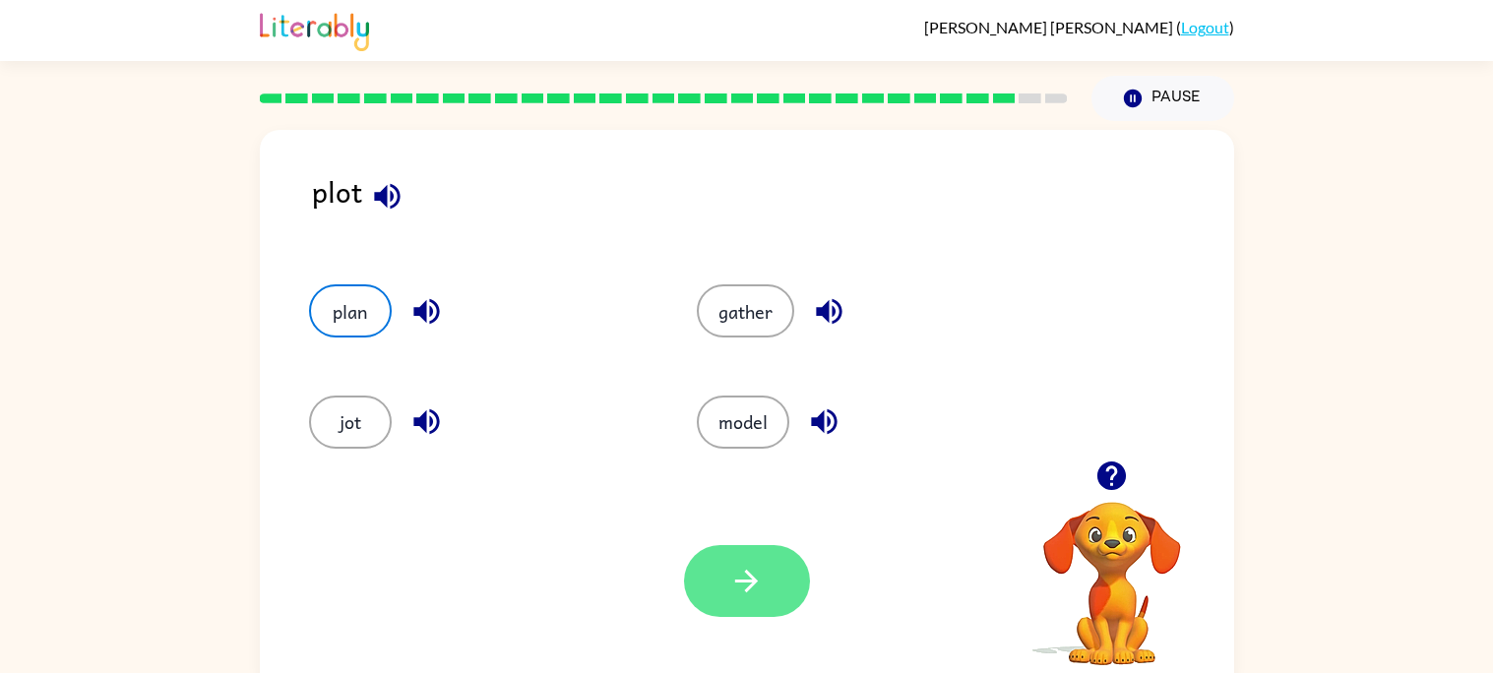
click at [731, 608] on button "button" at bounding box center [747, 581] width 126 height 72
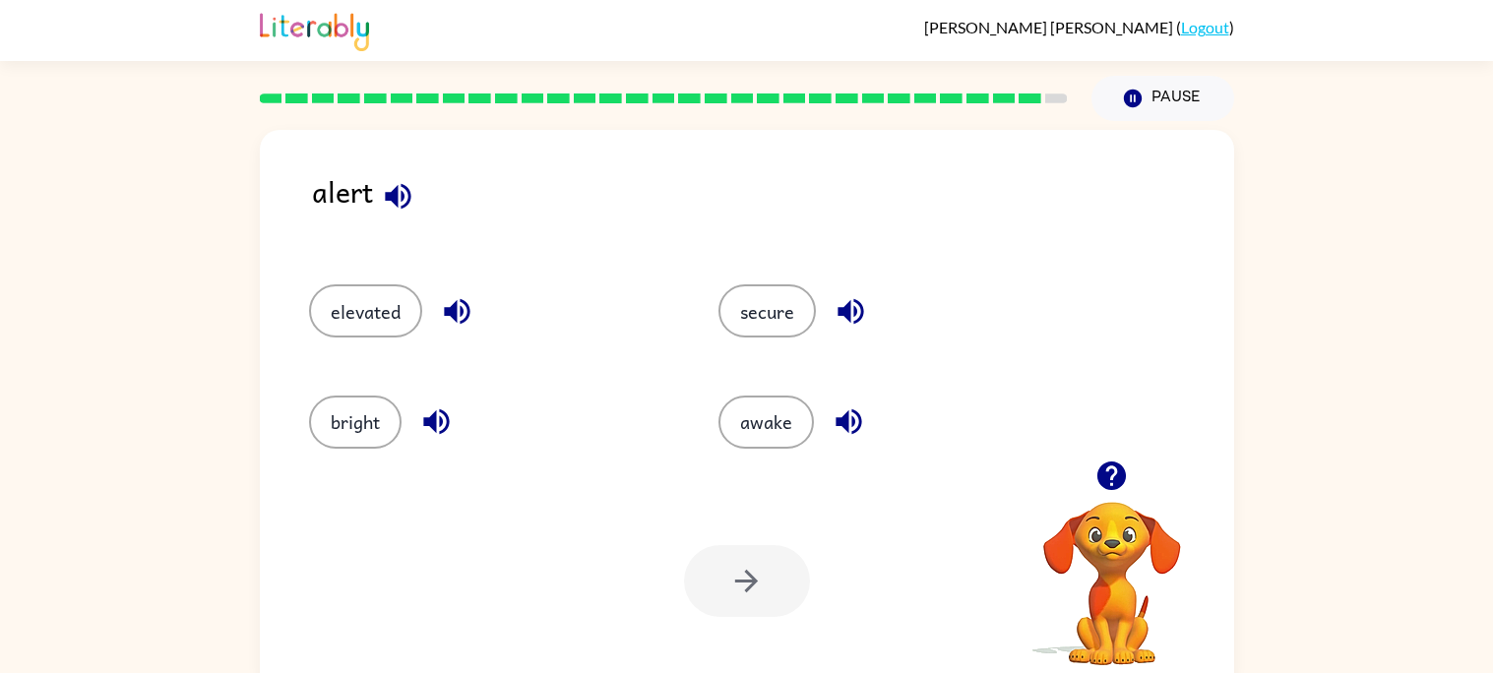
click at [402, 209] on icon "button" at bounding box center [398, 196] width 34 height 34
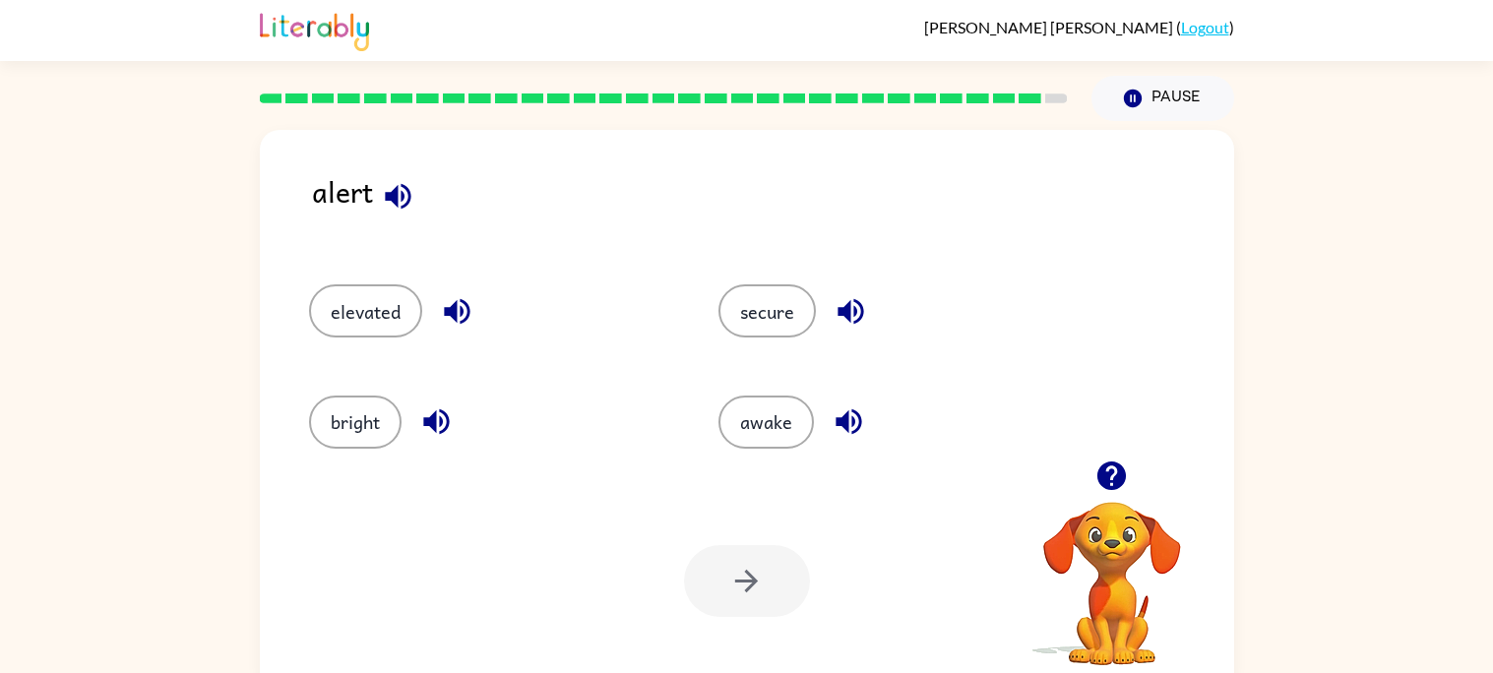
click at [402, 209] on icon "button" at bounding box center [398, 196] width 34 height 34
click at [458, 307] on icon "button" at bounding box center [457, 311] width 34 height 34
click at [774, 421] on button "awake" at bounding box center [765, 422] width 95 height 53
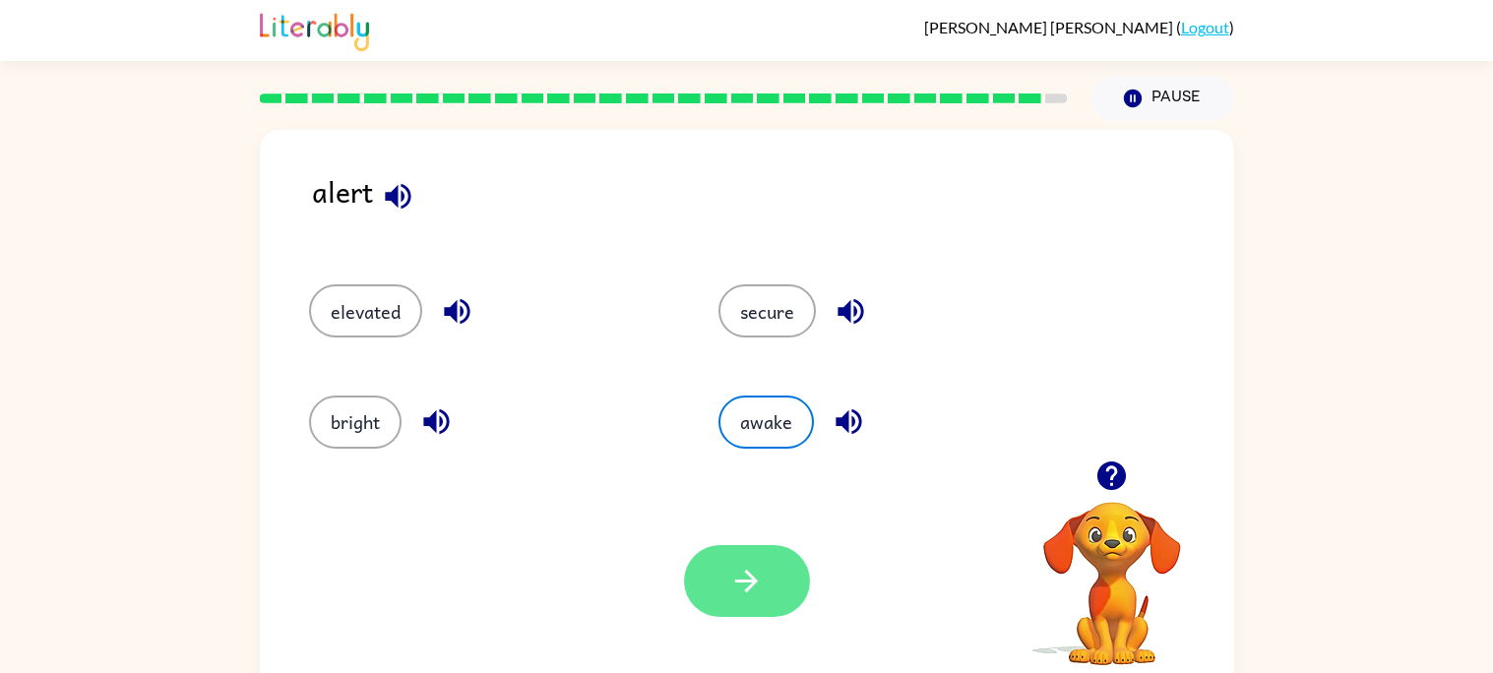
click at [754, 545] on button "button" at bounding box center [747, 581] width 126 height 72
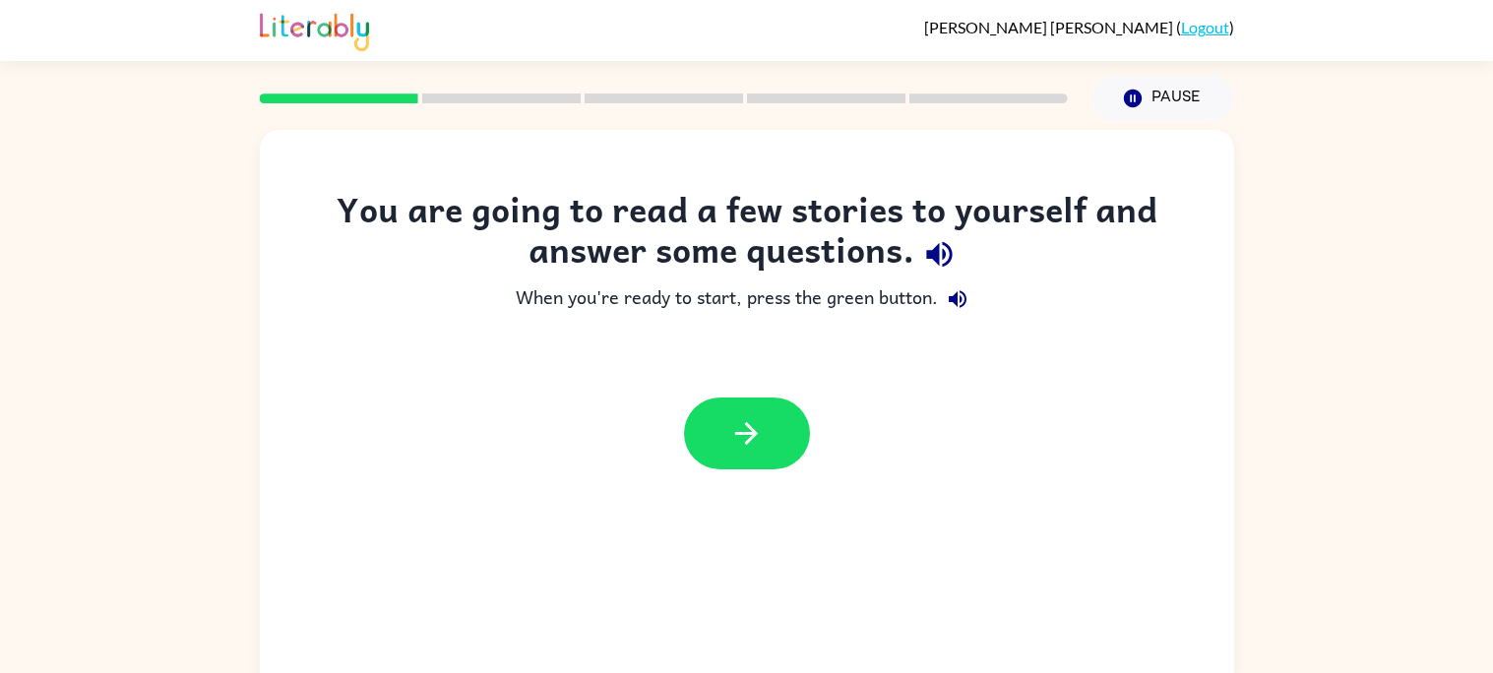
click at [946, 260] on icon "button" at bounding box center [939, 254] width 34 height 34
click at [944, 261] on icon "button" at bounding box center [939, 254] width 34 height 34
click at [961, 294] on icon "button" at bounding box center [958, 299] width 24 height 24
click at [763, 437] on icon "button" at bounding box center [746, 433] width 34 height 34
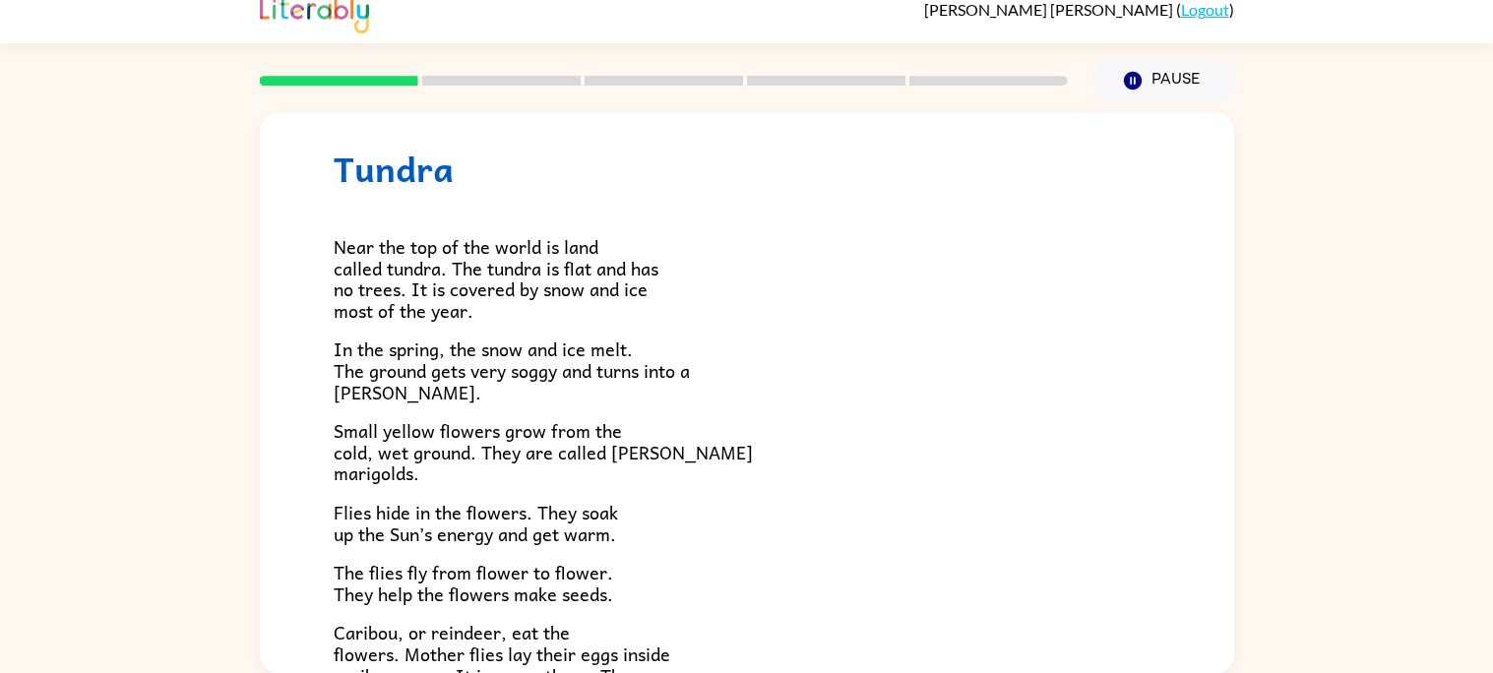
scroll to position [11, 0]
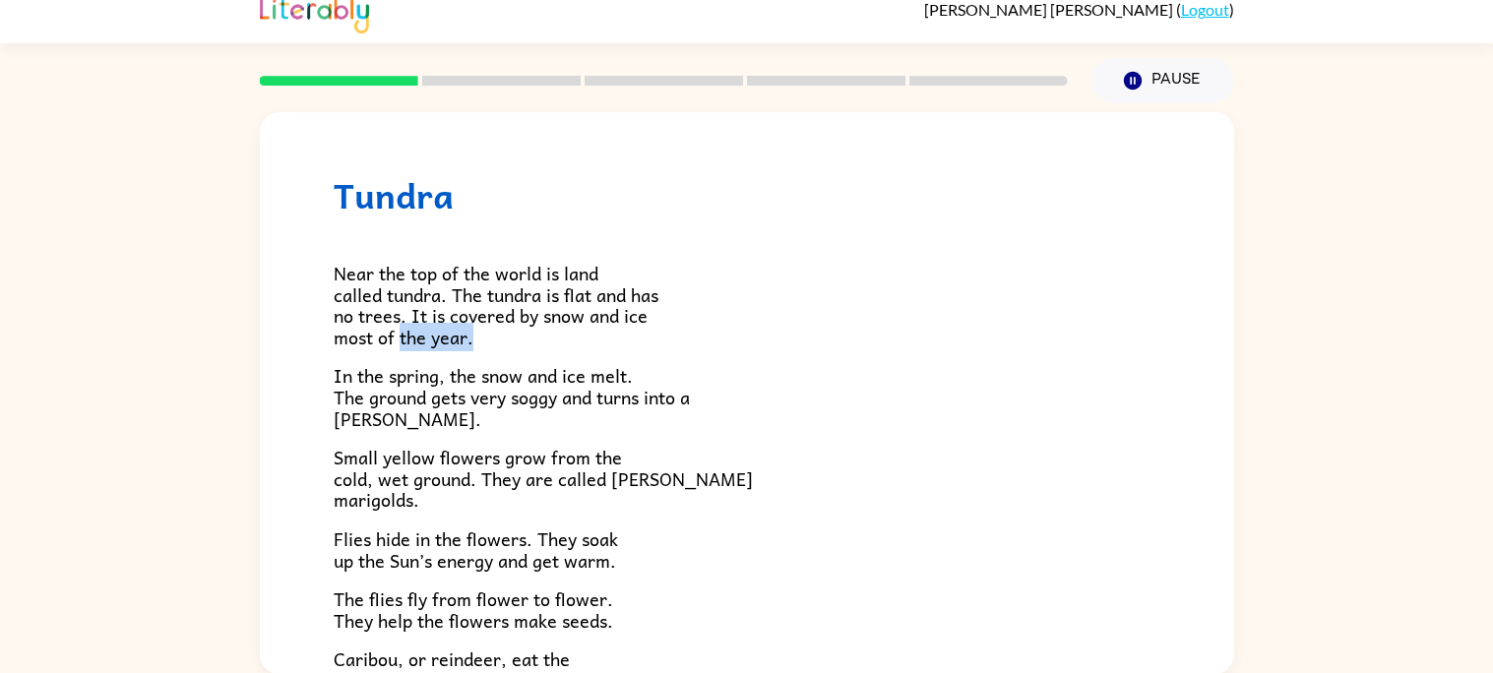
drag, startPoint x: 400, startPoint y: 337, endPoint x: 501, endPoint y: 342, distance: 101.5
click at [501, 342] on p "Near the top of the world is land called tundra. The tundra is flat and has no …" at bounding box center [747, 305] width 827 height 85
click at [376, 537] on span "Flies hide in the flowers. They soak up the Sun’s energy and get warm." at bounding box center [476, 550] width 284 height 50
click at [377, 421] on span "In the spring, the snow and ice melt. The ground gets very soggy and turns into…" at bounding box center [512, 396] width 356 height 71
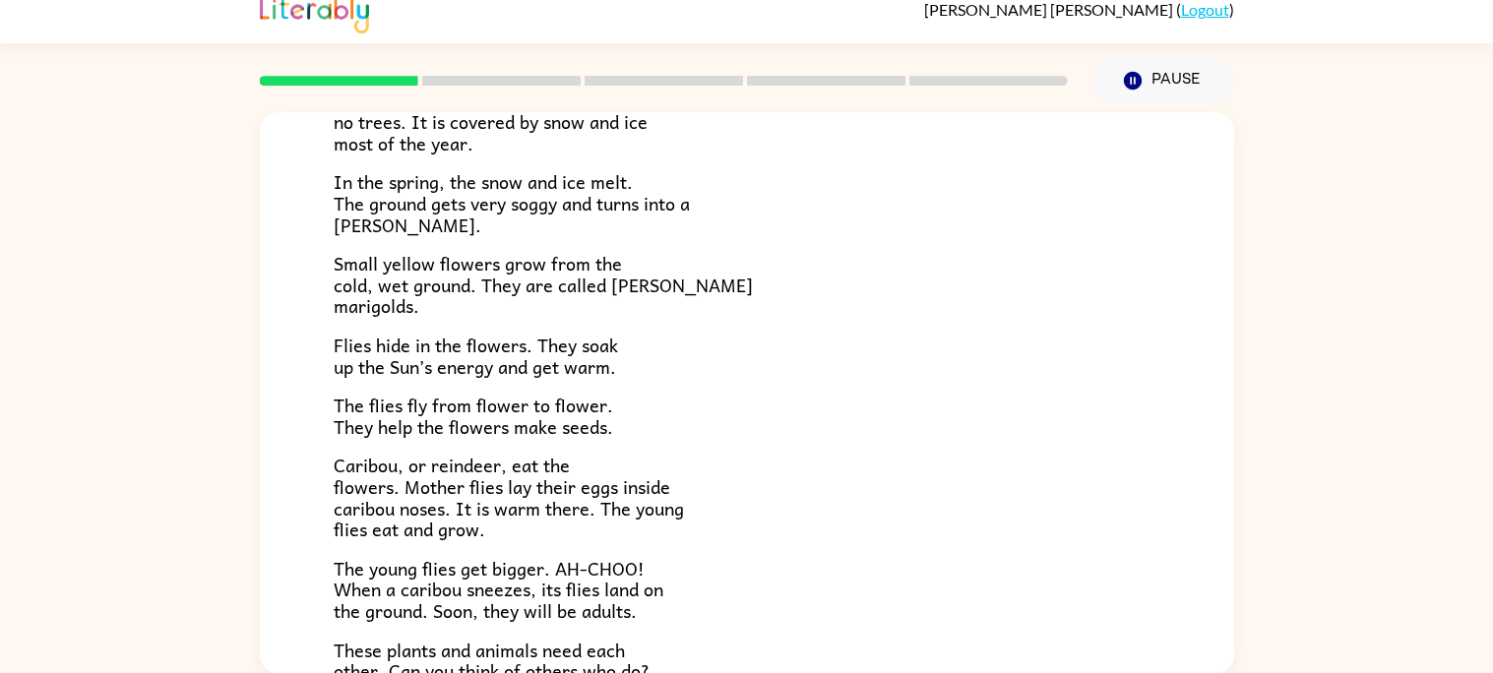
scroll to position [208, 0]
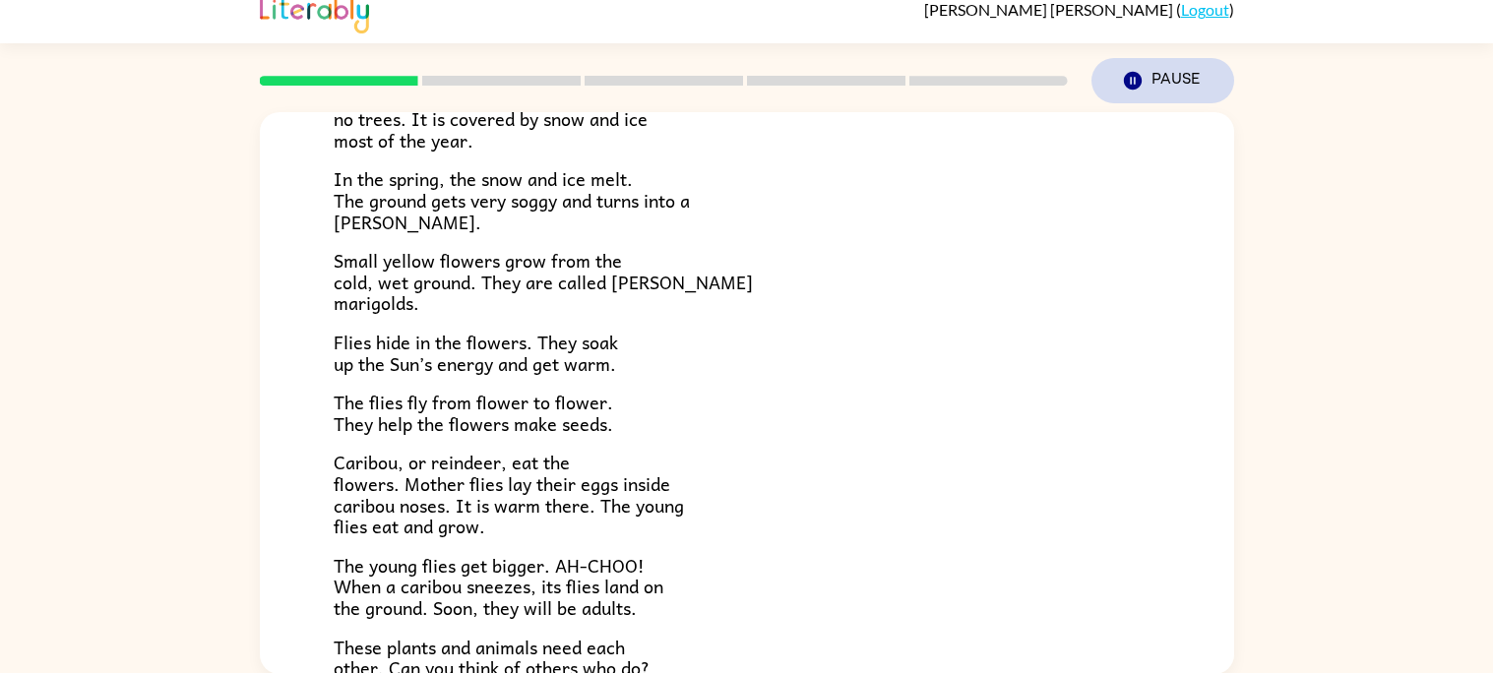
click at [1133, 78] on icon "Pause" at bounding box center [1133, 81] width 22 height 22
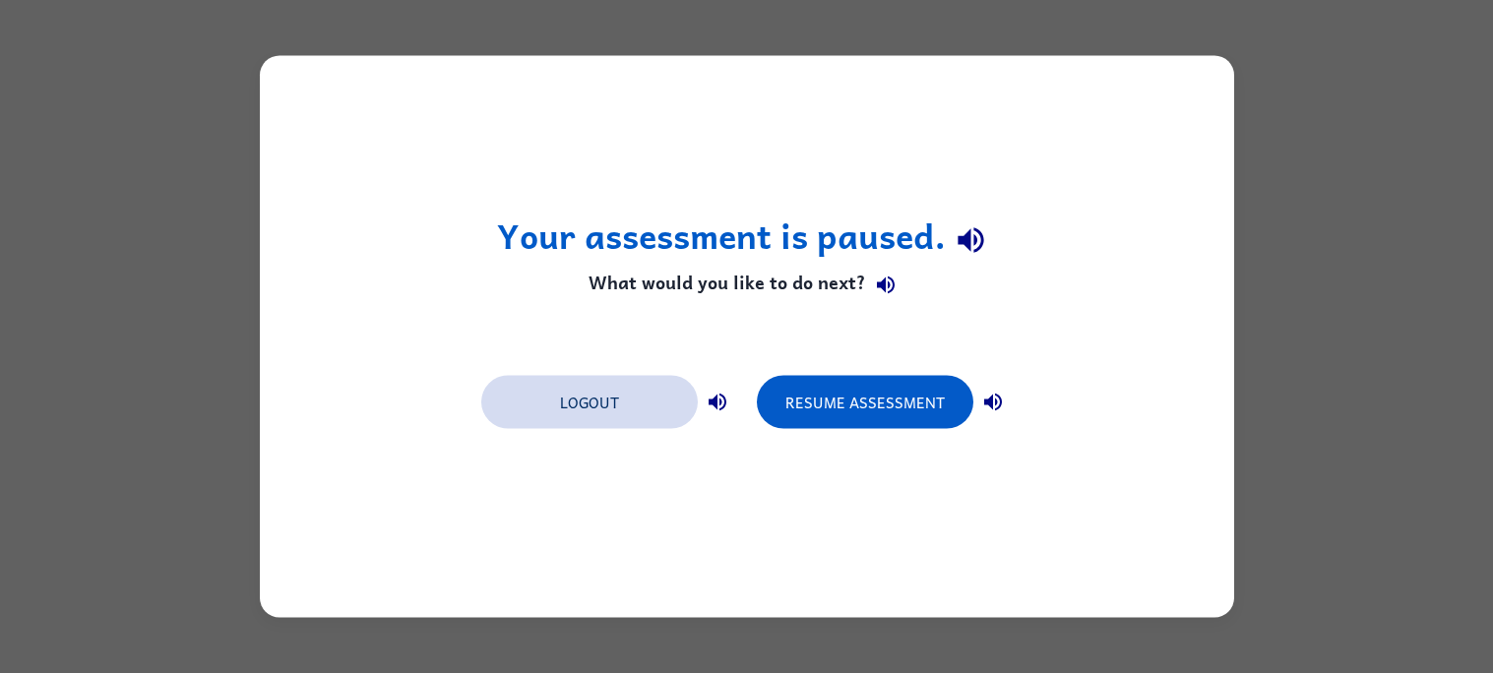
click at [625, 403] on button "Logout" at bounding box center [589, 402] width 216 height 53
